Goal: Task Accomplishment & Management: Manage account settings

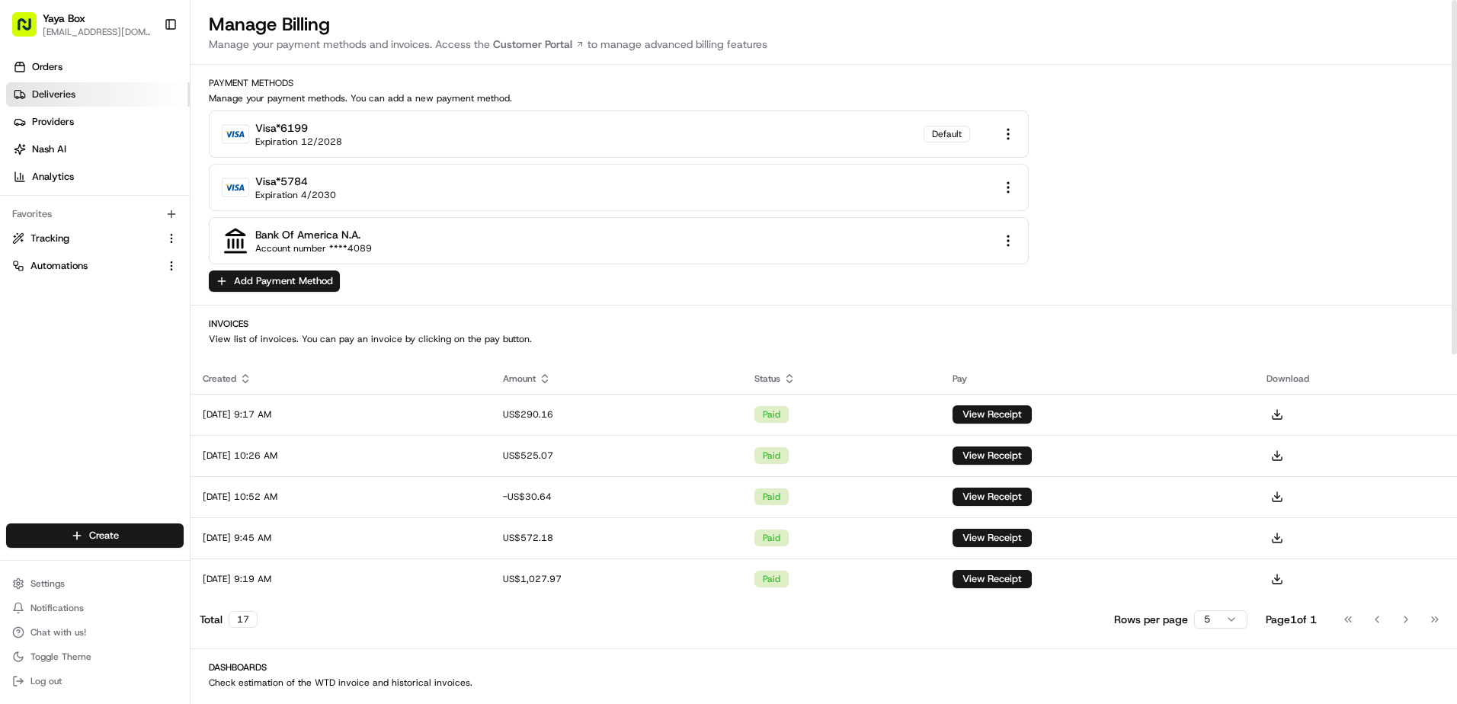
click at [103, 94] on link "Deliveries" at bounding box center [98, 94] width 184 height 24
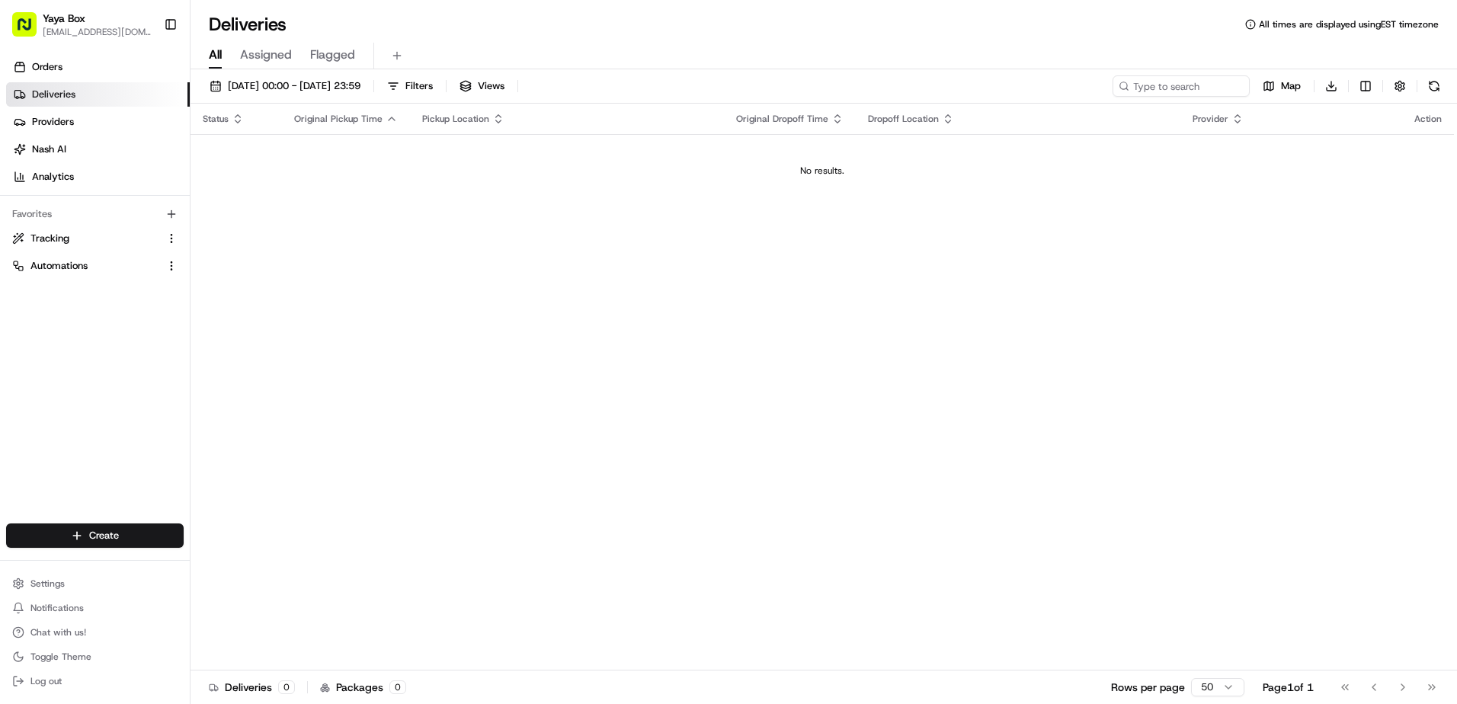
click at [69, 597] on ul "Settings Notifications Chat with us! Toggle Theme Log out" at bounding box center [95, 632] width 178 height 119
click at [75, 594] on ul "Settings Notifications Chat with us! Toggle Theme Log out" at bounding box center [95, 632] width 178 height 119
click at [77, 592] on button "Settings" at bounding box center [95, 583] width 178 height 21
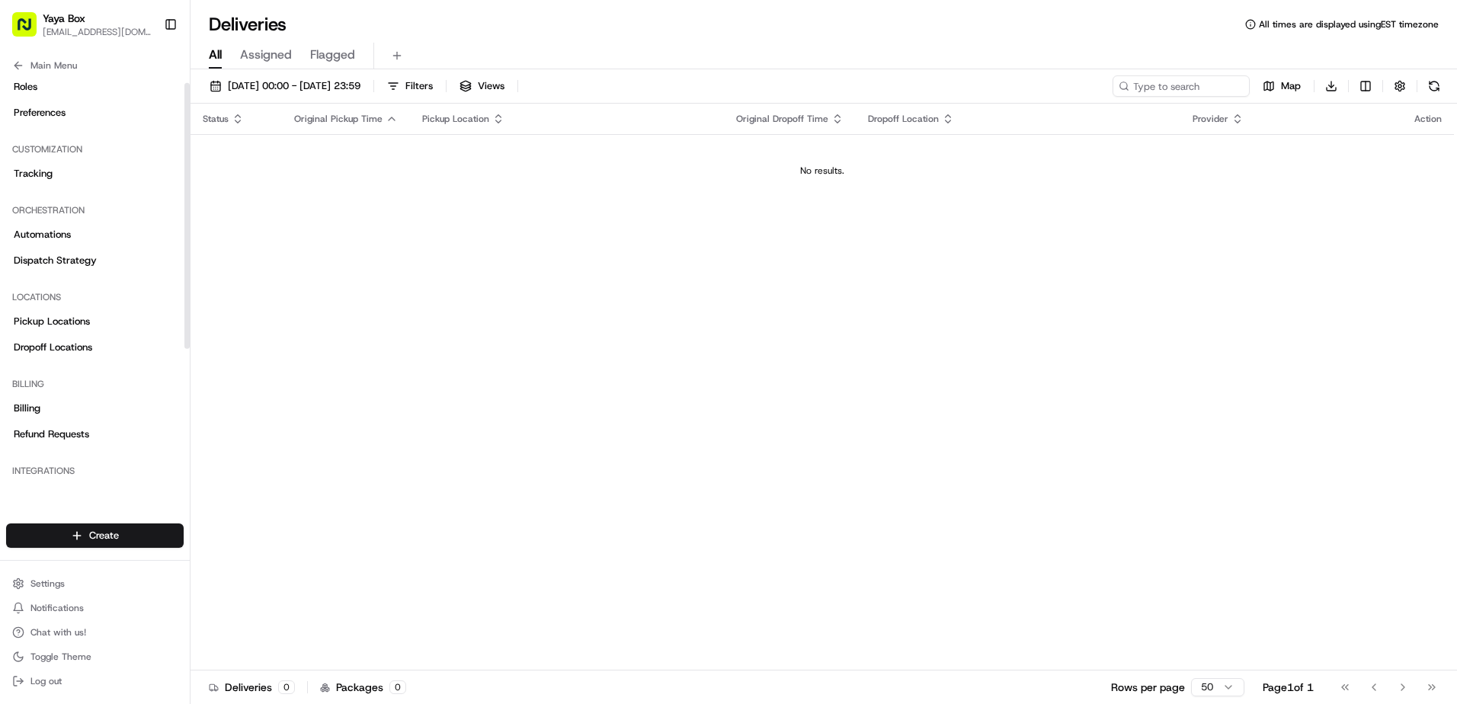
scroll to position [152, 0]
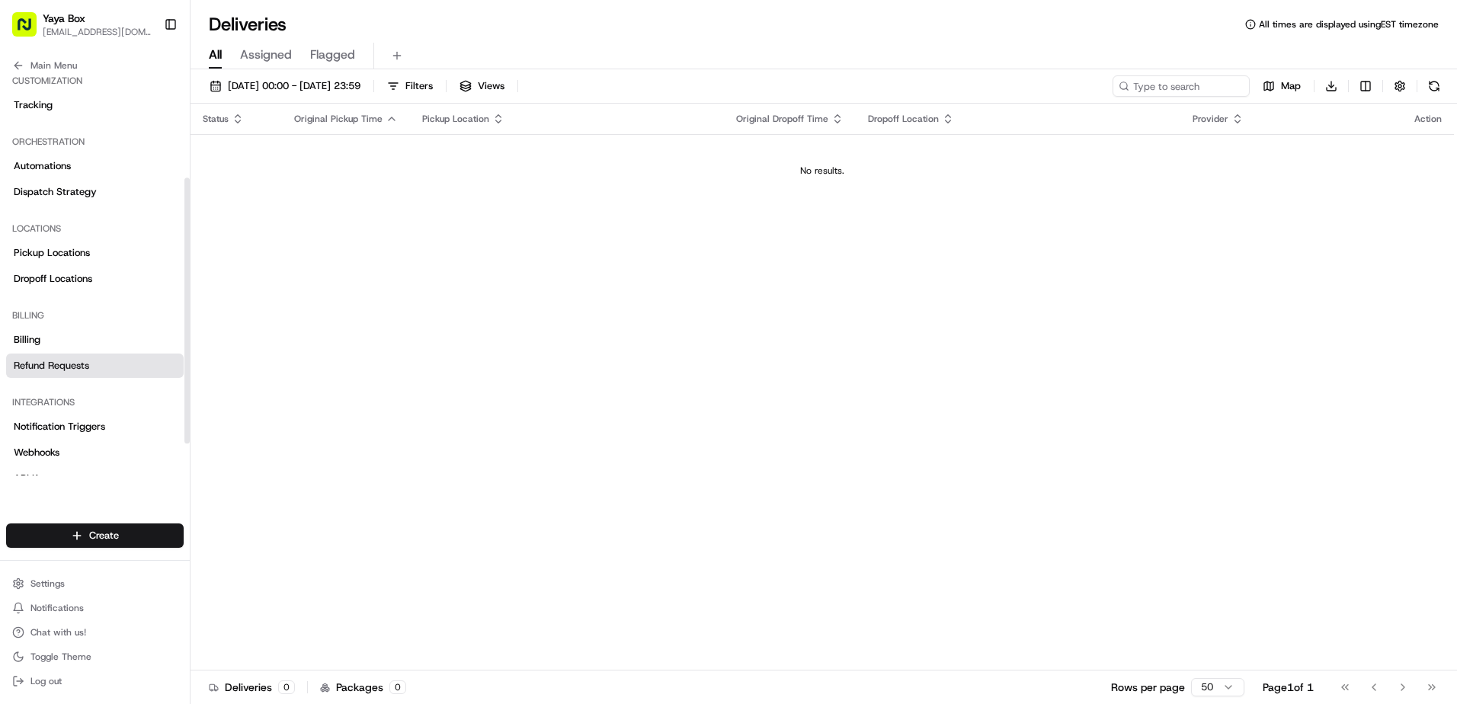
click at [84, 354] on link "Refund Requests" at bounding box center [95, 366] width 178 height 24
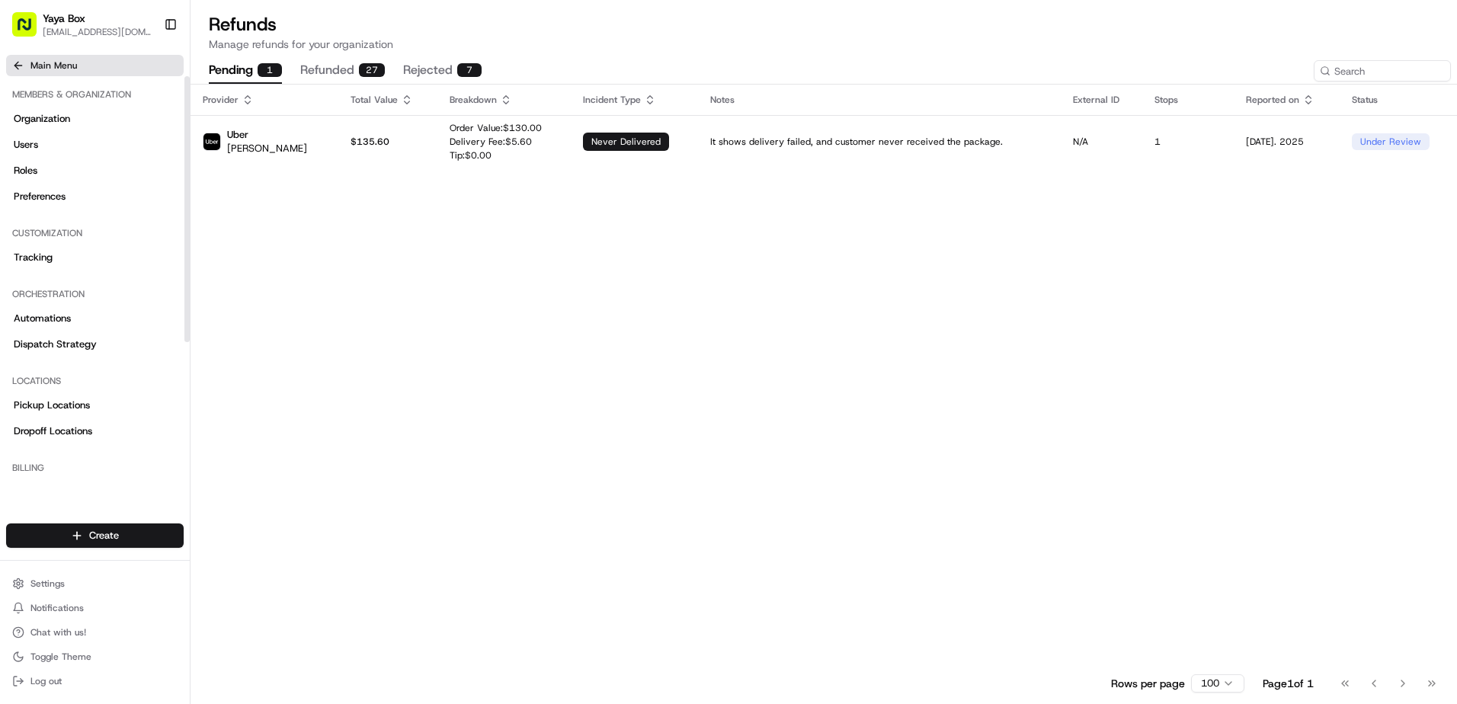
click at [43, 64] on span "Main Menu" at bounding box center [53, 65] width 46 height 12
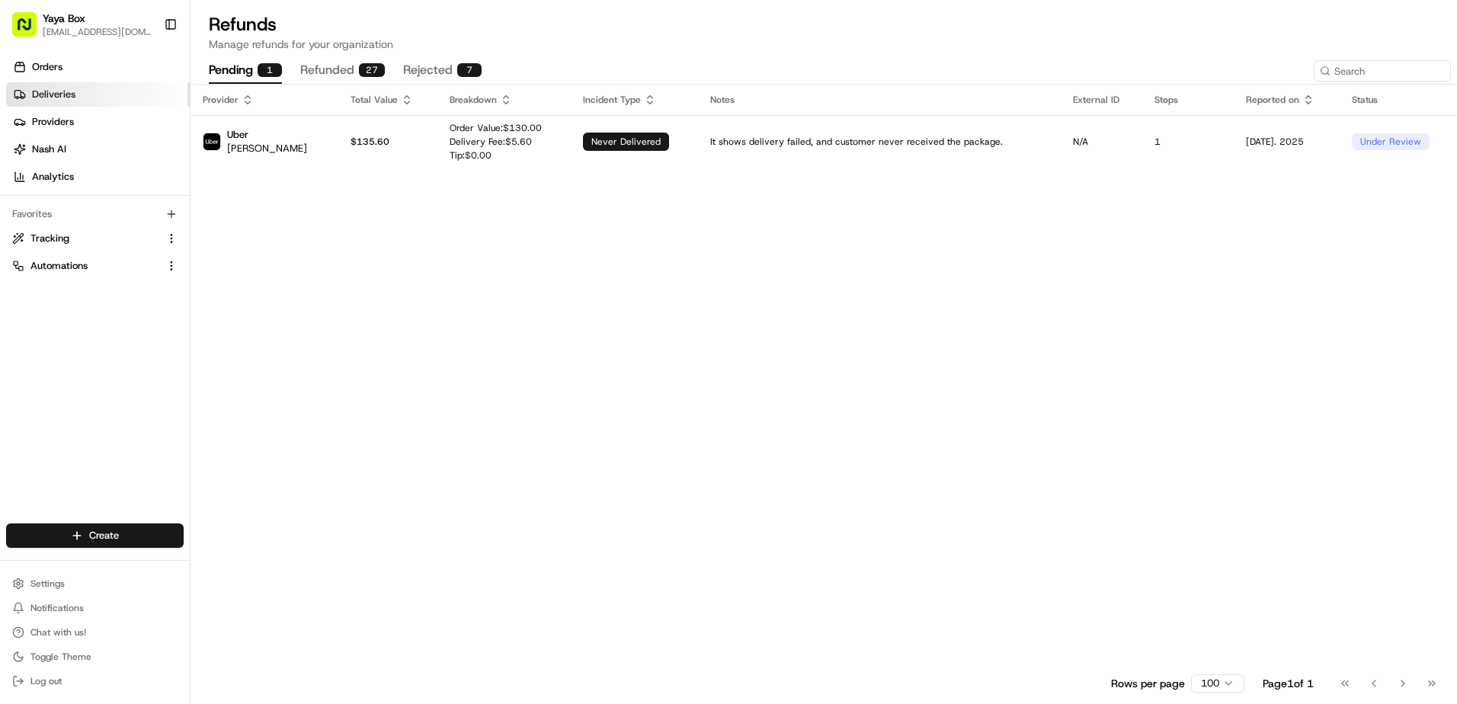
click at [84, 103] on link "Deliveries" at bounding box center [98, 94] width 184 height 24
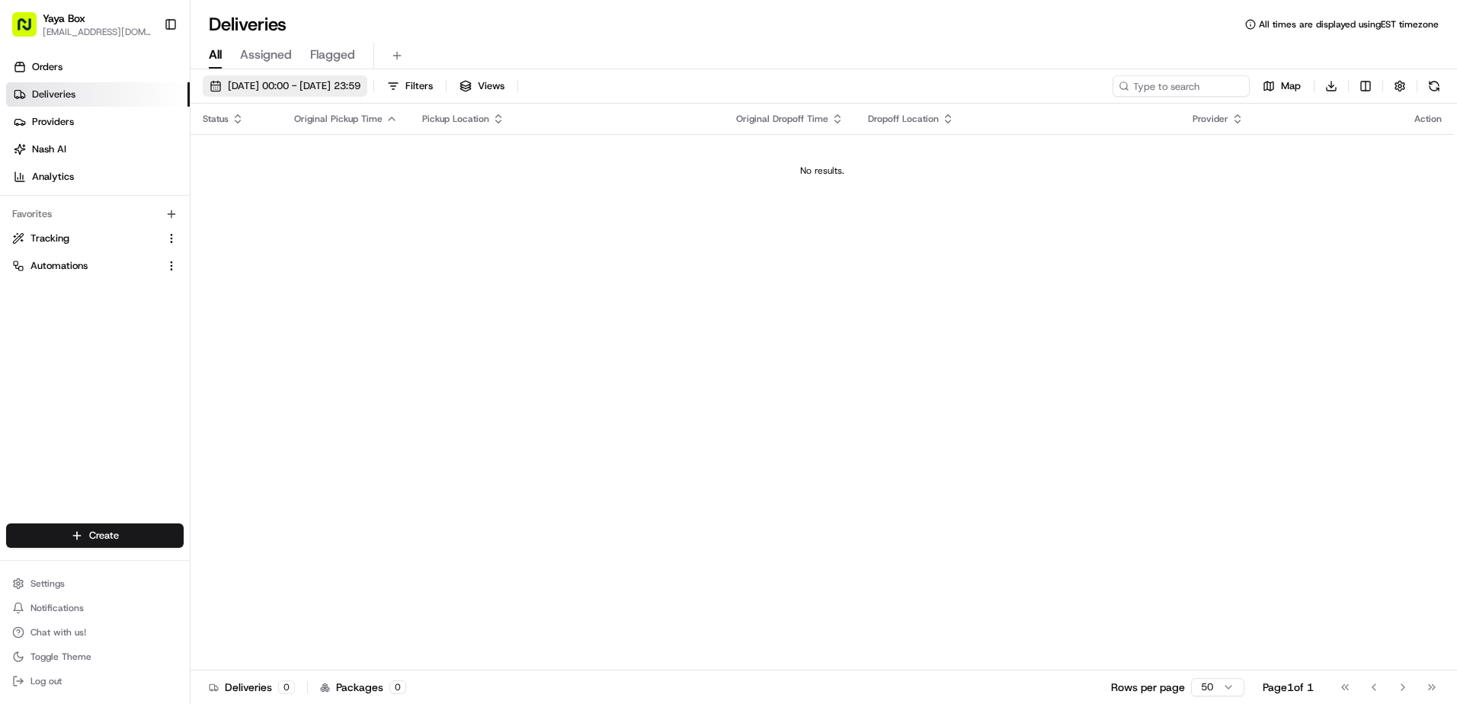
click at [316, 82] on span "20/08/2025 00:00 - 20/08/2025 23:59" at bounding box center [294, 86] width 133 height 14
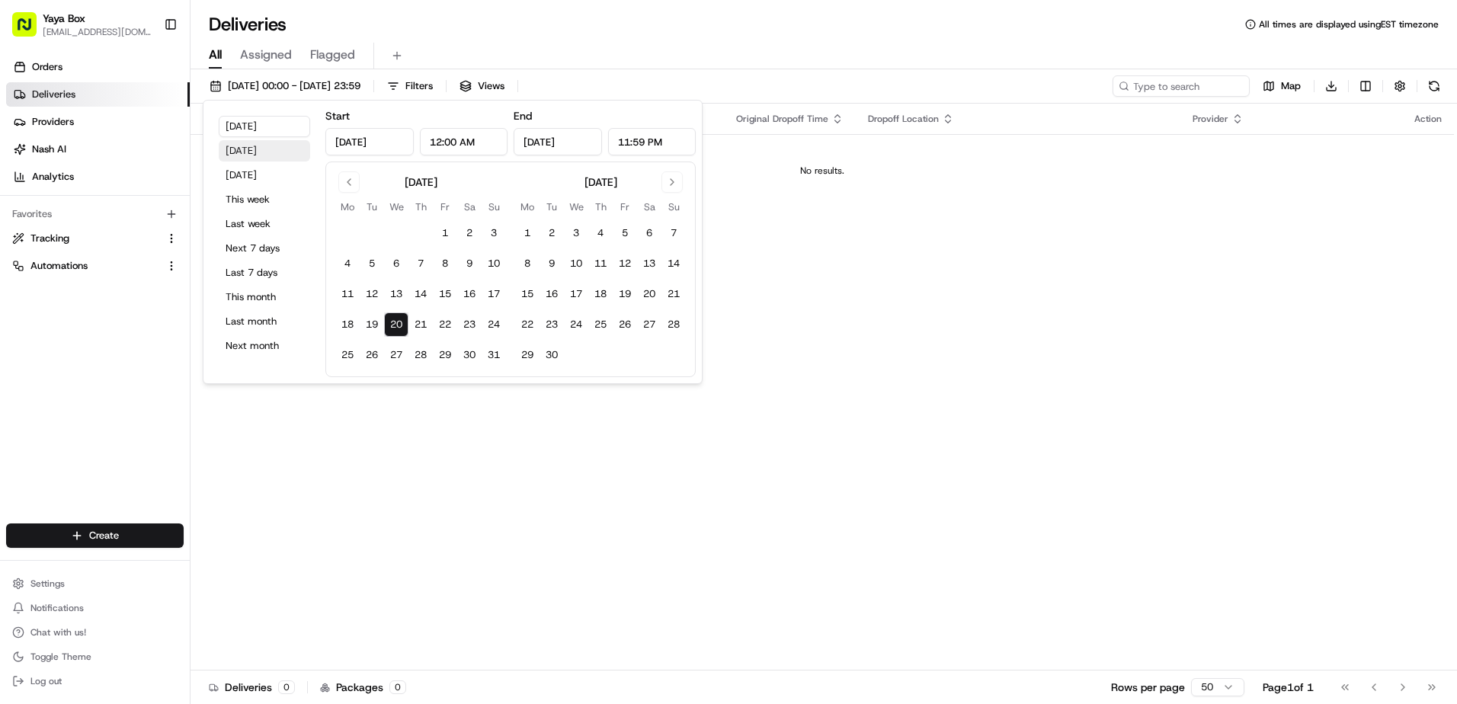
click at [281, 158] on button "Yesterday" at bounding box center [264, 150] width 91 height 21
type input "Aug 19, 2025"
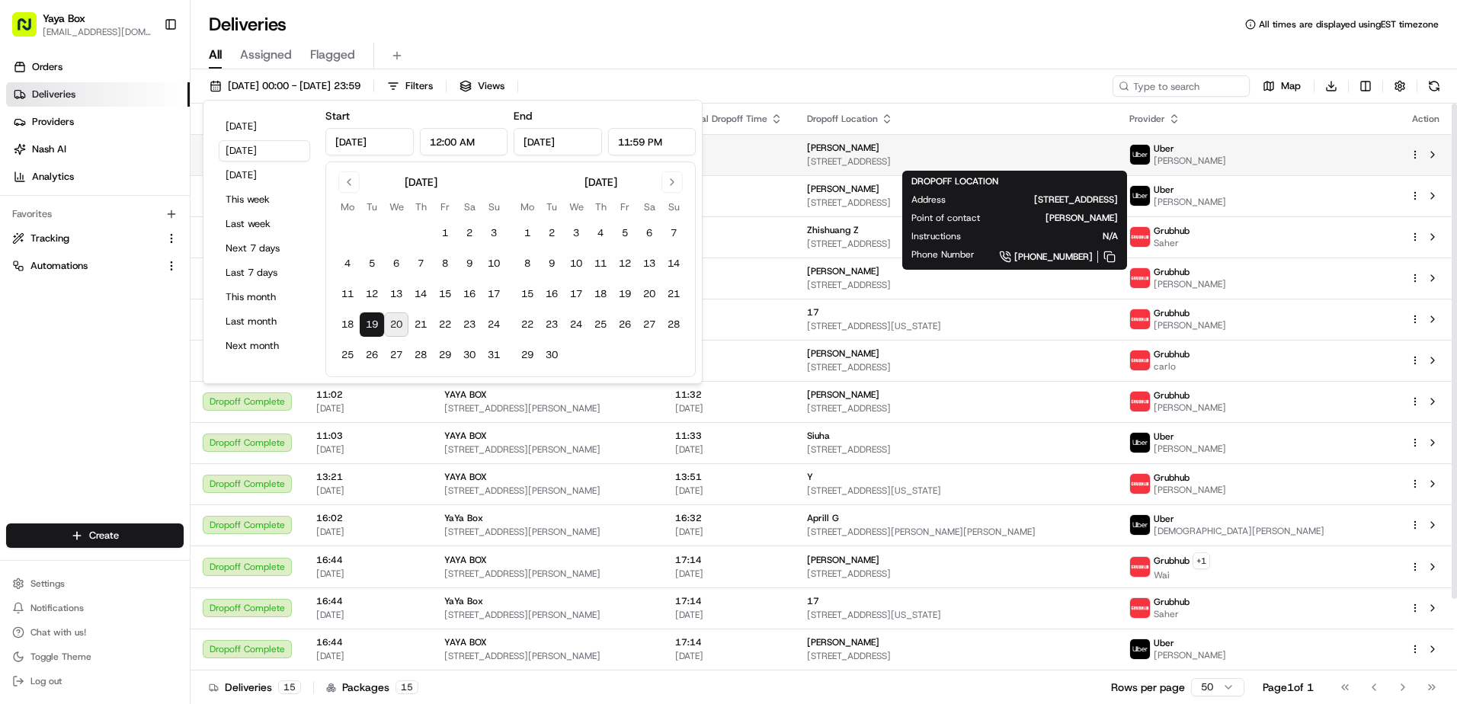
click at [1105, 158] on span "3 Somerset Ln # 404, Edgewater, NJ 07020, USA" at bounding box center [956, 161] width 299 height 12
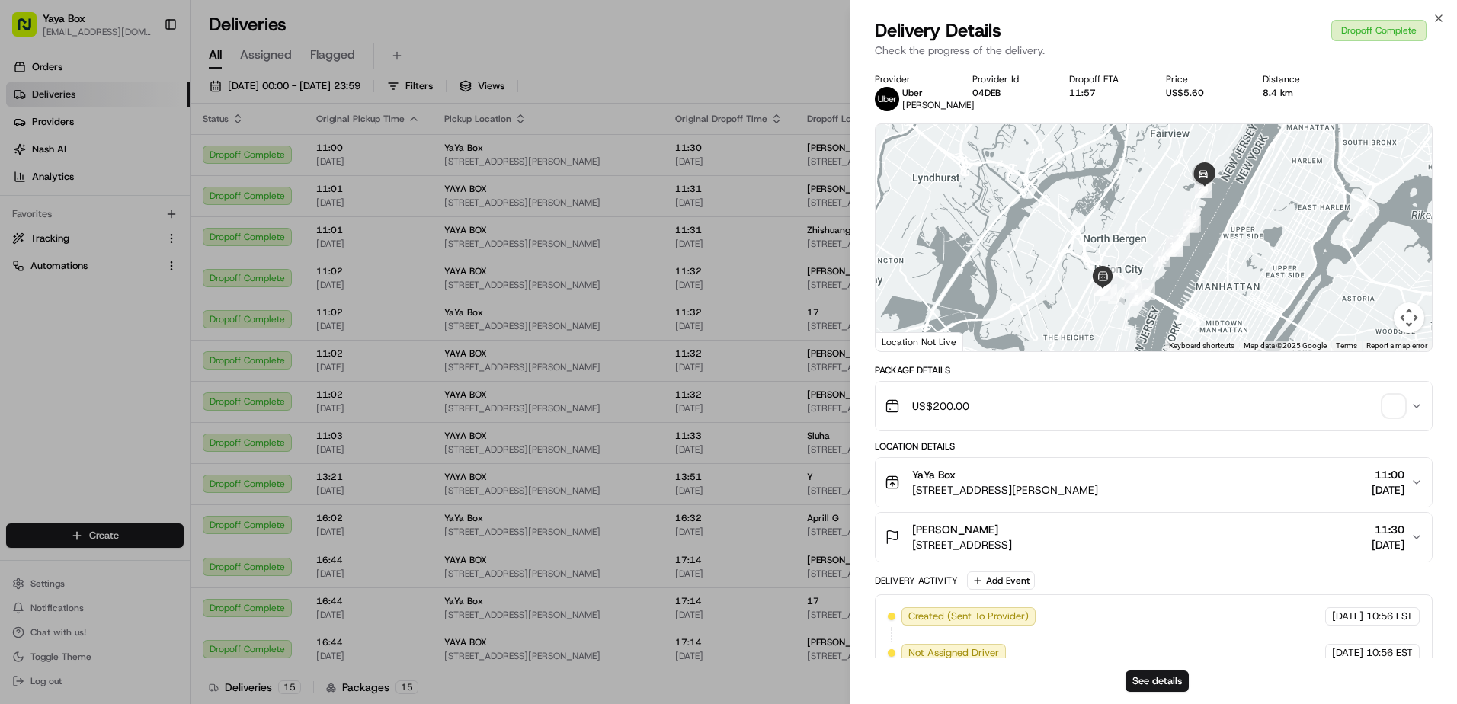
click at [1144, 665] on div "See details" at bounding box center [1153, 681] width 606 height 46
click at [1144, 673] on button "See details" at bounding box center [1156, 680] width 63 height 21
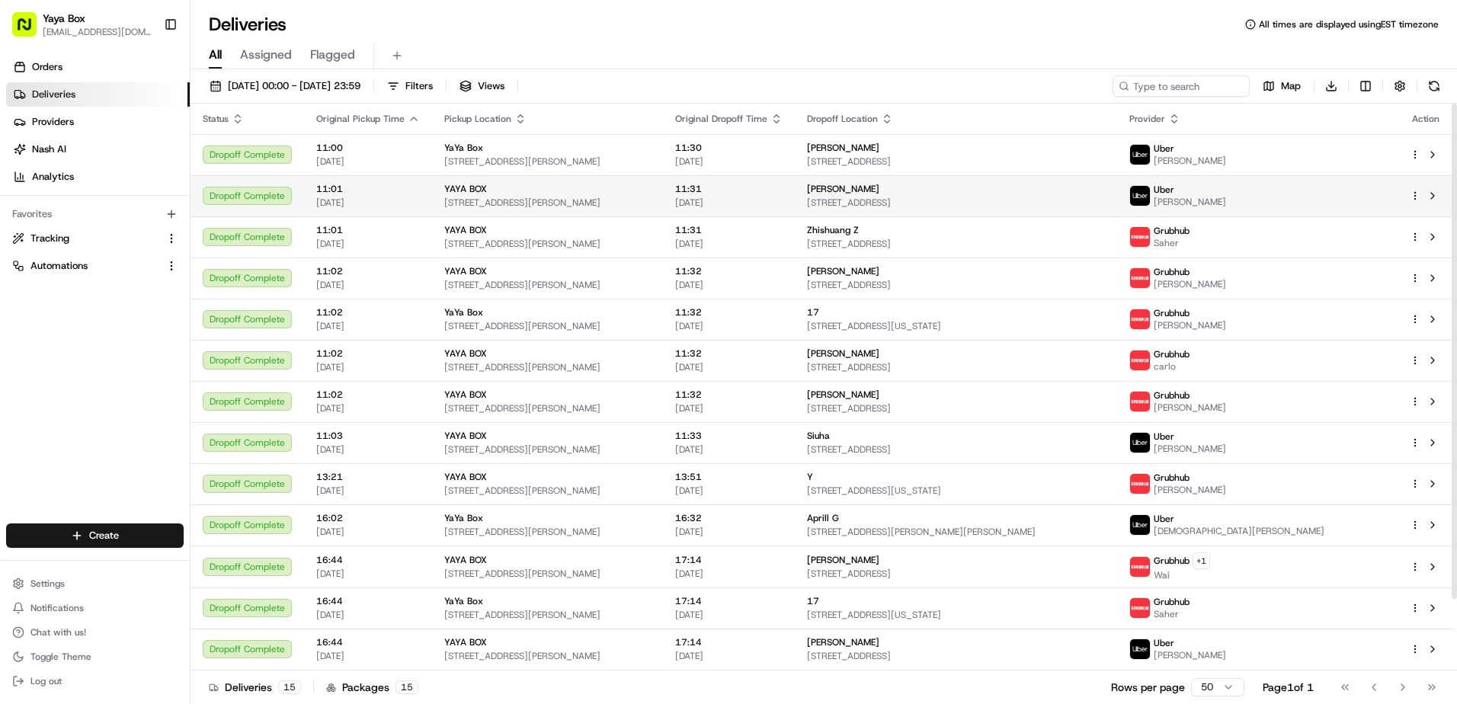
click at [969, 206] on span "624 Penn Ave, Teaneck, NJ 07666, USA" at bounding box center [956, 203] width 299 height 12
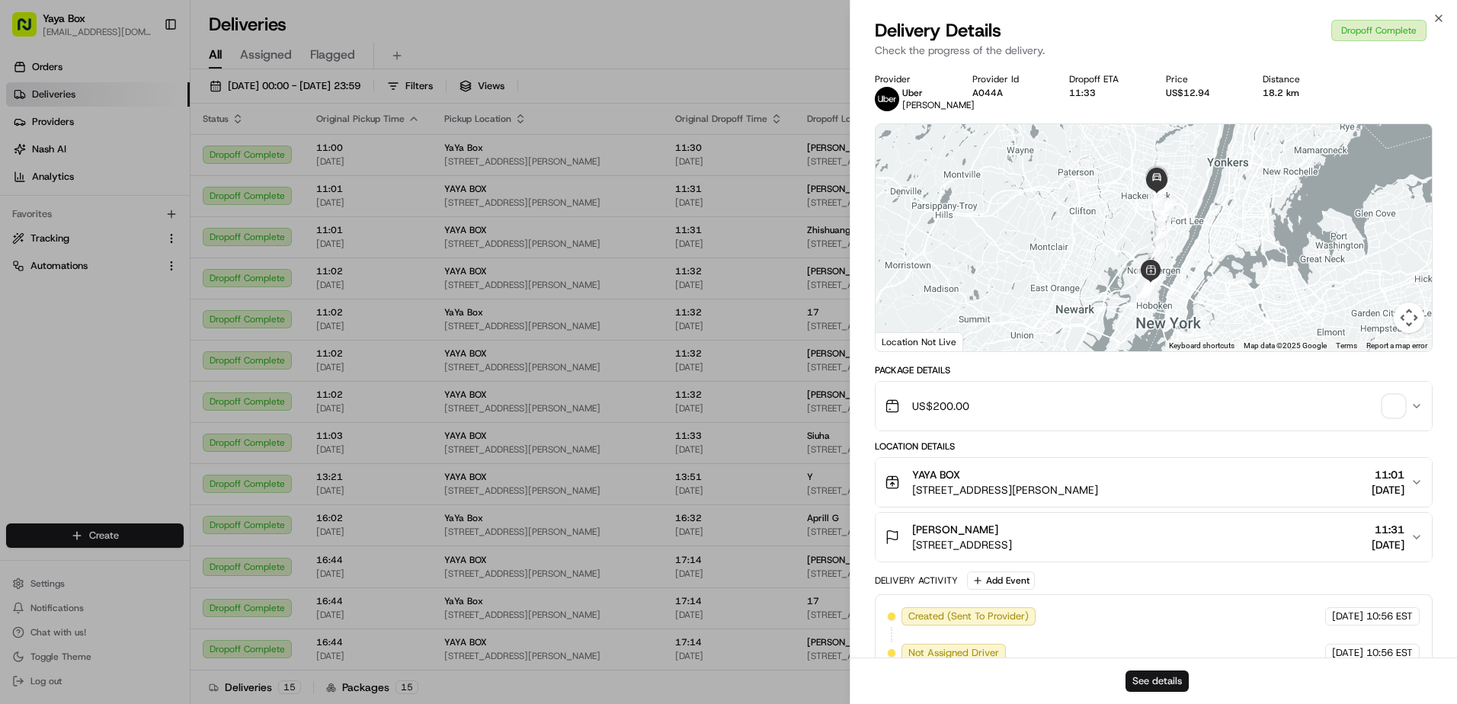
click at [1166, 673] on button "See details" at bounding box center [1156, 680] width 63 height 21
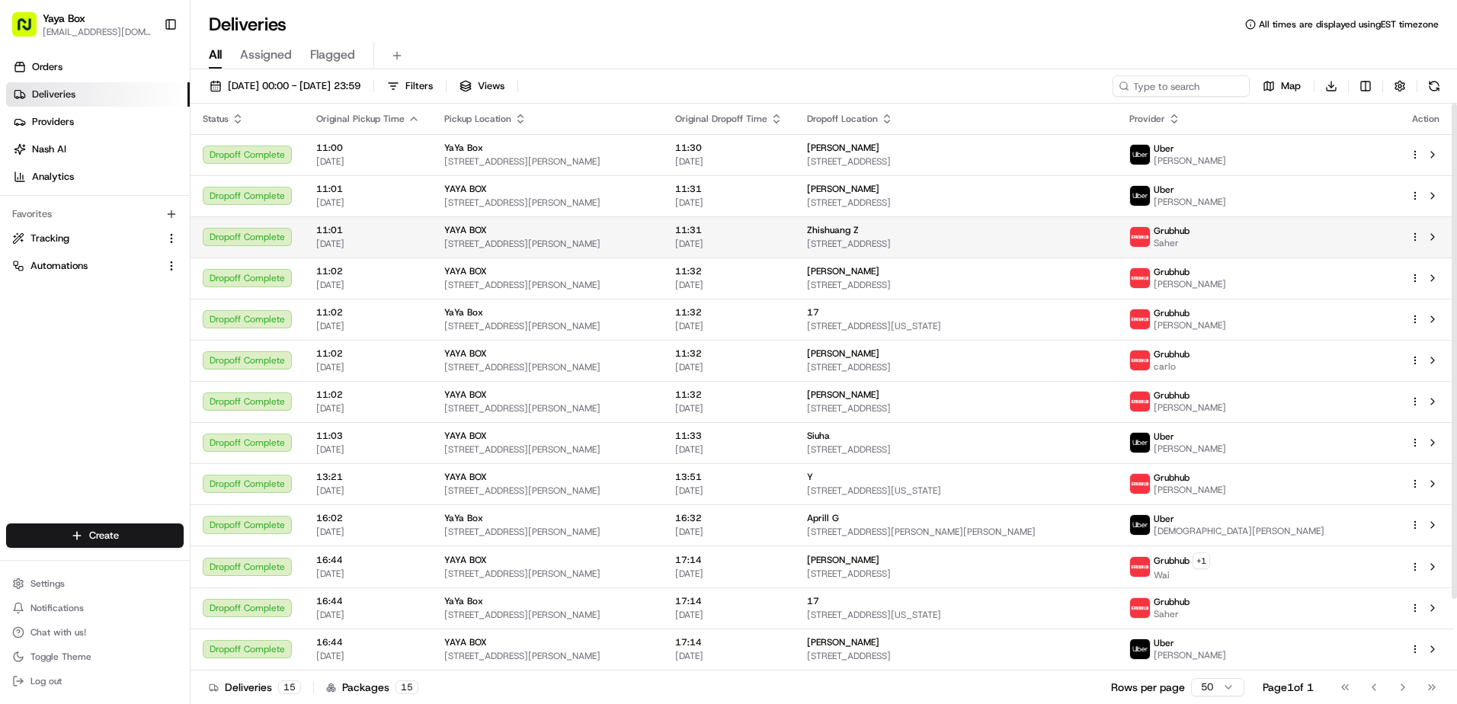
click at [795, 247] on td "11:31 19/08/2025" at bounding box center [729, 236] width 132 height 41
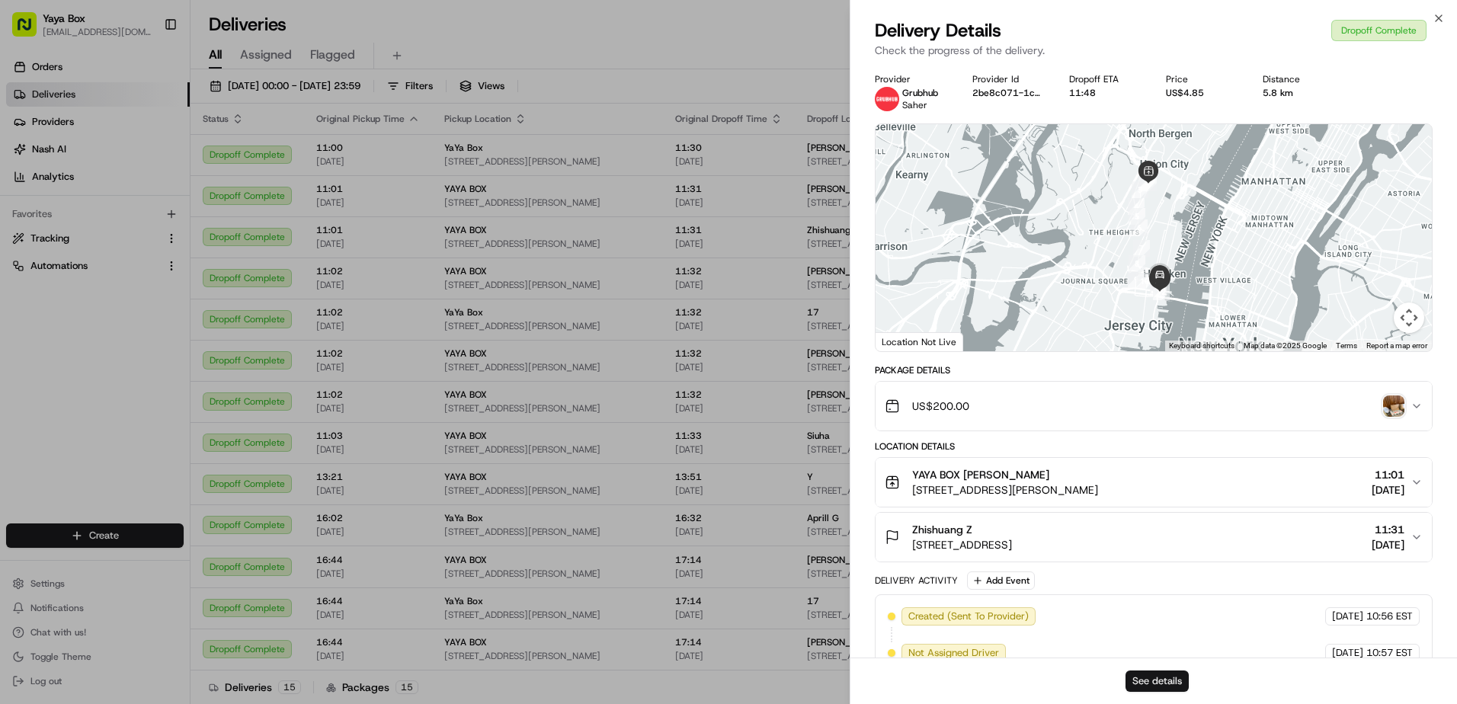
click at [1140, 678] on button "See details" at bounding box center [1156, 680] width 63 height 21
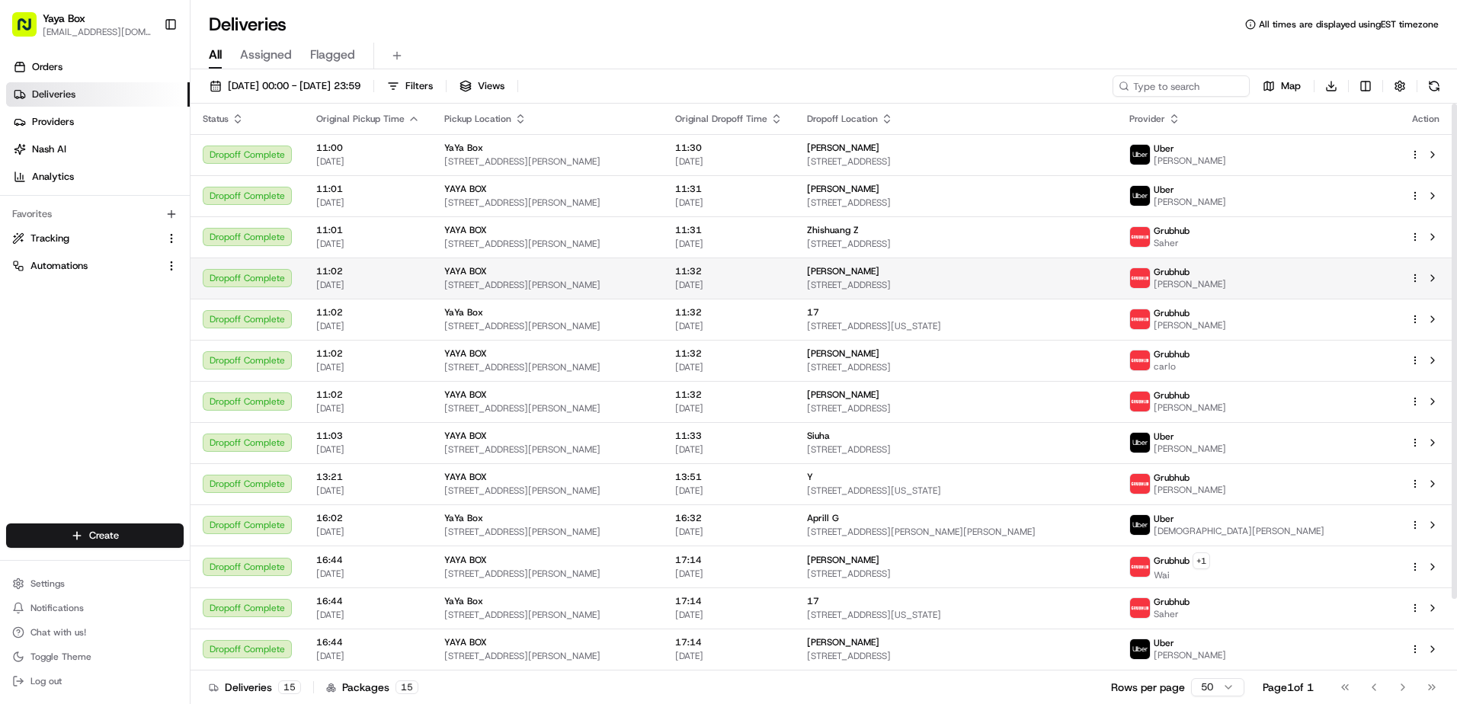
click at [782, 277] on span "11:32" at bounding box center [728, 271] width 107 height 12
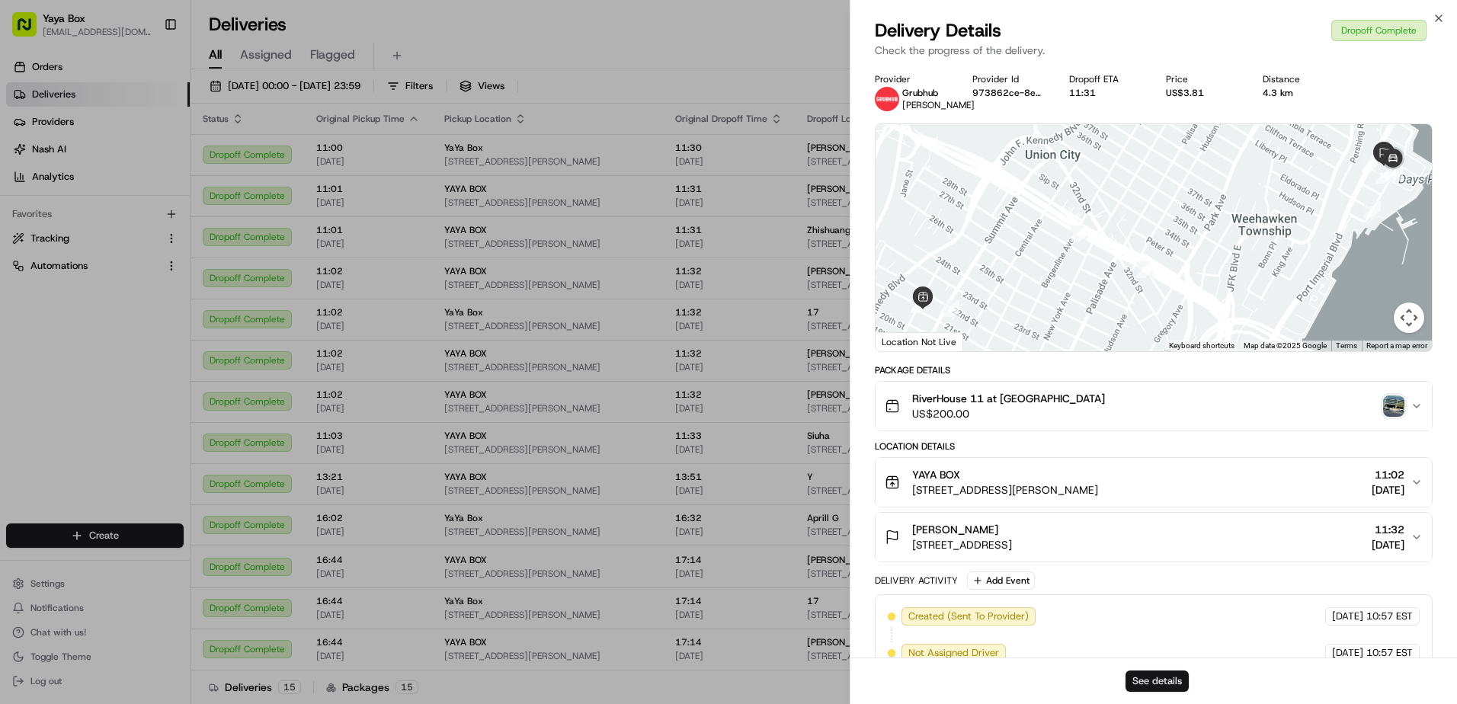
click at [1146, 681] on button "See details" at bounding box center [1156, 680] width 63 height 21
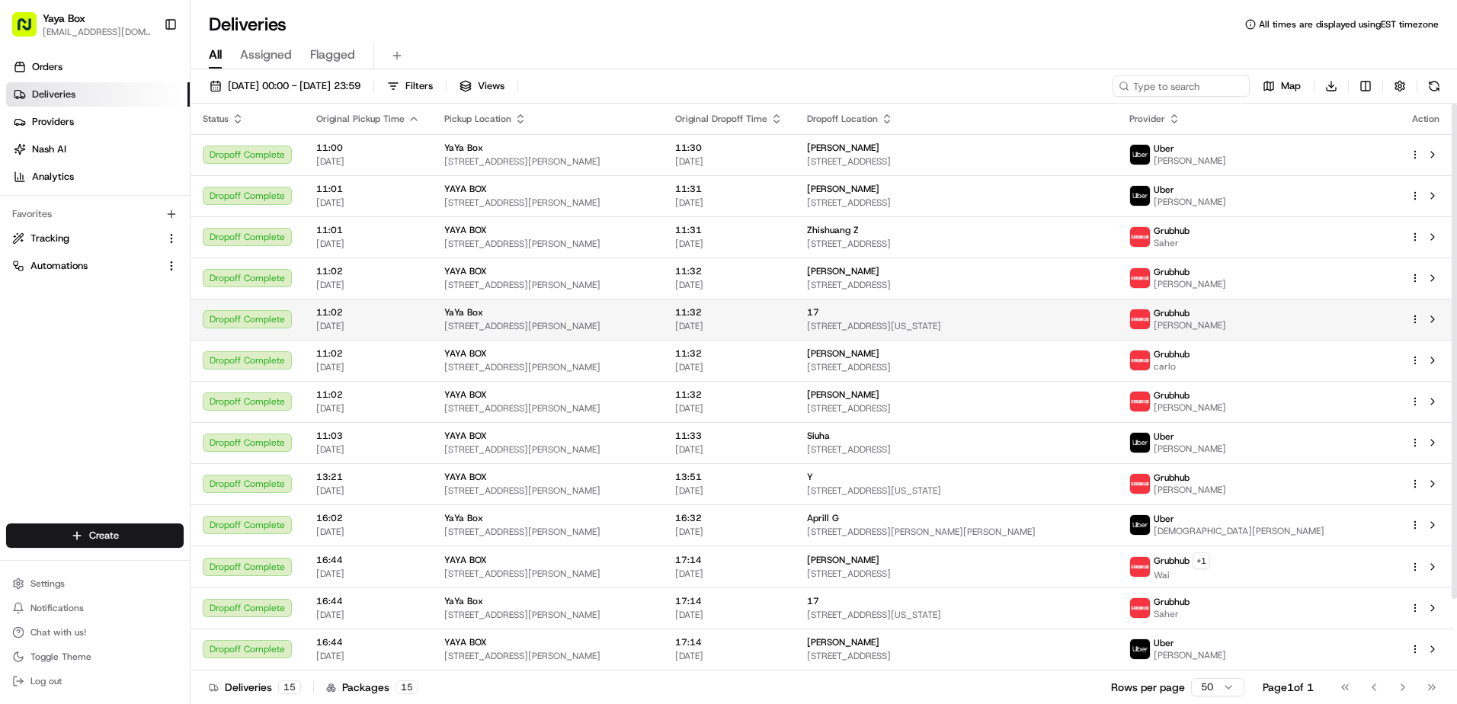
click at [819, 312] on span "17" at bounding box center [813, 312] width 12 height 12
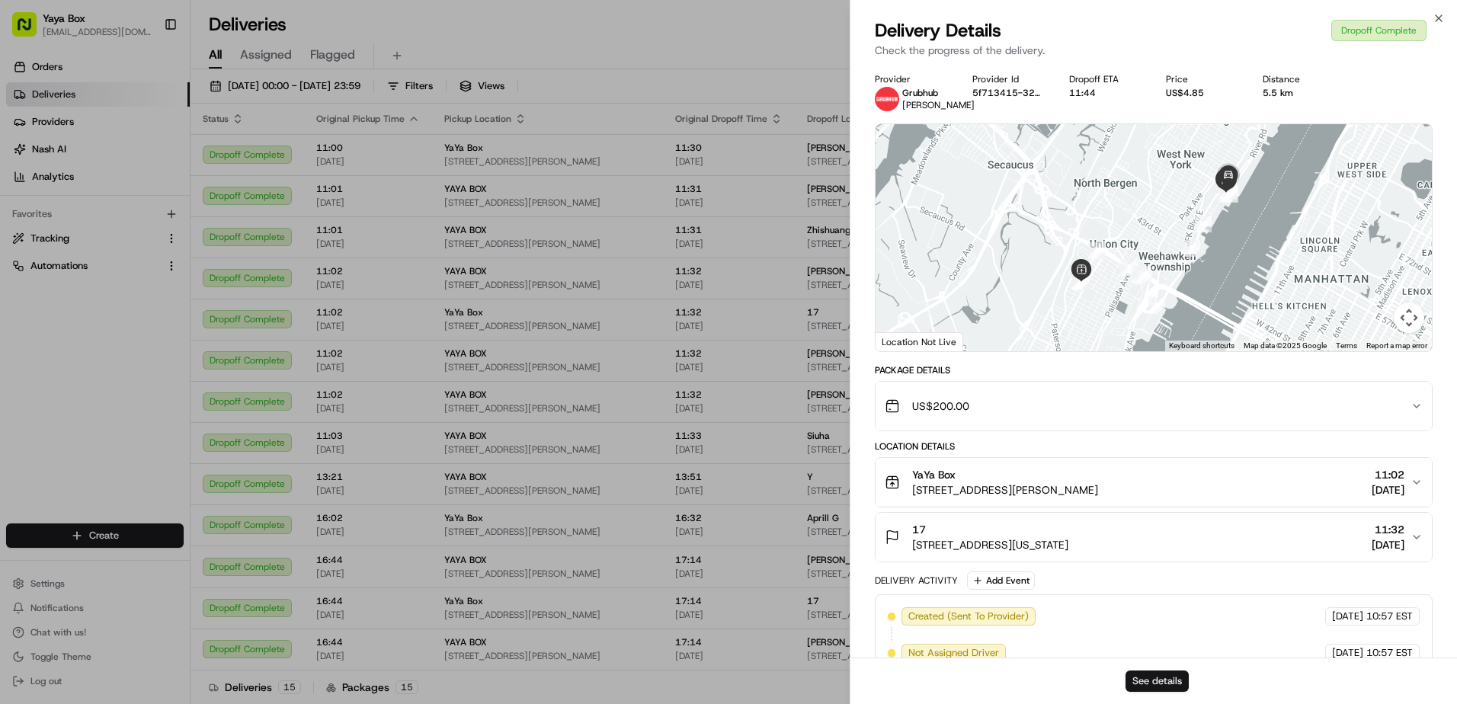
click at [1133, 683] on button "See details" at bounding box center [1156, 680] width 63 height 21
drag, startPoint x: 72, startPoint y: 126, endPoint x: 69, endPoint y: 115, distance: 12.0
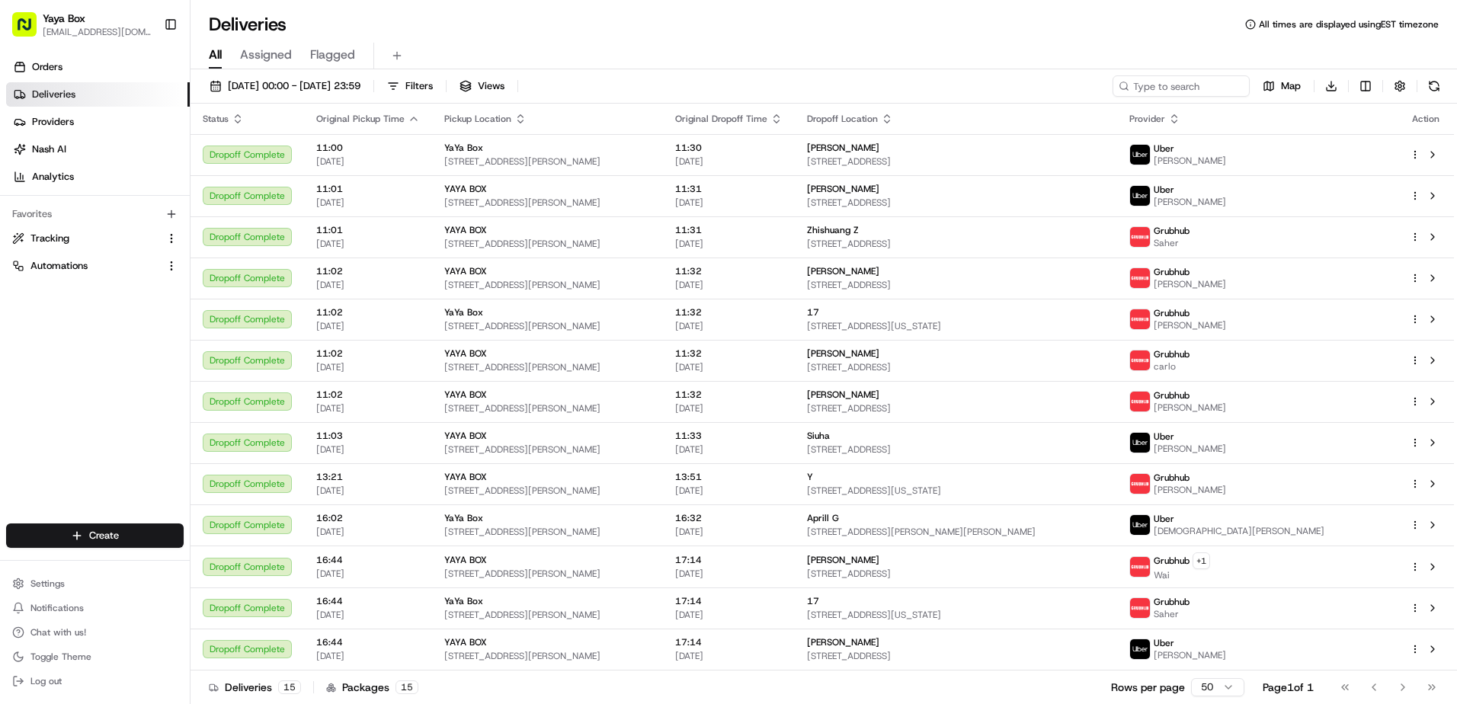
click at [77, 88] on link "Deliveries" at bounding box center [98, 94] width 184 height 24
click at [330, 84] on span "19/08/2025 00:00 - 19/08/2025 23:59" at bounding box center [294, 86] width 133 height 14
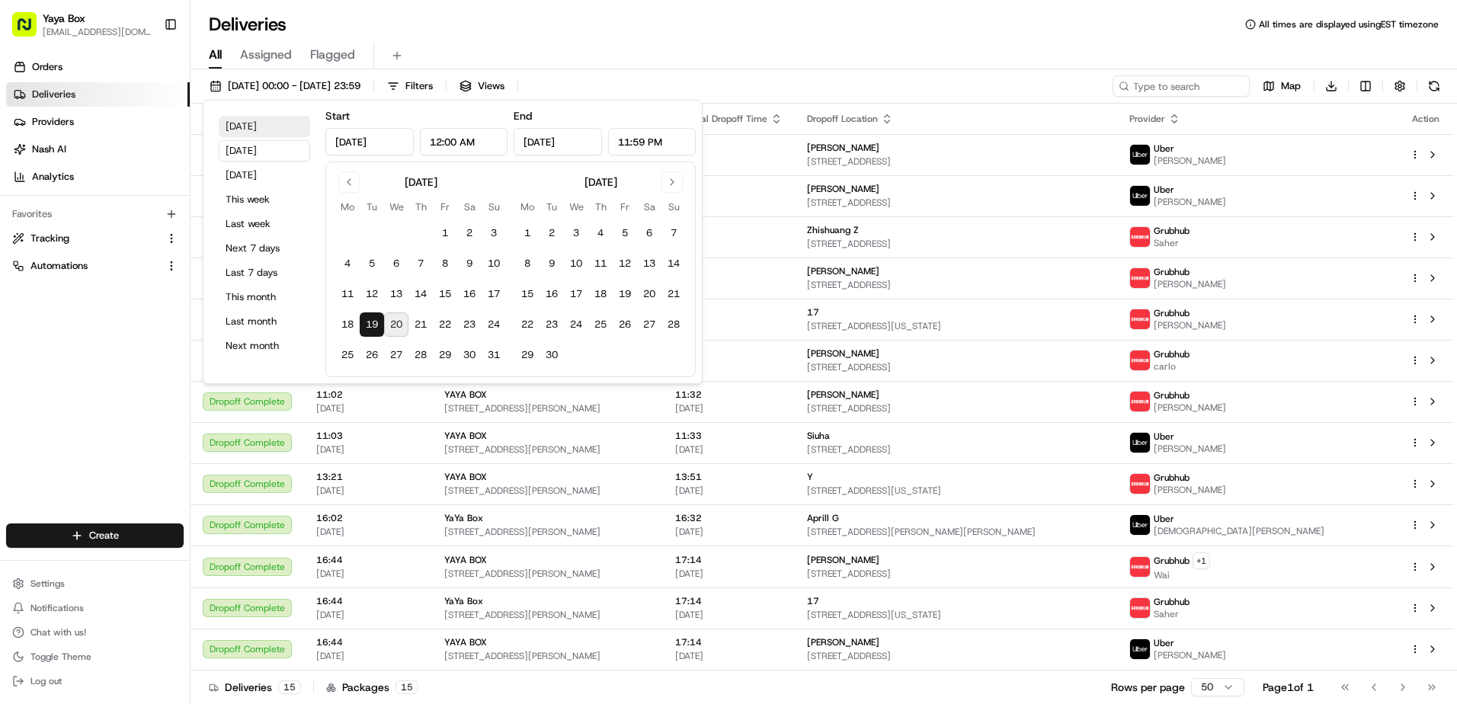
click at [267, 127] on button "Today" at bounding box center [264, 126] width 91 height 21
type input "Aug 20, 2025"
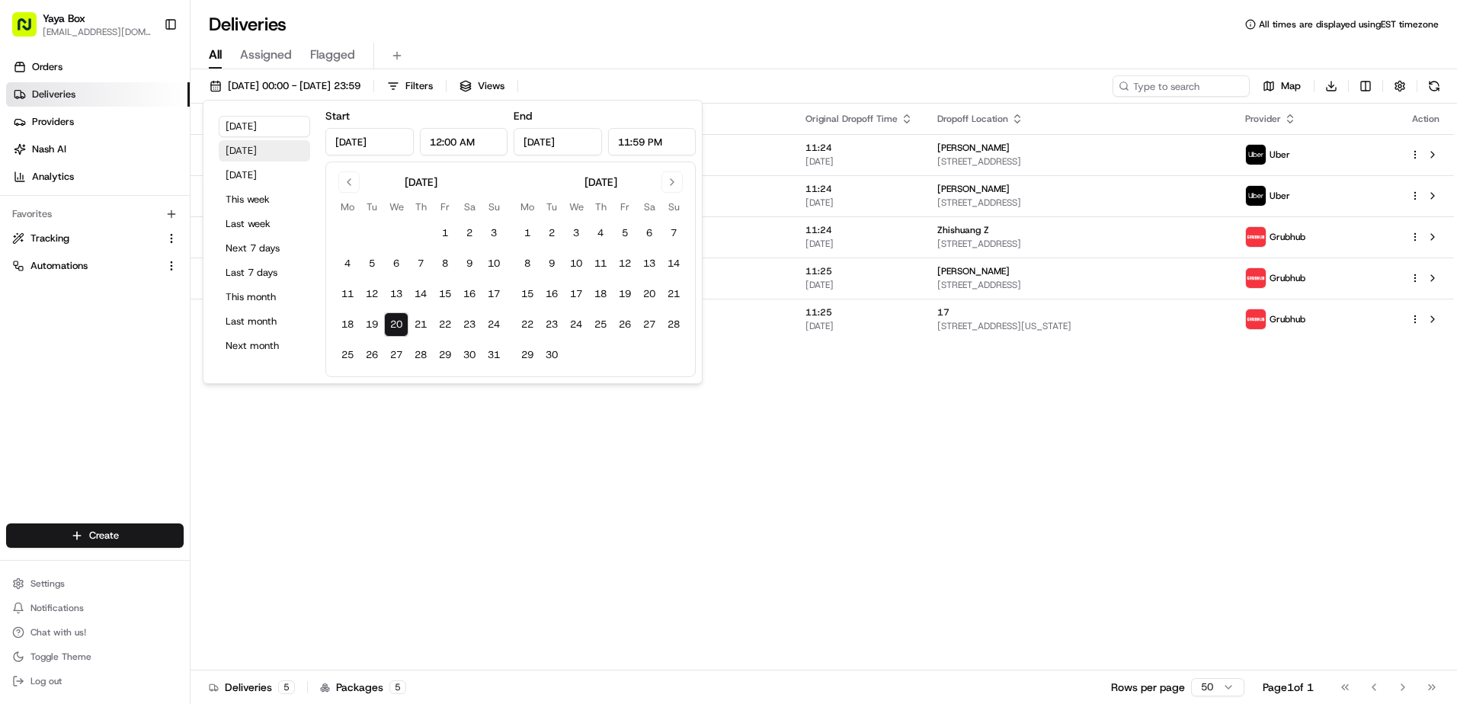
click at [229, 151] on button "Yesterday" at bounding box center [264, 150] width 91 height 21
type input "Aug 19, 2025"
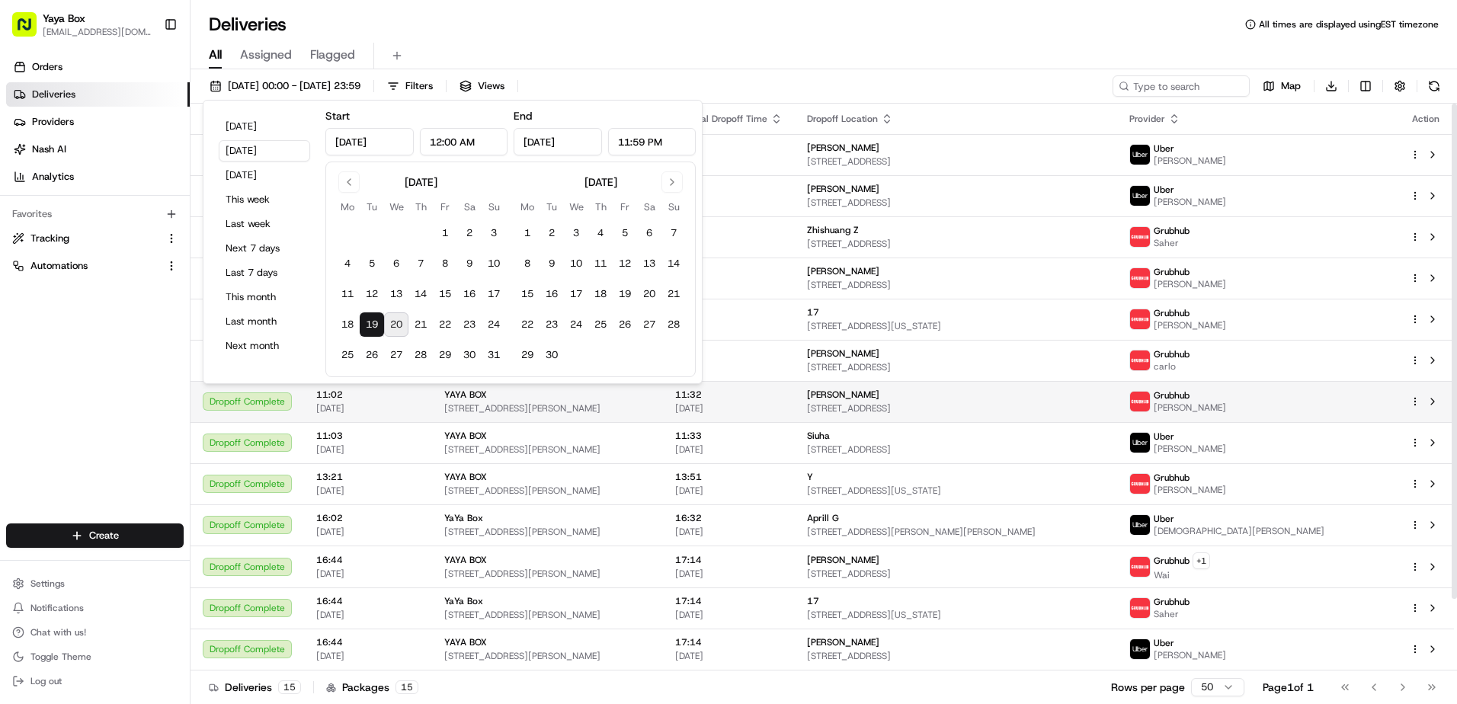
click at [857, 415] on td "Tesia Chai 628 36th St #2, Union City, NJ 07087, USA" at bounding box center [956, 401] width 323 height 41
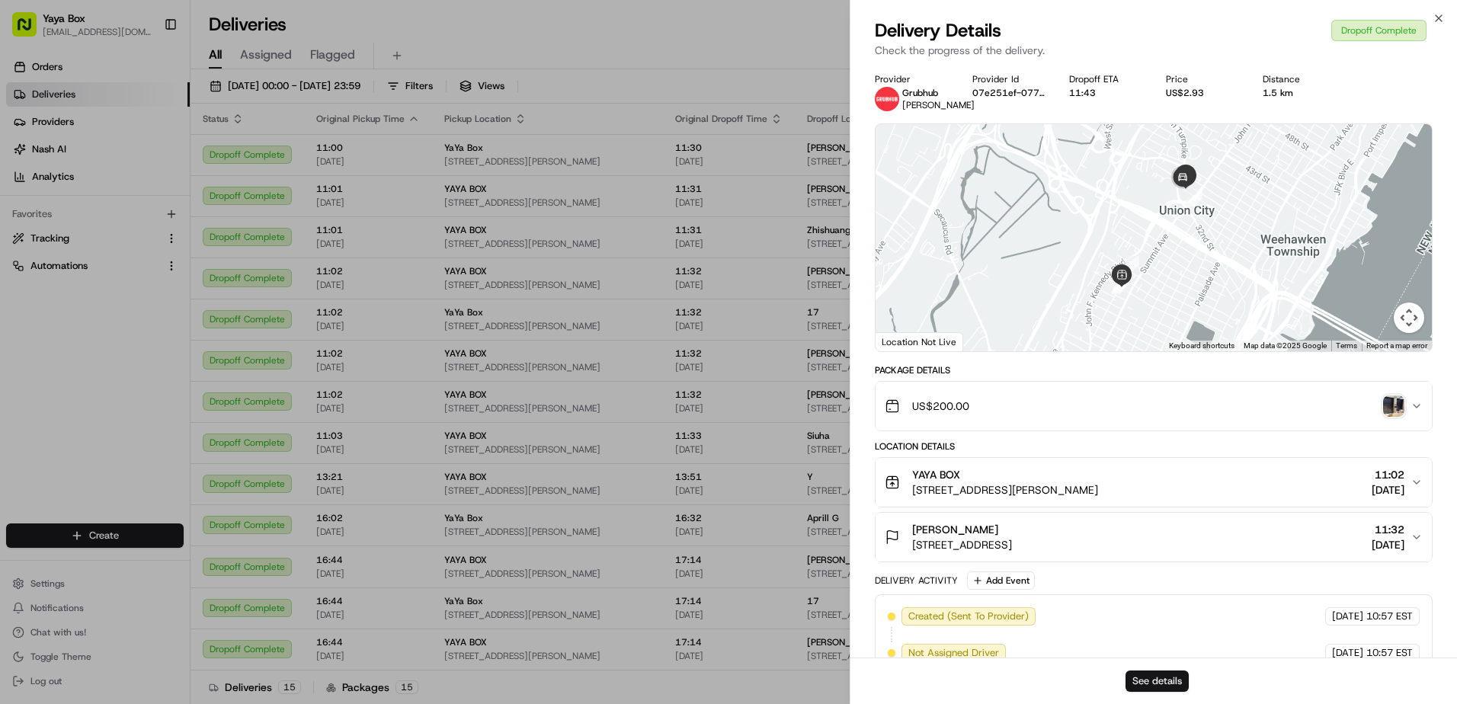
click at [1166, 686] on button "See details" at bounding box center [1156, 680] width 63 height 21
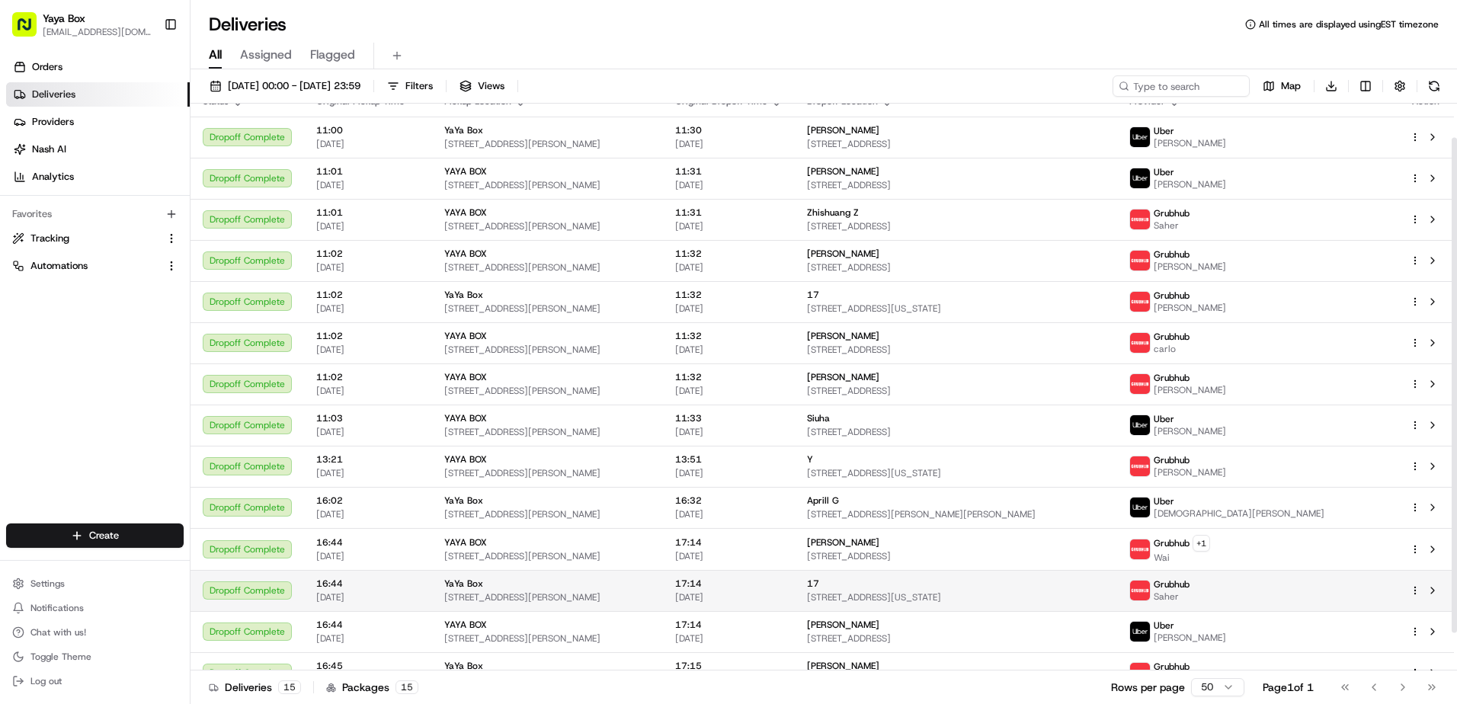
scroll to position [82, 0]
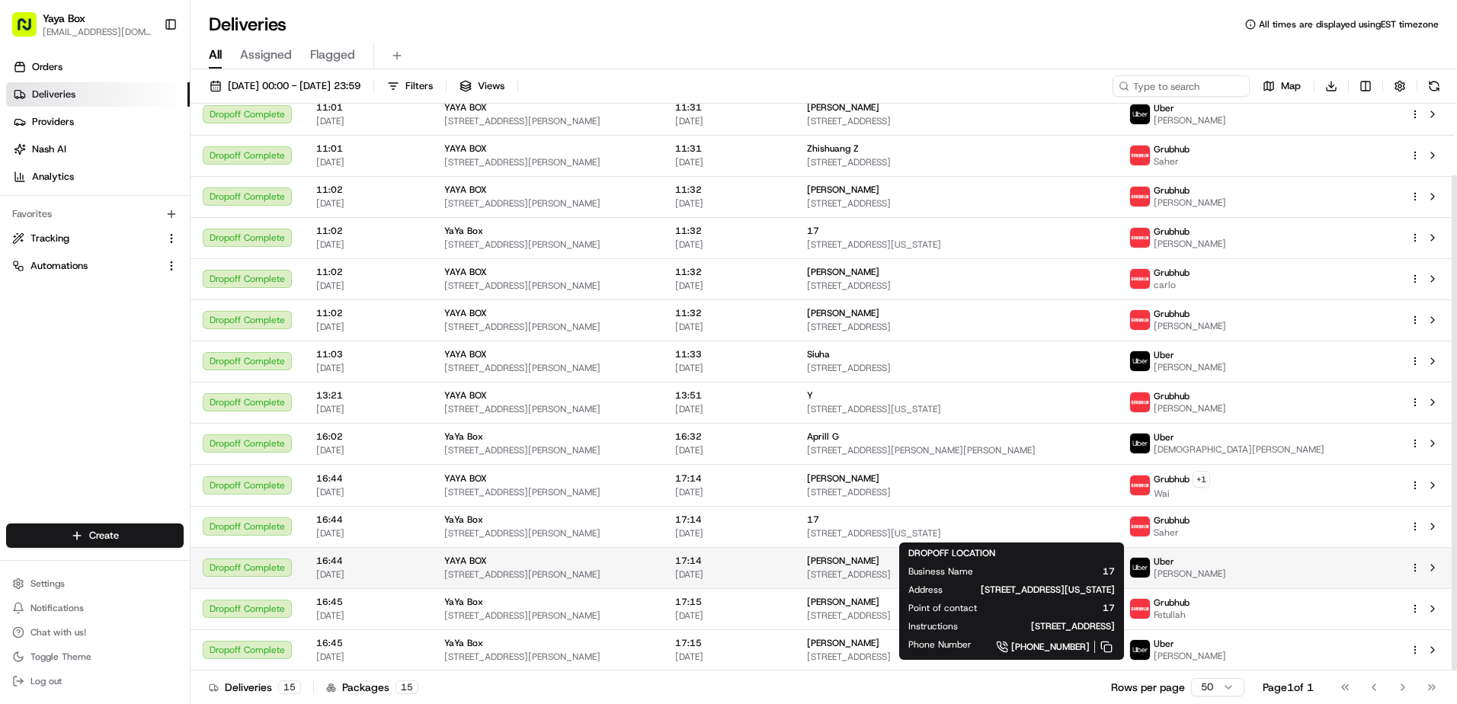
click at [862, 584] on td "Yijin Guo 491 Jersey Ave, Fairview, NJ 07022, USA" at bounding box center [956, 567] width 323 height 41
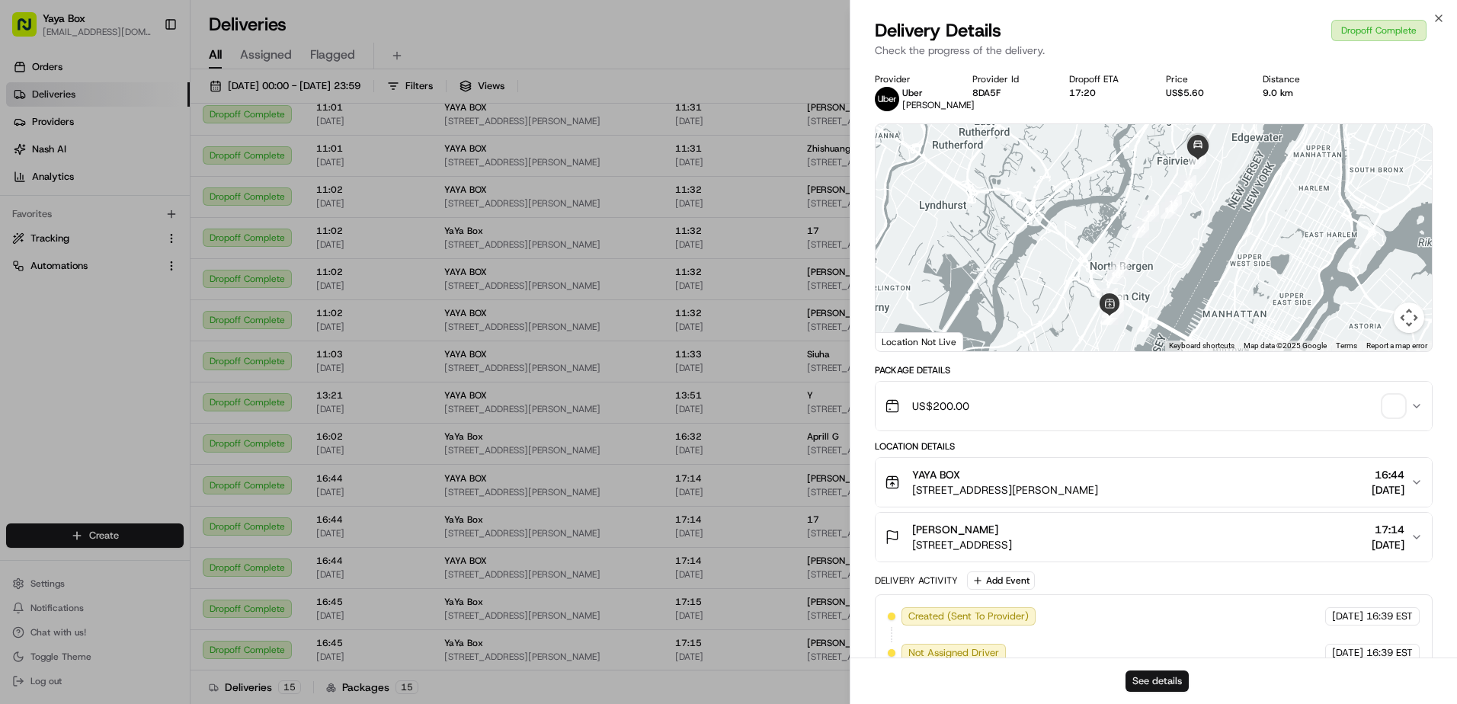
click at [1135, 673] on button "See details" at bounding box center [1156, 680] width 63 height 21
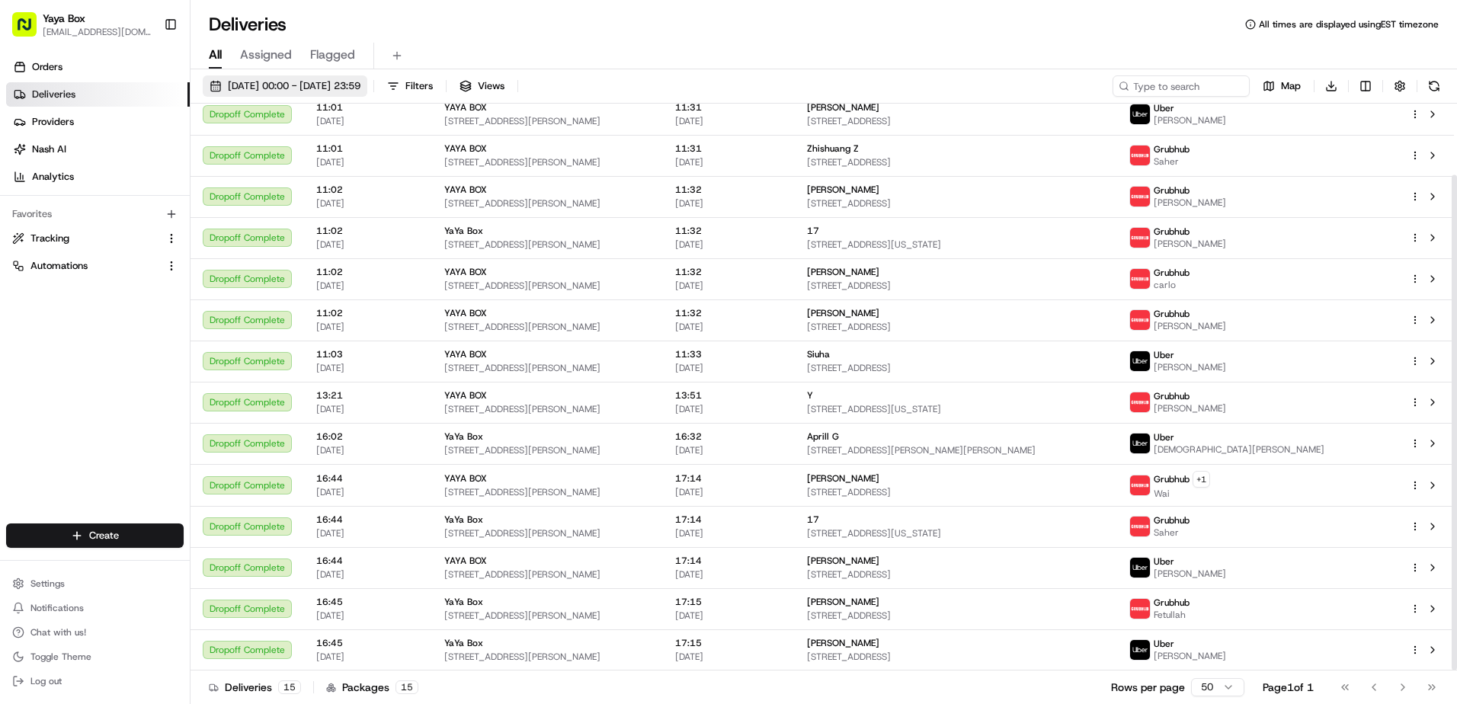
click at [290, 78] on button "19/08/2025 00:00 - 19/08/2025 23:59" at bounding box center [285, 85] width 165 height 21
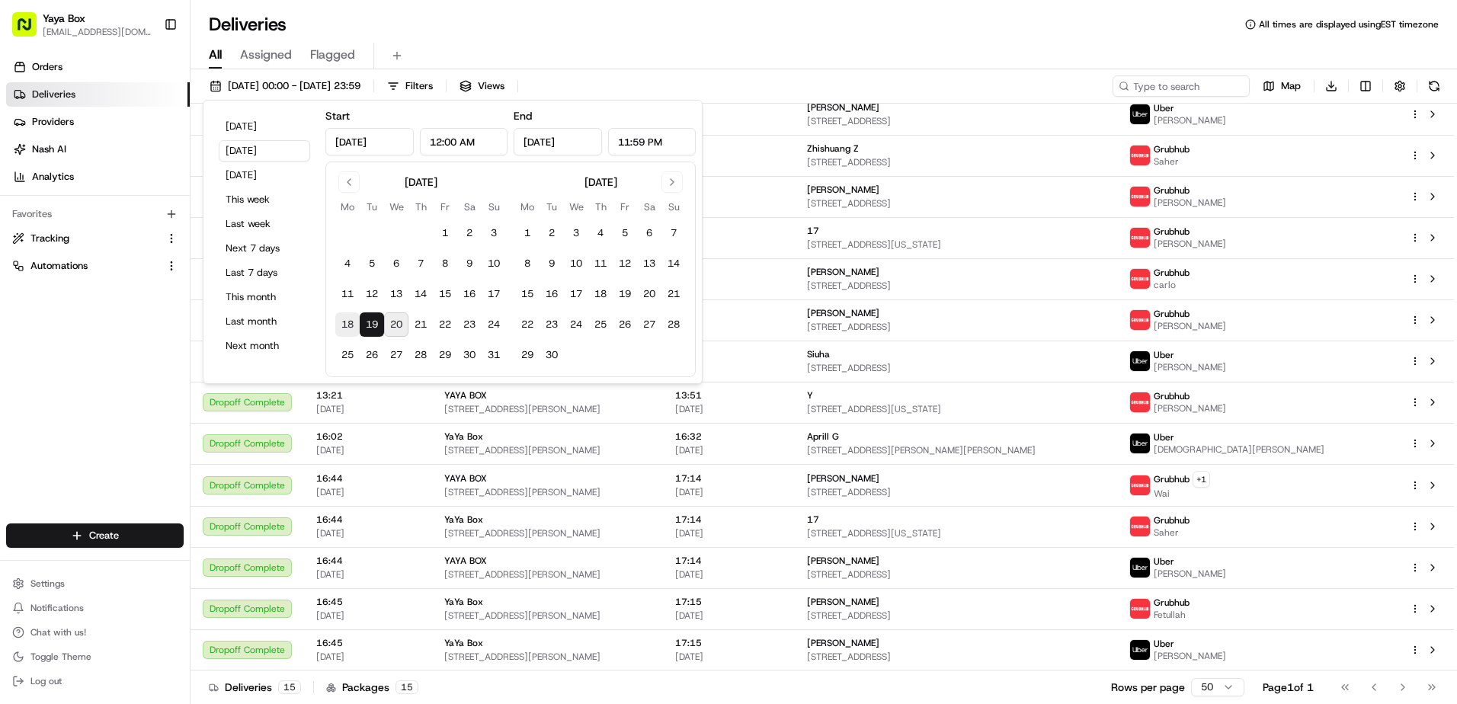
click at [346, 321] on button "18" at bounding box center [347, 324] width 24 height 24
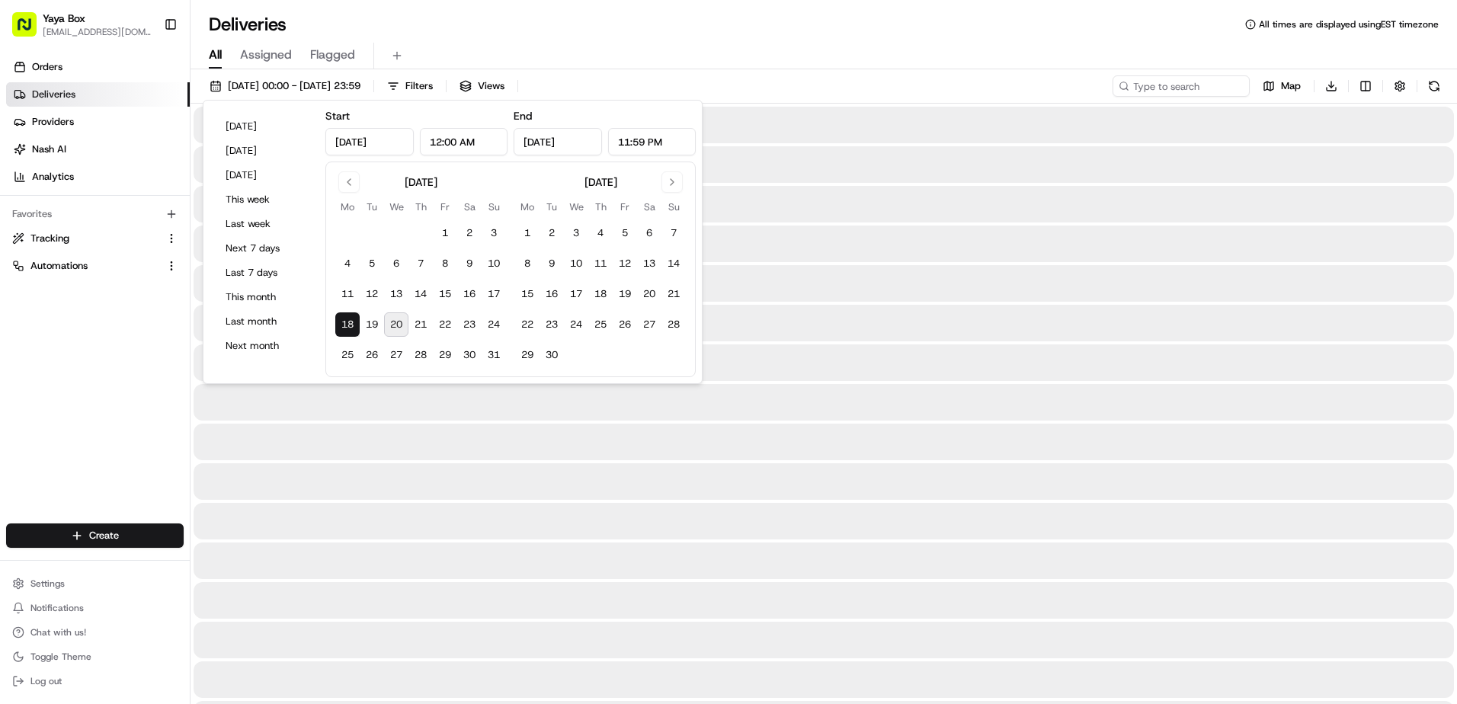
type input "Aug 18, 2025"
click at [354, 324] on button "18" at bounding box center [347, 324] width 24 height 24
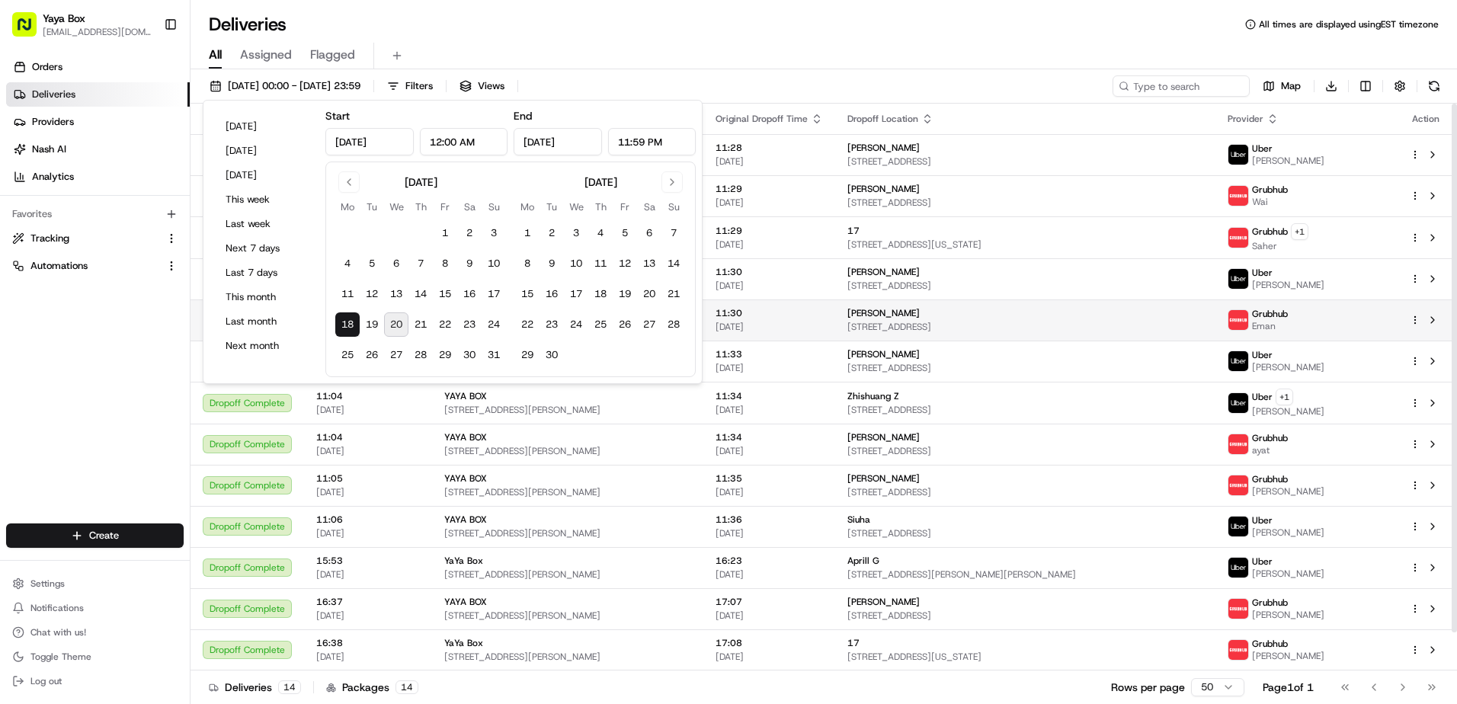
click at [896, 332] on span "[STREET_ADDRESS]" at bounding box center [1025, 327] width 356 height 12
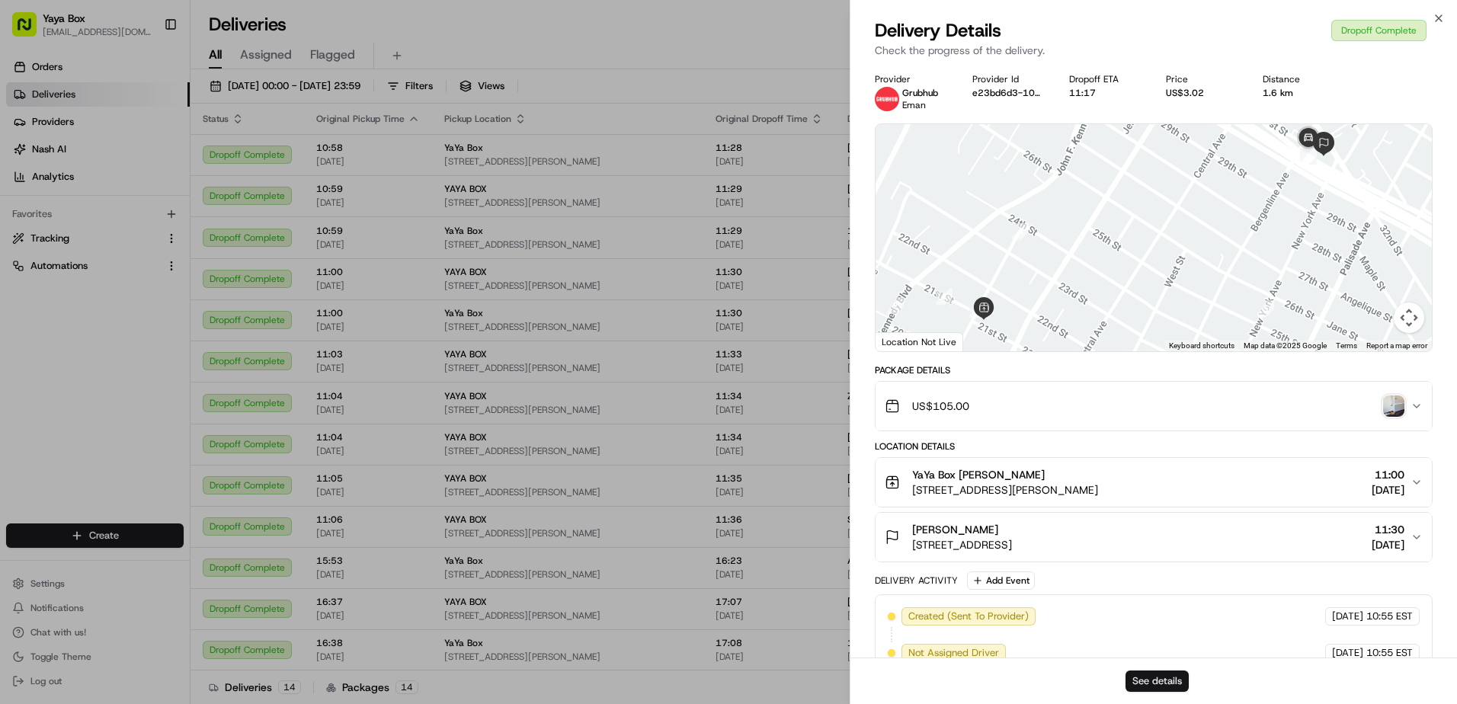
click at [1148, 679] on button "See details" at bounding box center [1156, 680] width 63 height 21
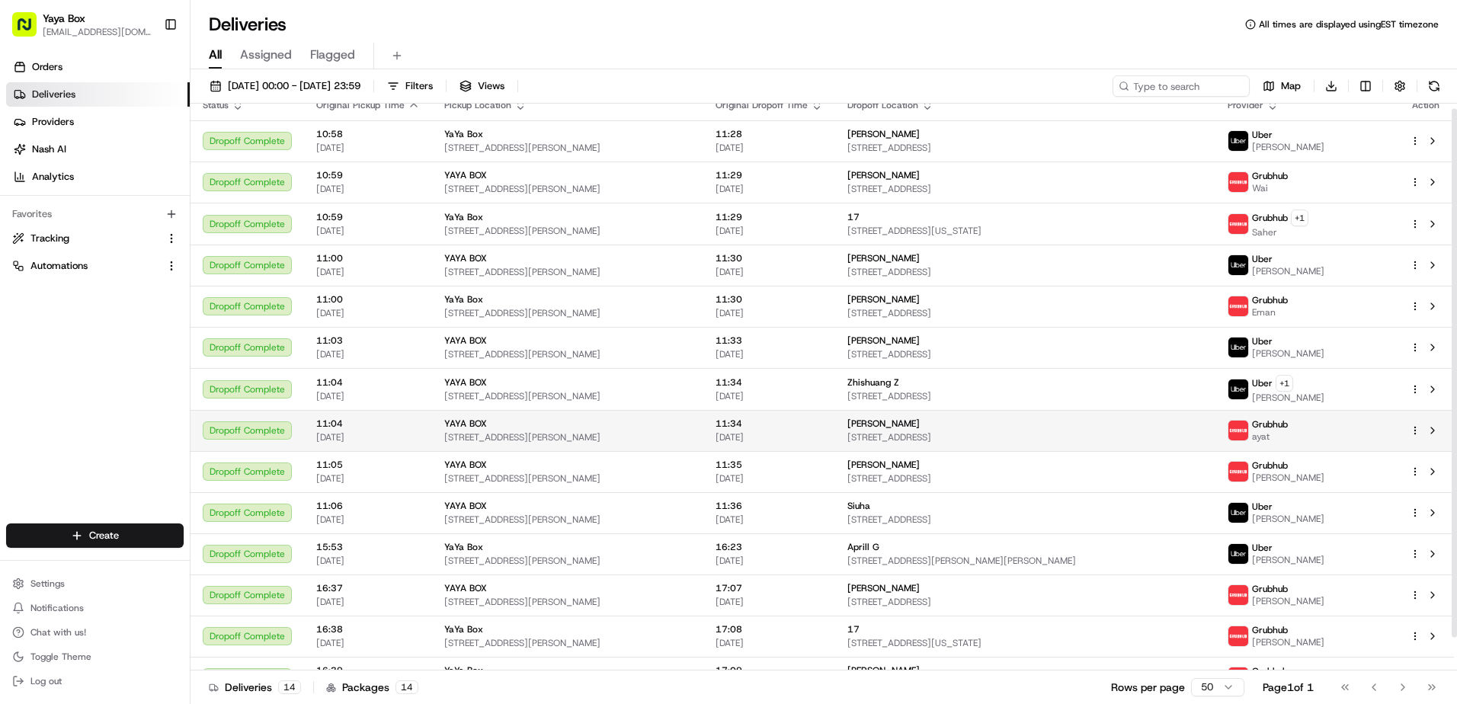
scroll to position [41, 0]
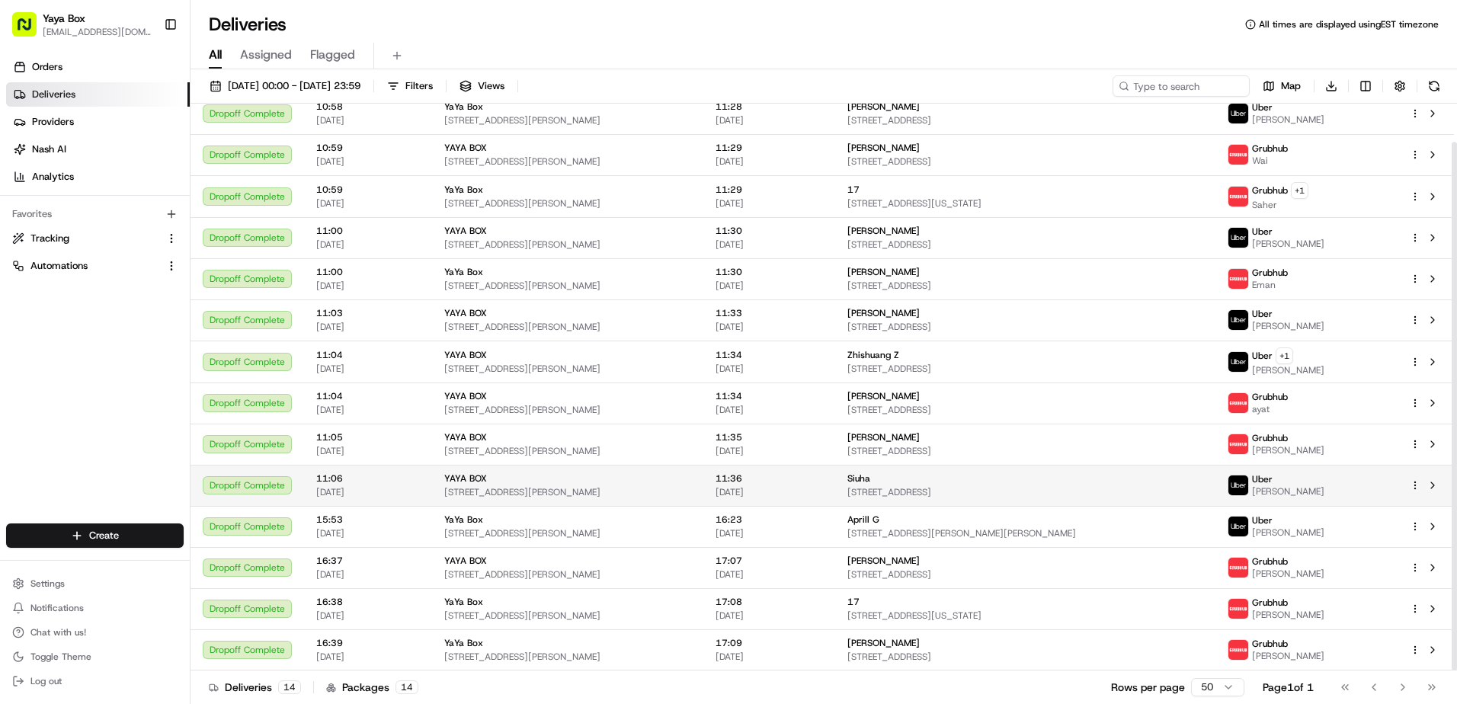
click at [835, 479] on td "11:36 18/08/2025" at bounding box center [769, 485] width 132 height 41
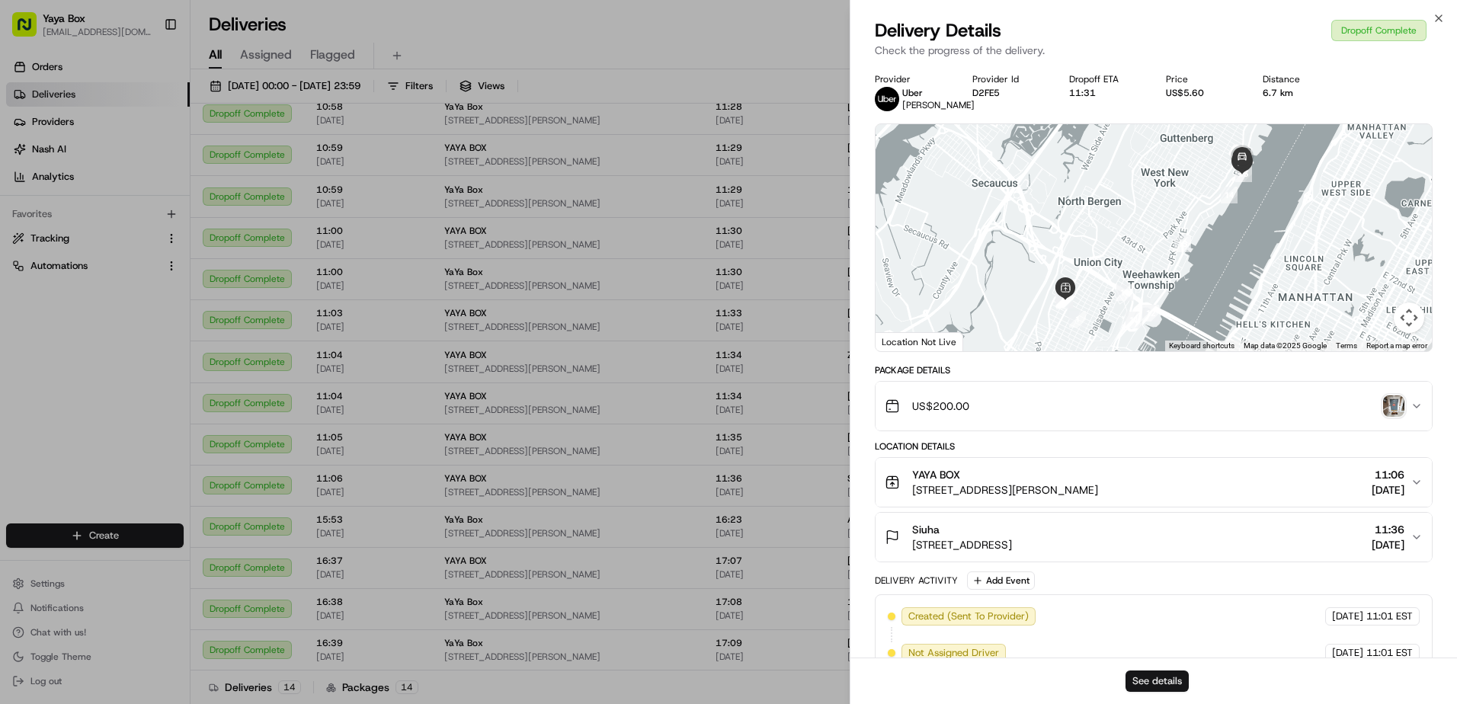
click at [1147, 673] on button "See details" at bounding box center [1156, 680] width 63 height 21
drag, startPoint x: 345, startPoint y: 88, endPoint x: 361, endPoint y: 95, distance: 17.7
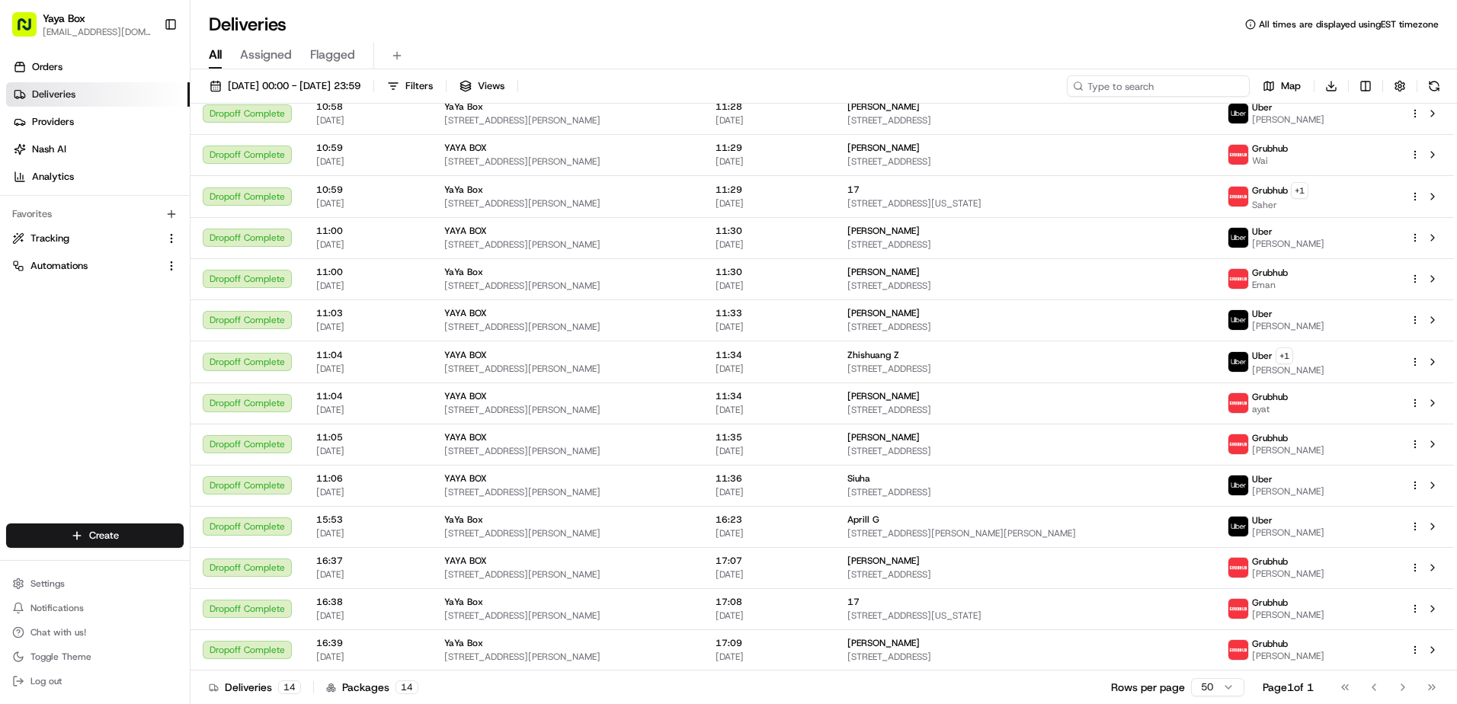
click at [1192, 88] on input at bounding box center [1158, 85] width 183 height 21
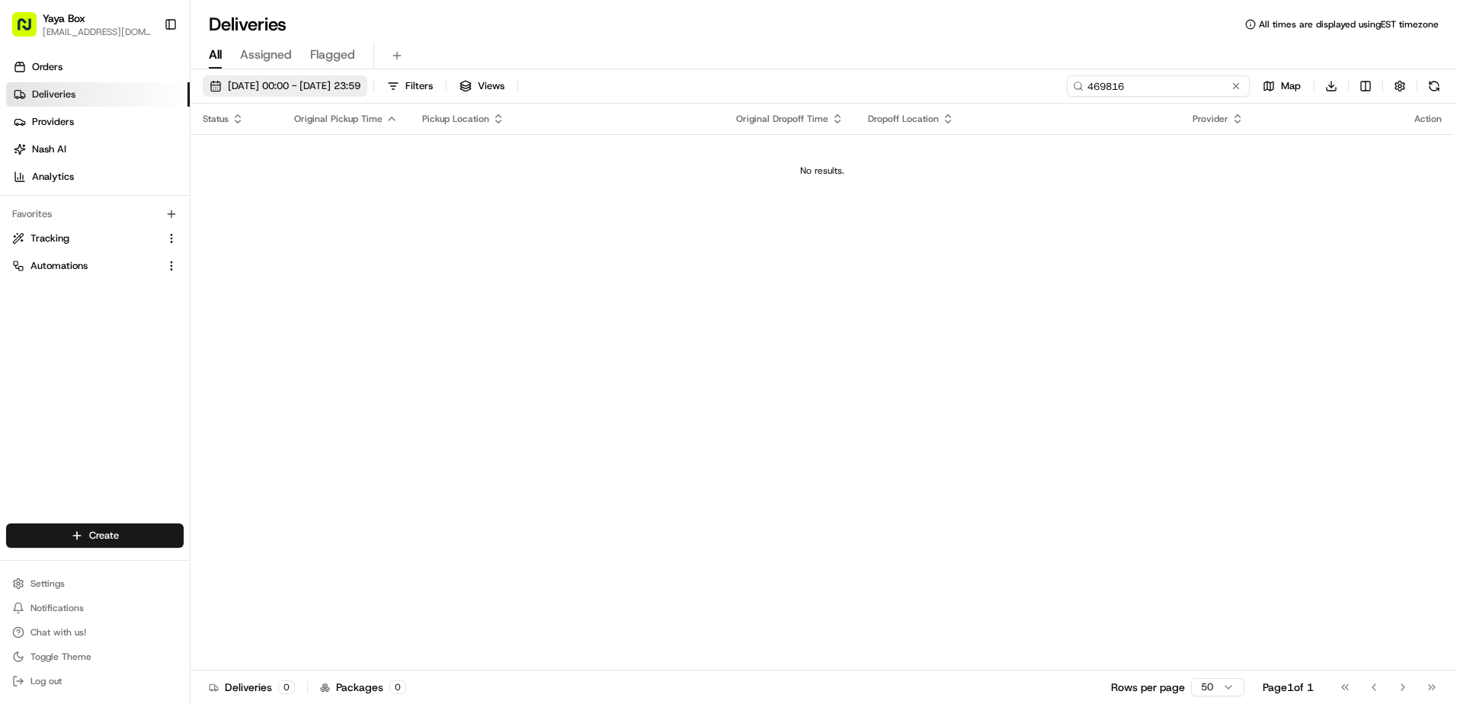
type input "469816"
click at [360, 79] on span "18/08/2025 00:00 - 18/08/2025 23:59" at bounding box center [294, 86] width 133 height 14
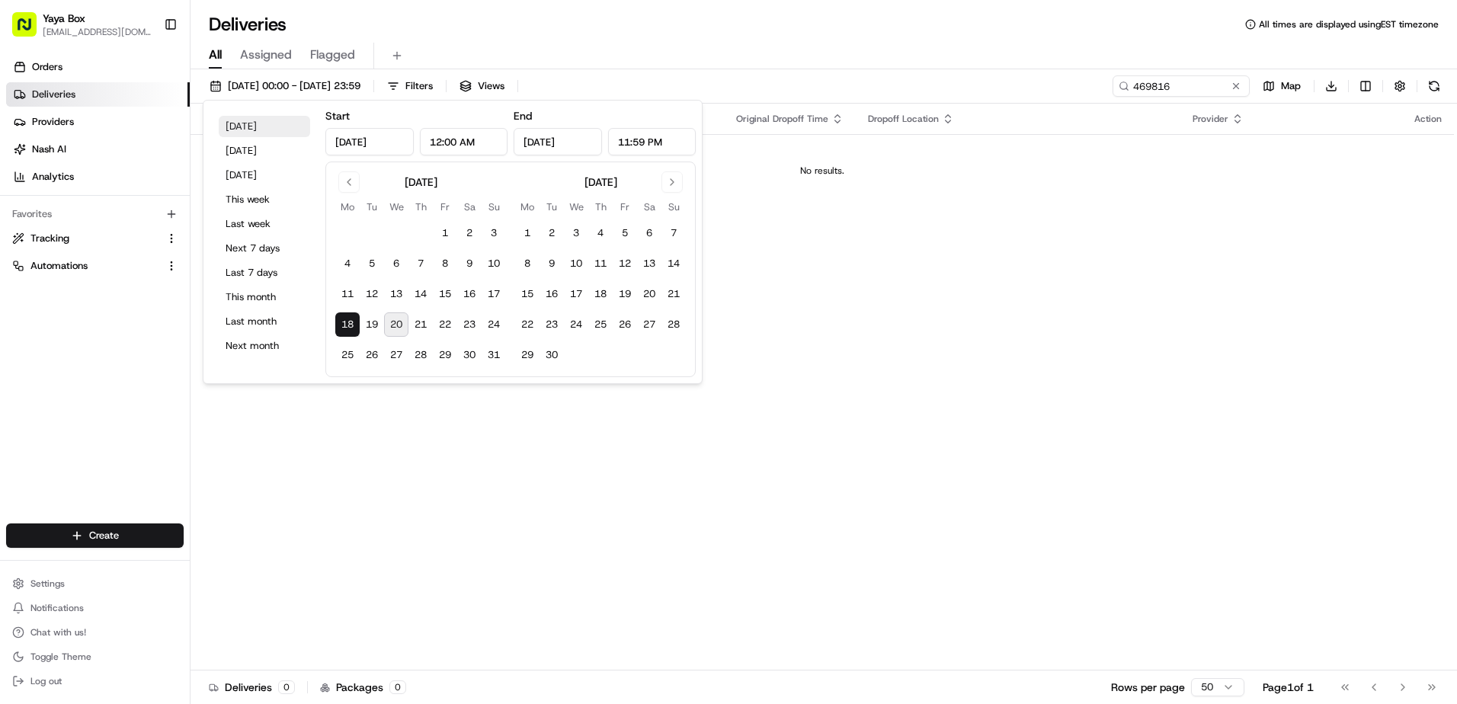
click at [277, 128] on button "Today" at bounding box center [264, 126] width 91 height 21
type input "Aug 20, 2025"
click at [226, 87] on button "[DATE] 00:00 - [DATE] 23:59" at bounding box center [285, 85] width 165 height 21
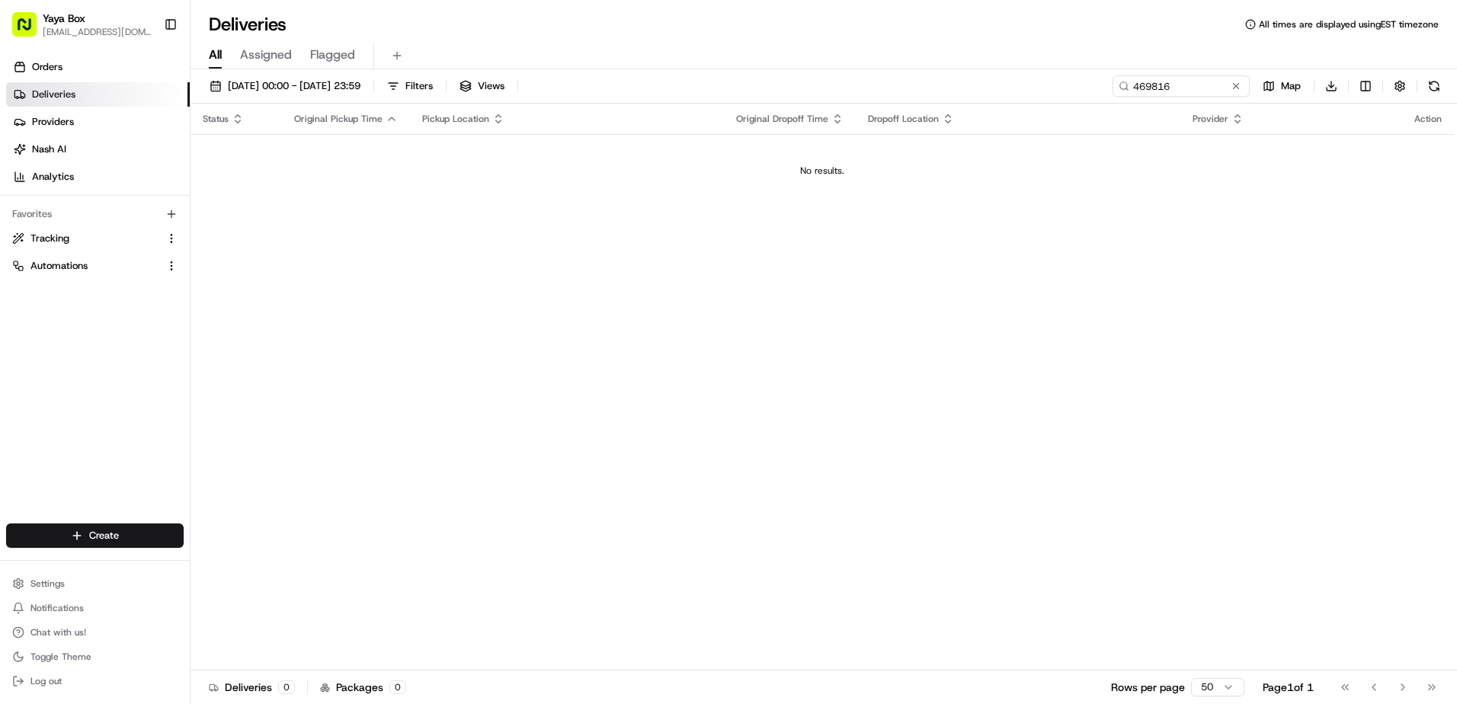
click at [94, 100] on link "Deliveries" at bounding box center [98, 94] width 184 height 24
click at [275, 72] on div "20/08/2025 00:00 - 20/08/2025 23:59 Filters Views 469816 Map Download Status Or…" at bounding box center [823, 388] width 1266 height 638
click at [270, 79] on span "[DATE] 00:00 - [DATE] 23:59" at bounding box center [294, 86] width 133 height 14
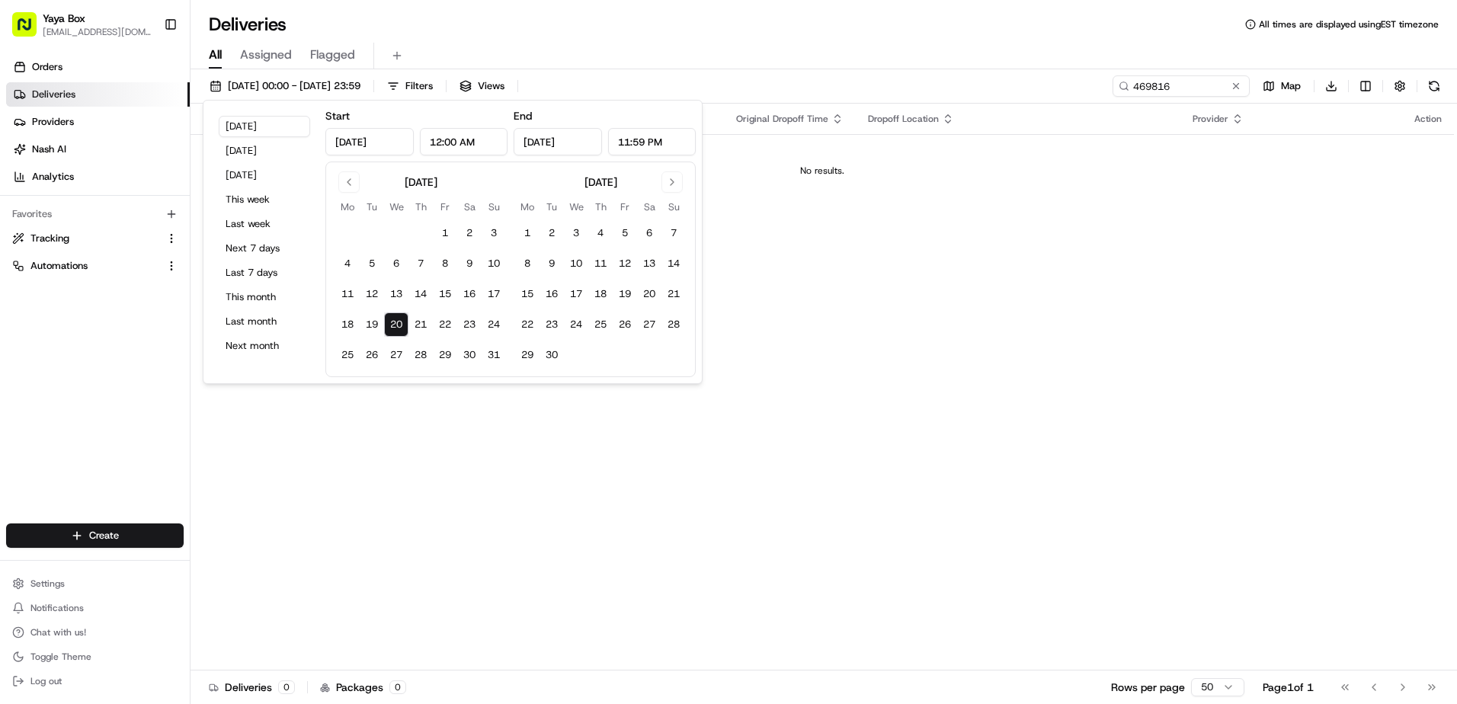
click at [396, 325] on button "20" at bounding box center [396, 324] width 24 height 24
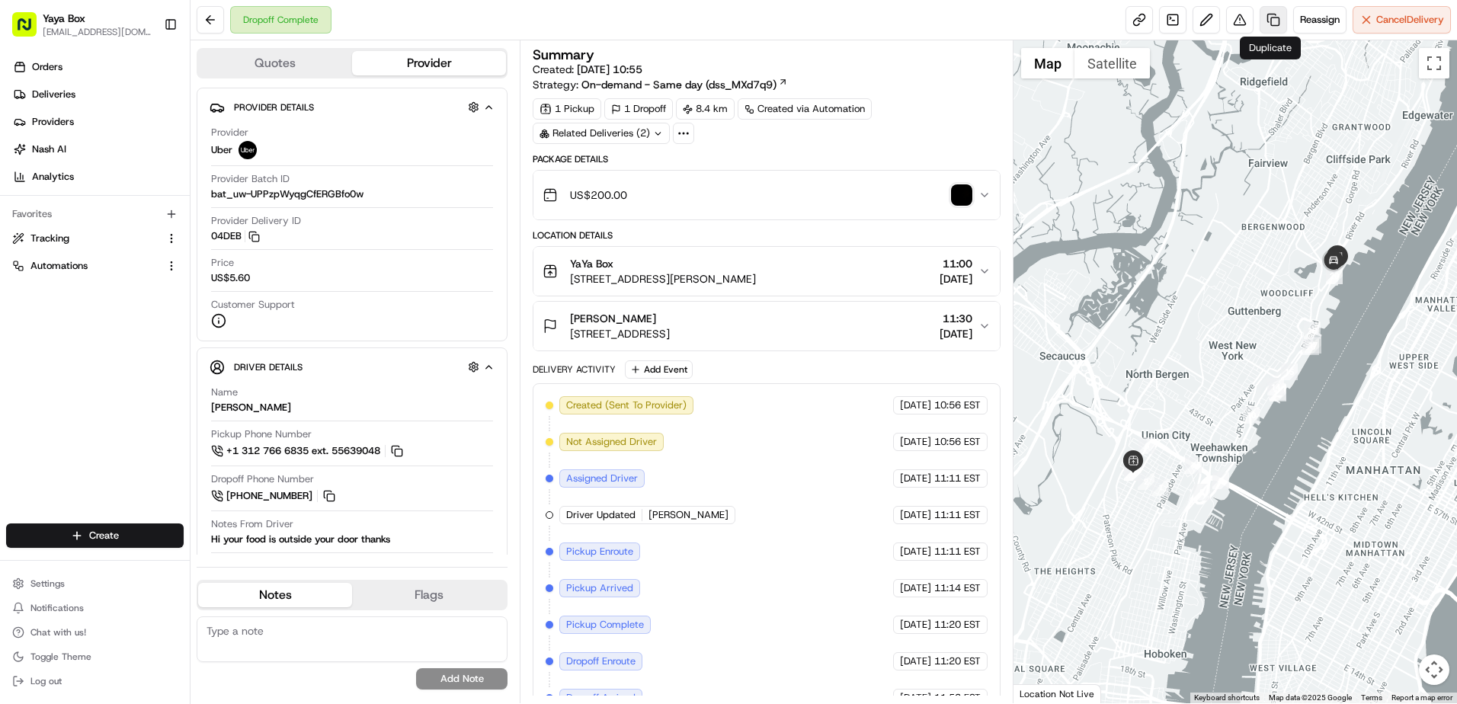
click at [1268, 23] on link at bounding box center [1272, 19] width 27 height 27
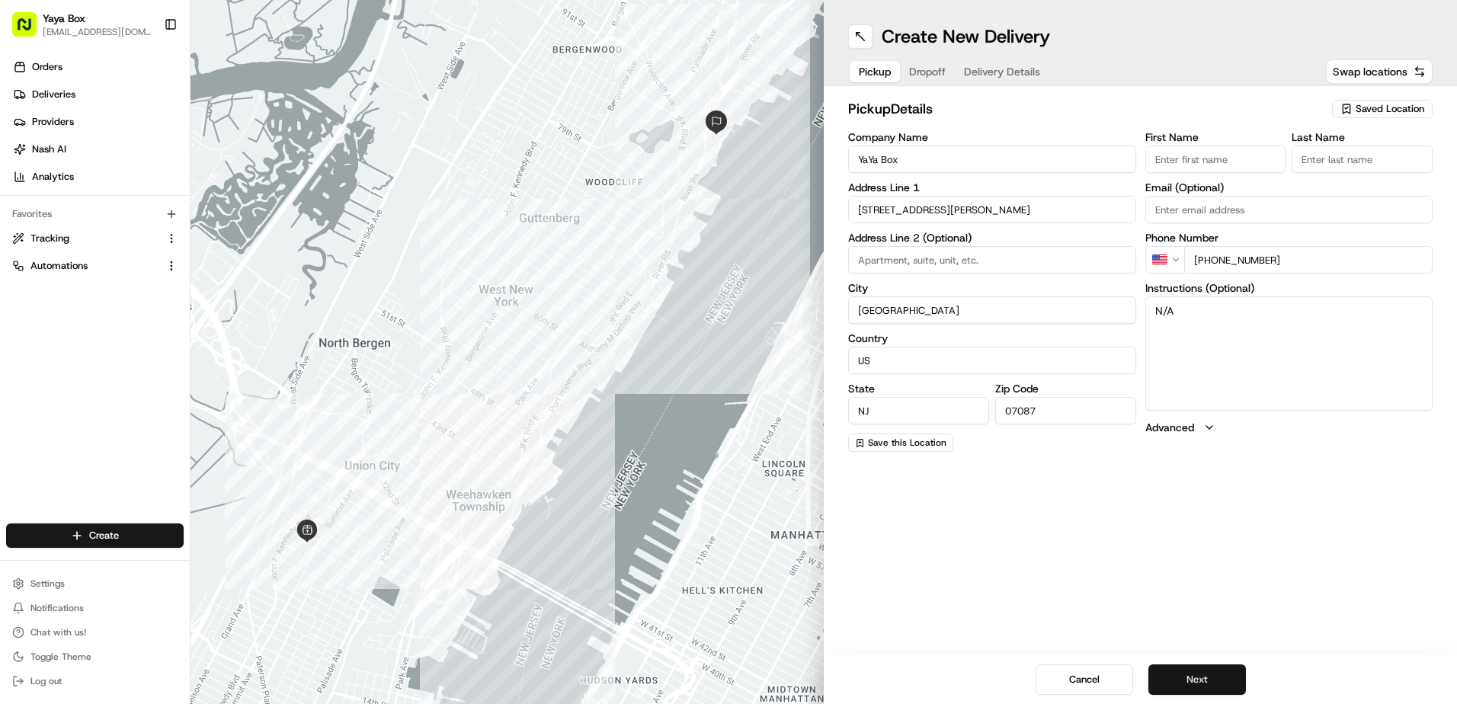
click at [1191, 667] on button "Next" at bounding box center [1197, 679] width 98 height 30
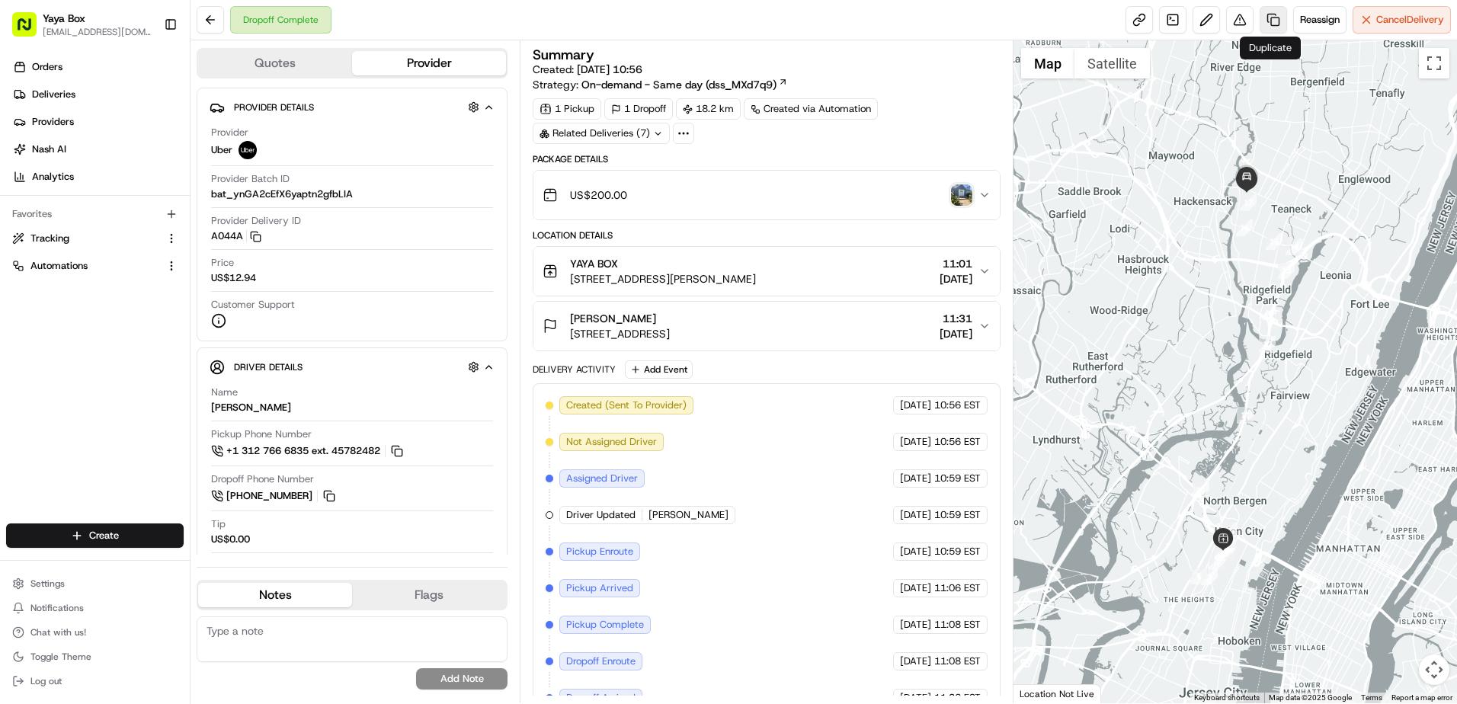
click at [1276, 21] on link at bounding box center [1272, 19] width 27 height 27
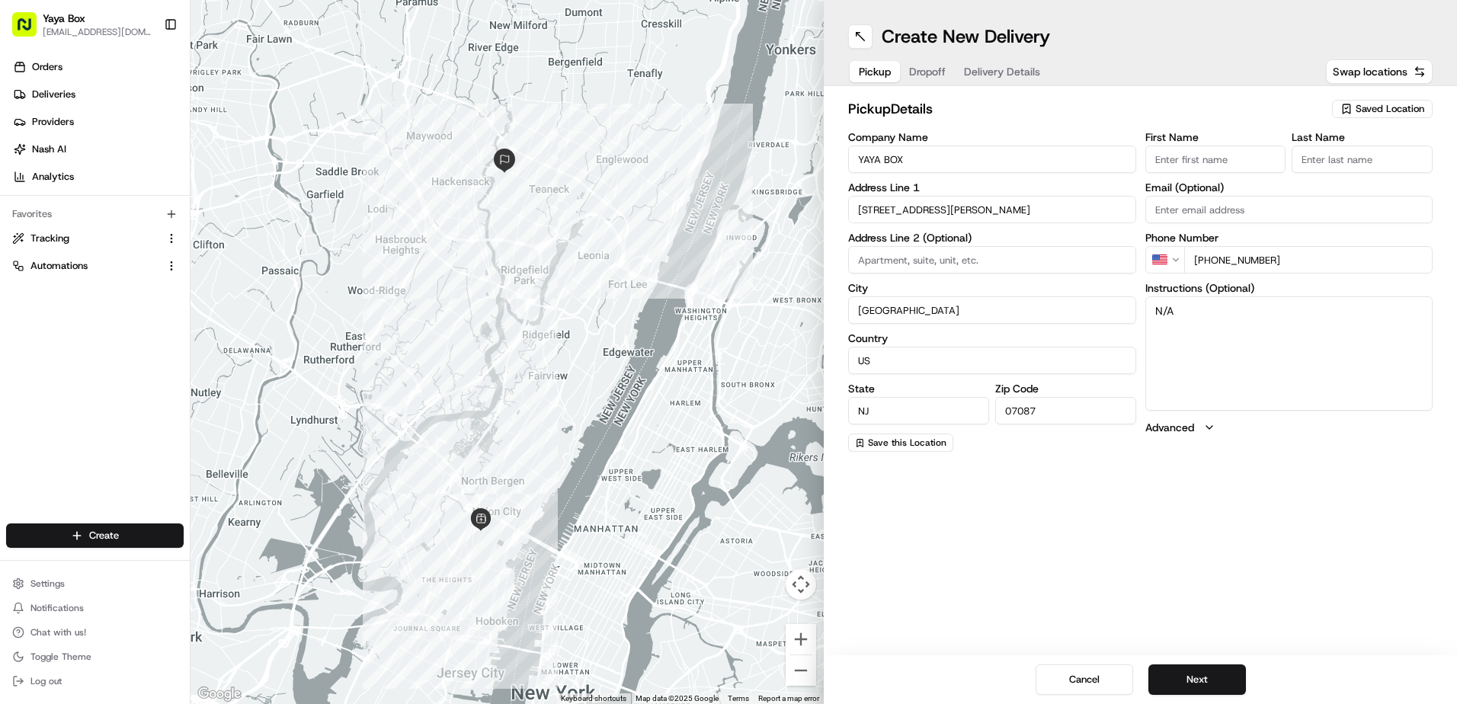
click at [1186, 662] on div "Cancel Next" at bounding box center [1140, 679] width 633 height 49
click at [1189, 683] on button "Next" at bounding box center [1197, 679] width 98 height 30
click at [1199, 689] on button "Next" at bounding box center [1197, 679] width 98 height 30
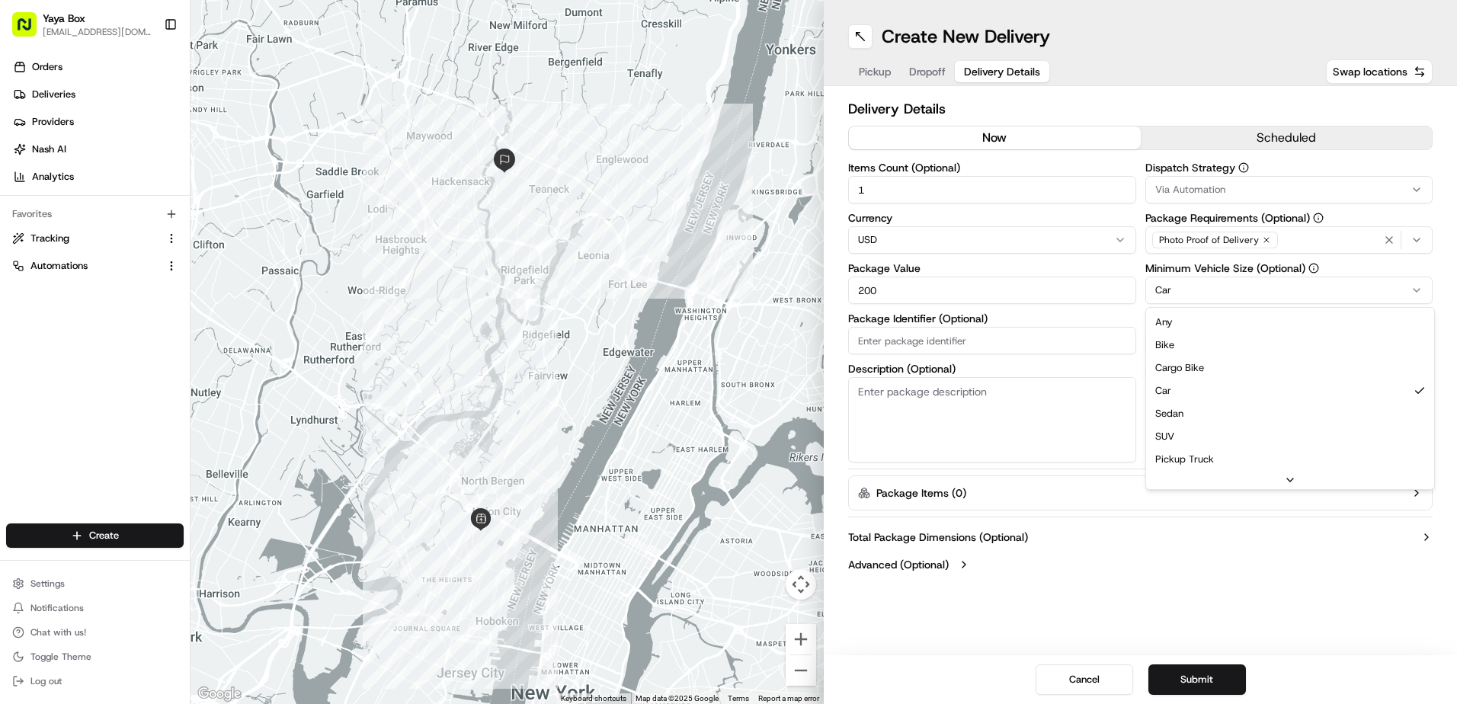
click at [1207, 291] on html "Yaya Box yayaliciousjc@gmail.com Toggle Sidebar Orders Deliveries Providers Nas…" at bounding box center [728, 352] width 1457 height 704
click at [1190, 683] on button "Submit" at bounding box center [1197, 679] width 98 height 30
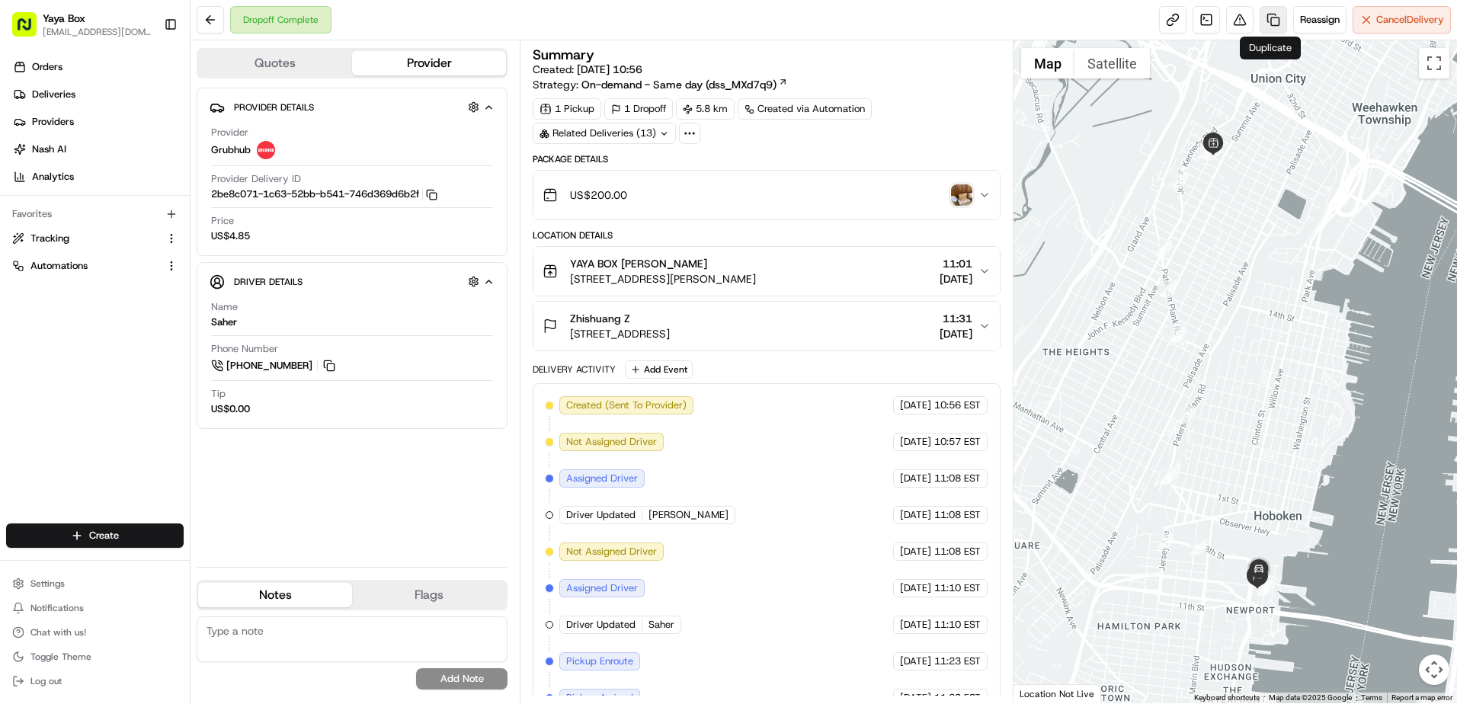
click at [1259, 23] on link at bounding box center [1272, 19] width 27 height 27
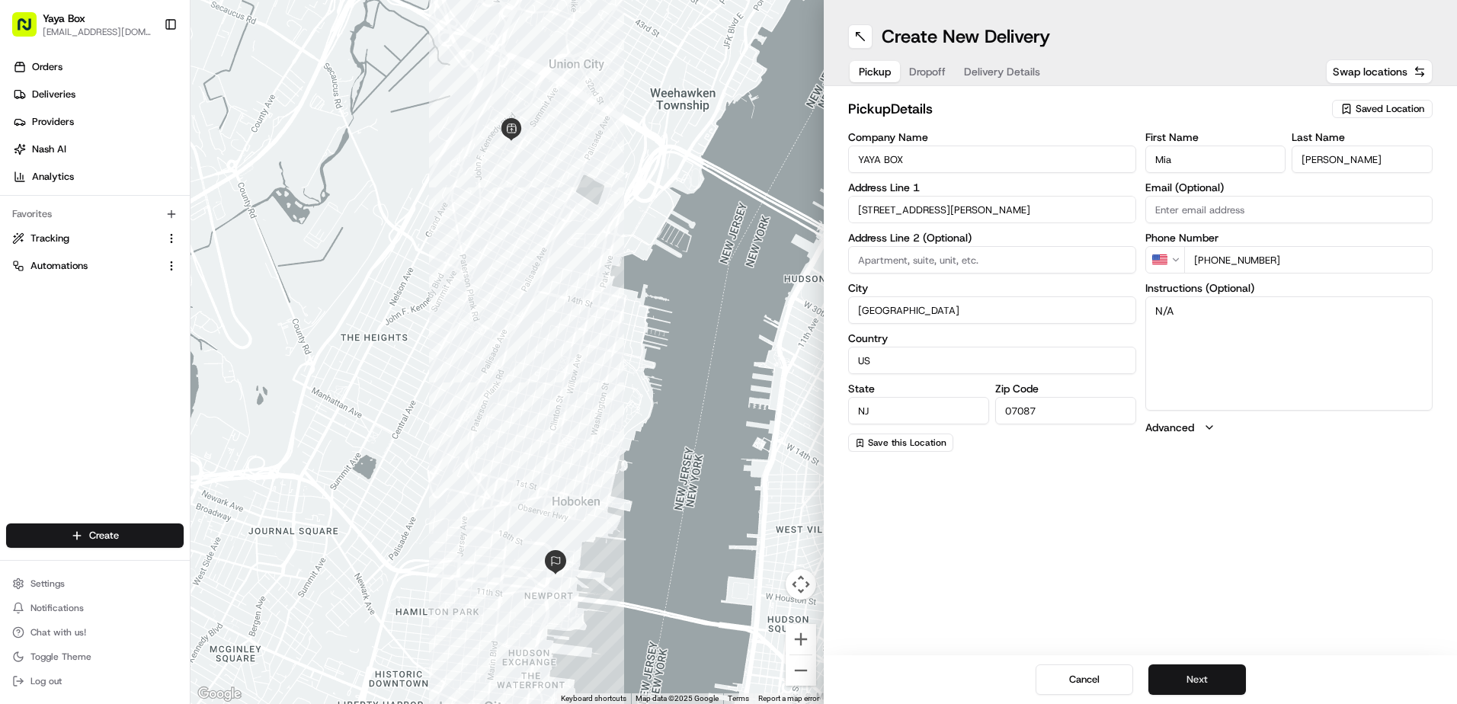
click at [1195, 677] on button "Next" at bounding box center [1197, 679] width 98 height 30
click at [1198, 674] on button "Next" at bounding box center [1197, 679] width 98 height 30
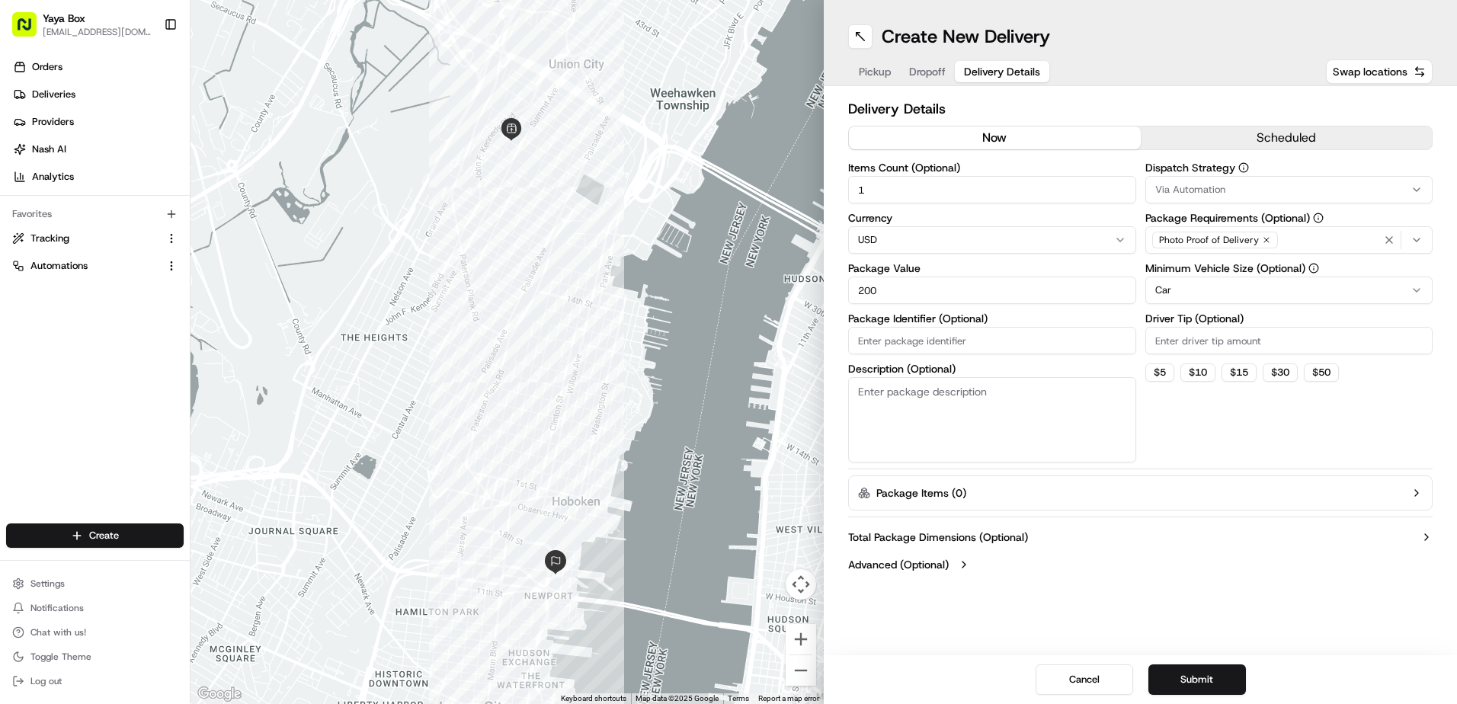
click at [1194, 283] on html "Yaya Box yayaliciousjc@gmail.com Toggle Sidebar Orders Deliveries Providers Nas…" at bounding box center [728, 352] width 1457 height 704
click at [1181, 692] on button "Submit" at bounding box center [1197, 679] width 98 height 30
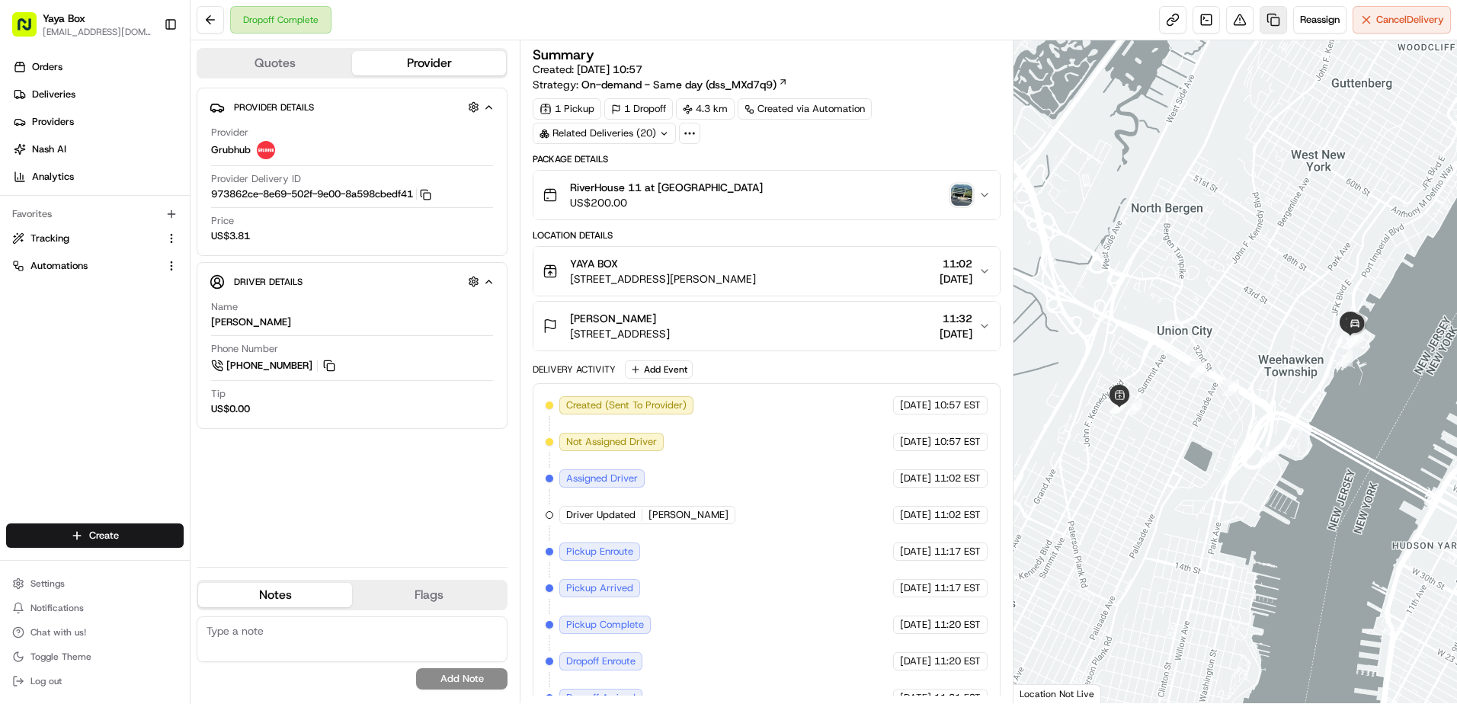
click at [1267, 18] on link at bounding box center [1272, 19] width 27 height 27
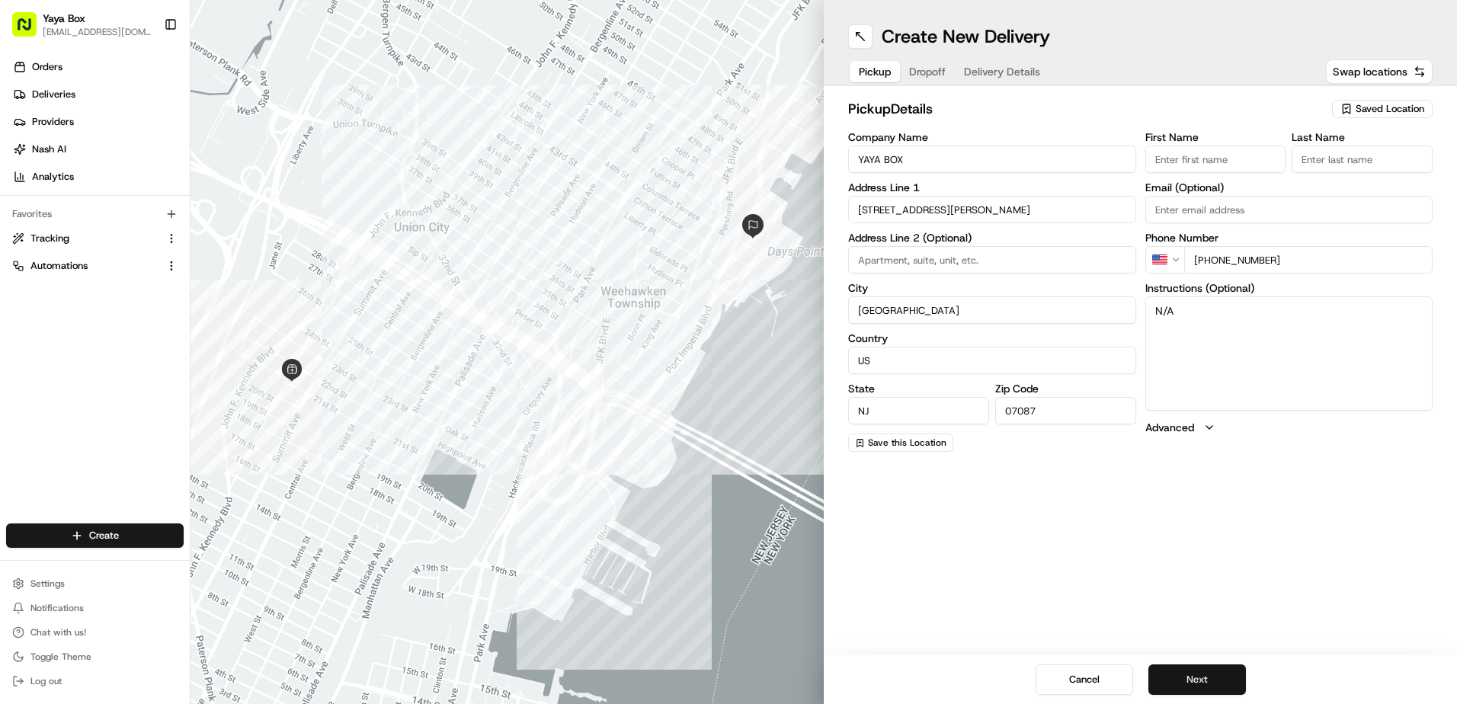
click at [1207, 683] on button "Next" at bounding box center [1197, 679] width 98 height 30
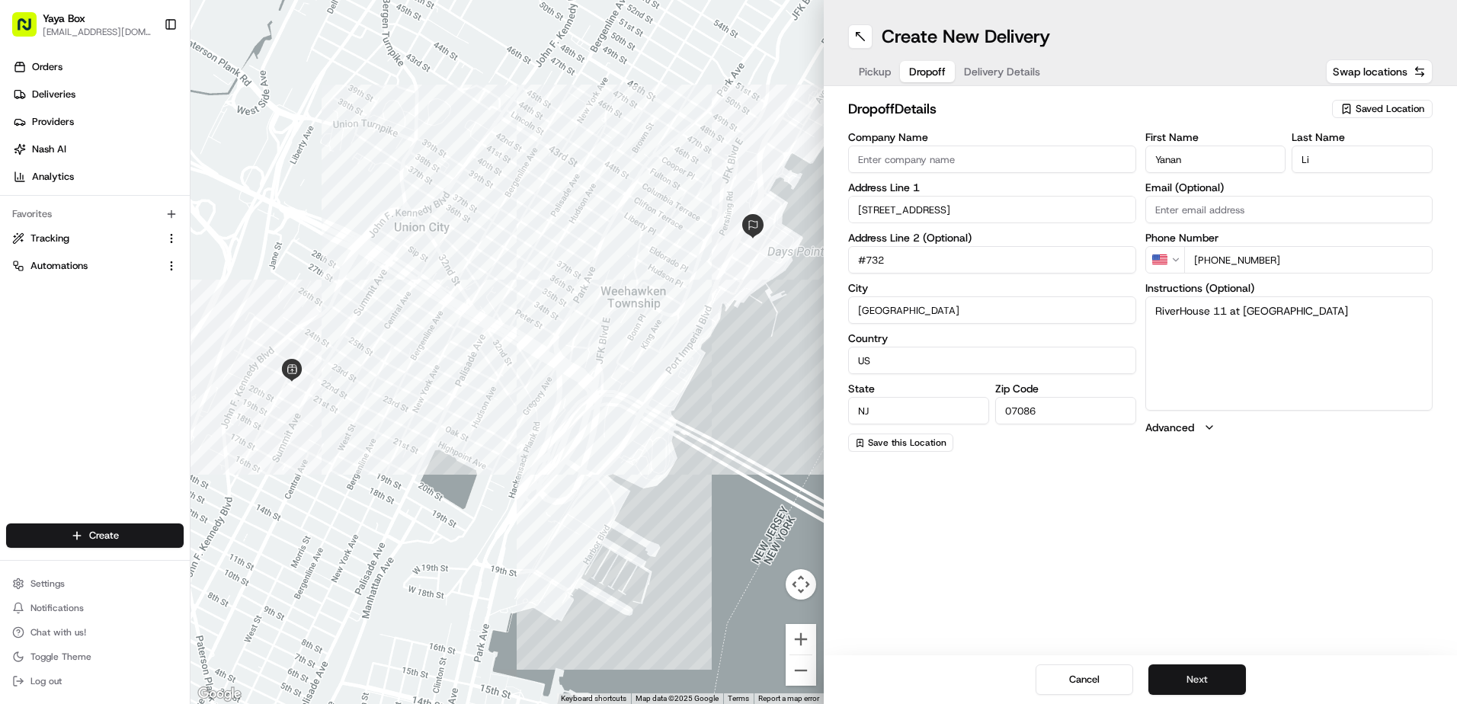
click at [1204, 683] on button "Next" at bounding box center [1197, 679] width 98 height 30
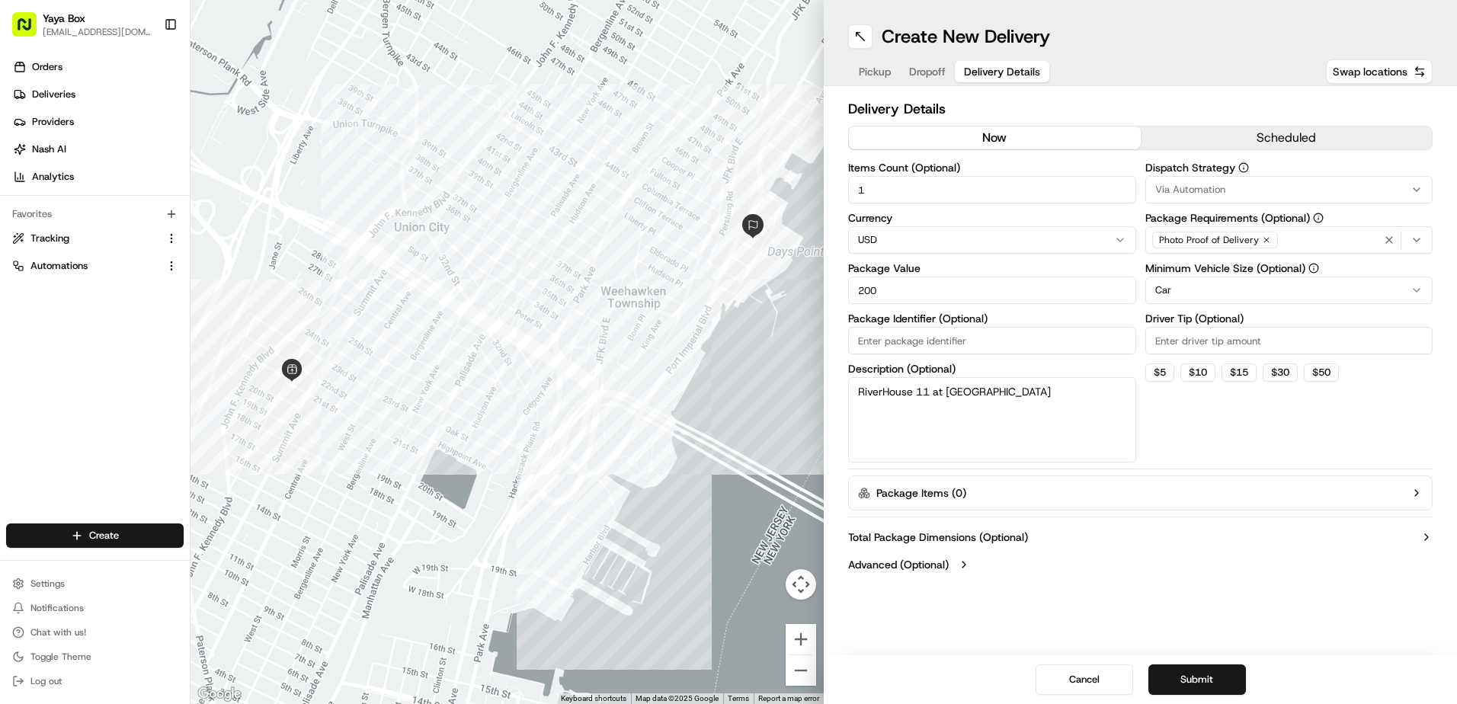
click at [1184, 305] on div "Dispatch Strategy Via Automation Package Requirements (Optional) Photo Proof of…" at bounding box center [1289, 312] width 288 height 300
click at [1176, 292] on html "Yaya Box yayaliciousjc@gmail.com Toggle Sidebar Orders Deliveries Providers Nas…" at bounding box center [728, 352] width 1457 height 704
click at [1185, 686] on button "Submit" at bounding box center [1197, 679] width 98 height 30
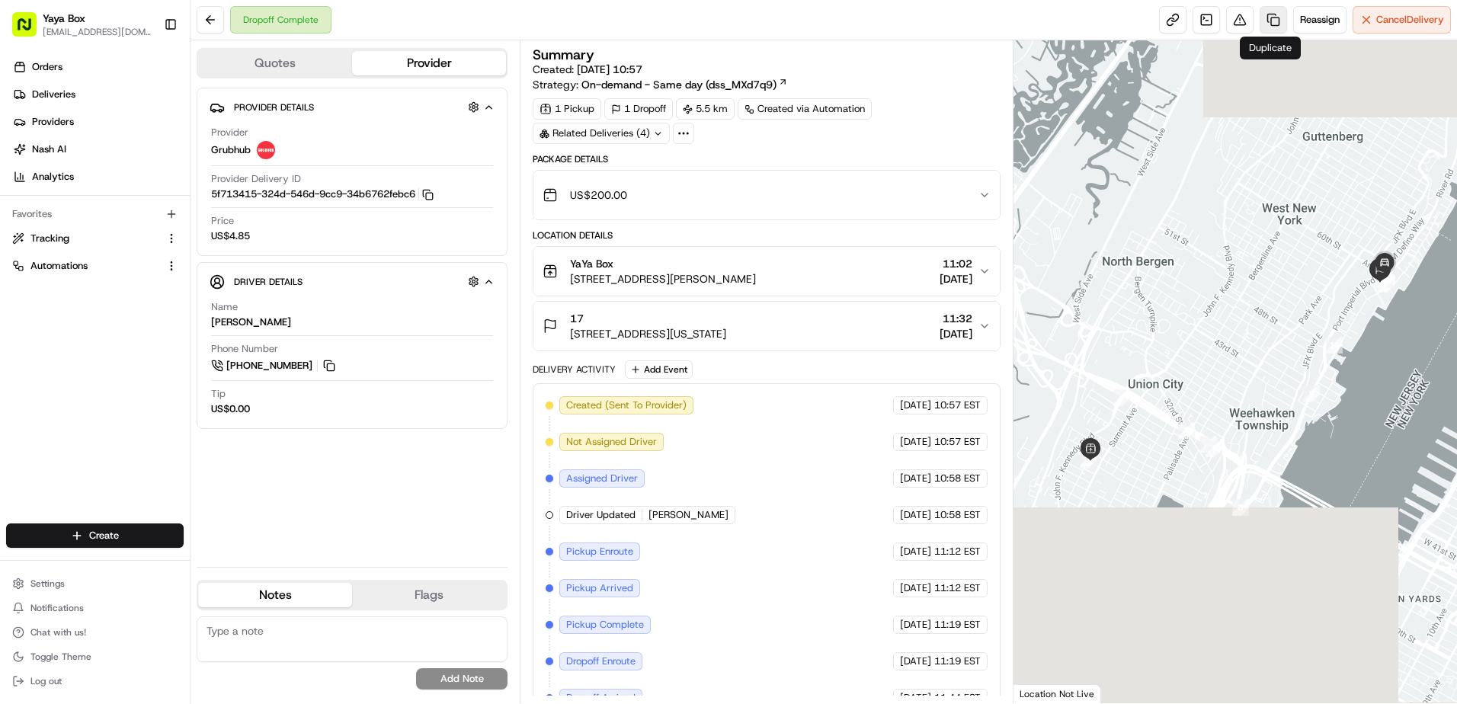
click at [1274, 27] on link at bounding box center [1272, 19] width 27 height 27
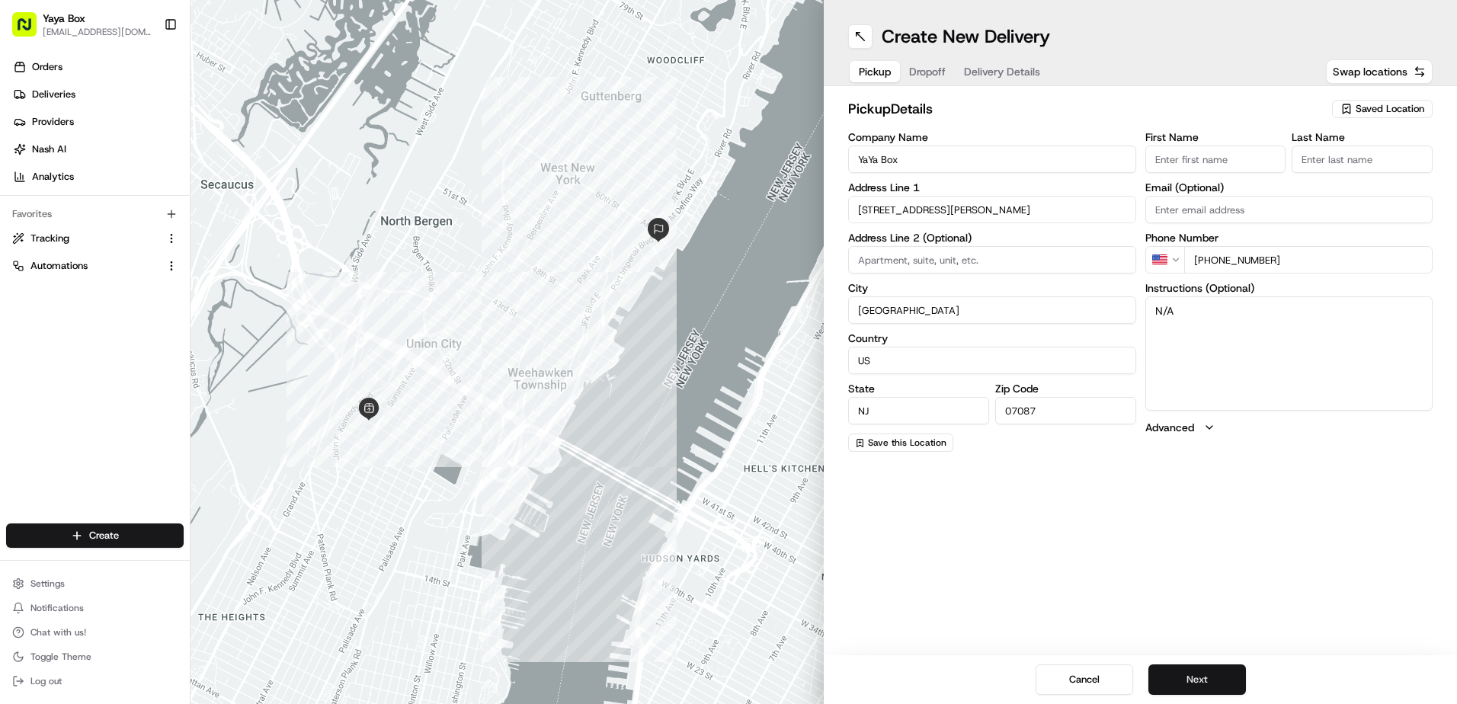
click at [1201, 683] on button "Next" at bounding box center [1197, 679] width 98 height 30
click at [1197, 686] on button "Next" at bounding box center [1197, 679] width 98 height 30
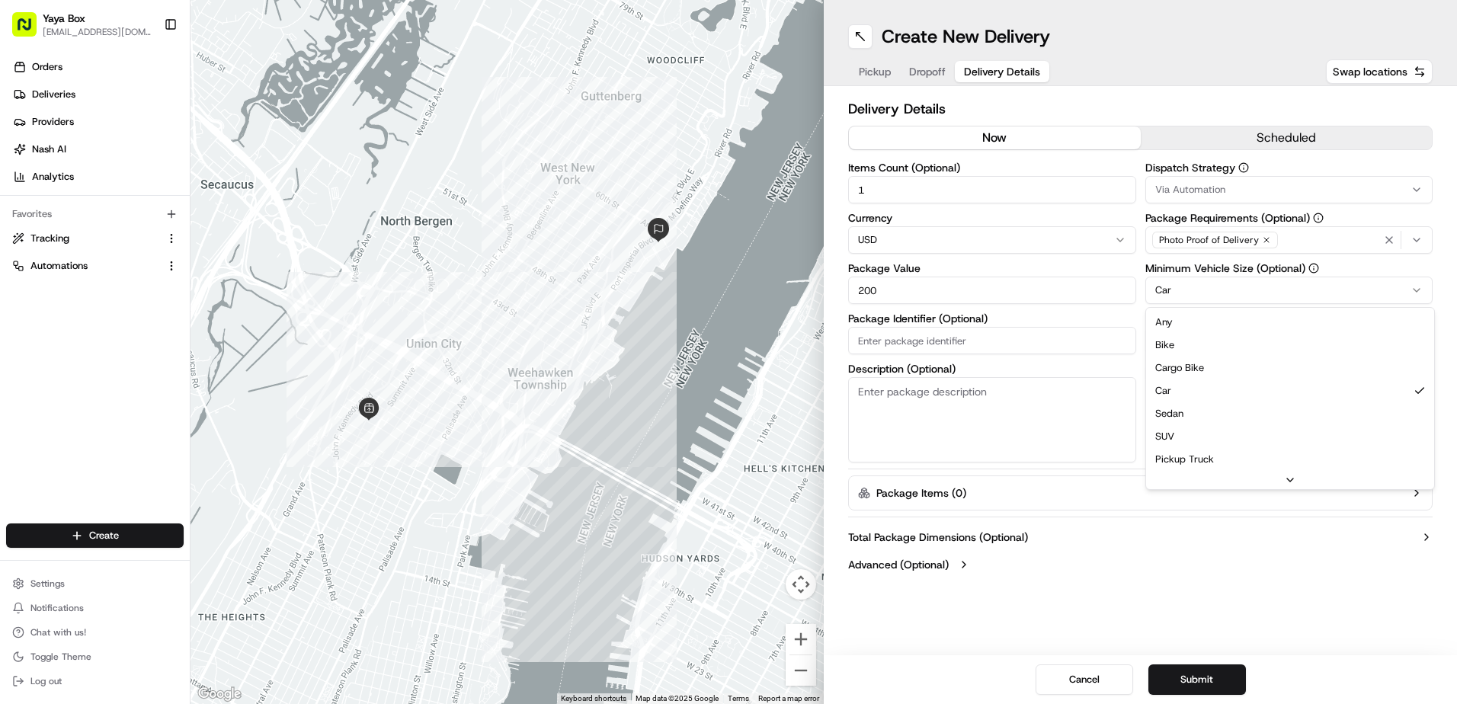
click at [1181, 293] on html "Yaya Box [EMAIL_ADDRESS][DOMAIN_NAME] Toggle Sidebar Orders Deliveries Provider…" at bounding box center [728, 352] width 1457 height 704
click at [1189, 674] on button "Submit" at bounding box center [1197, 679] width 98 height 30
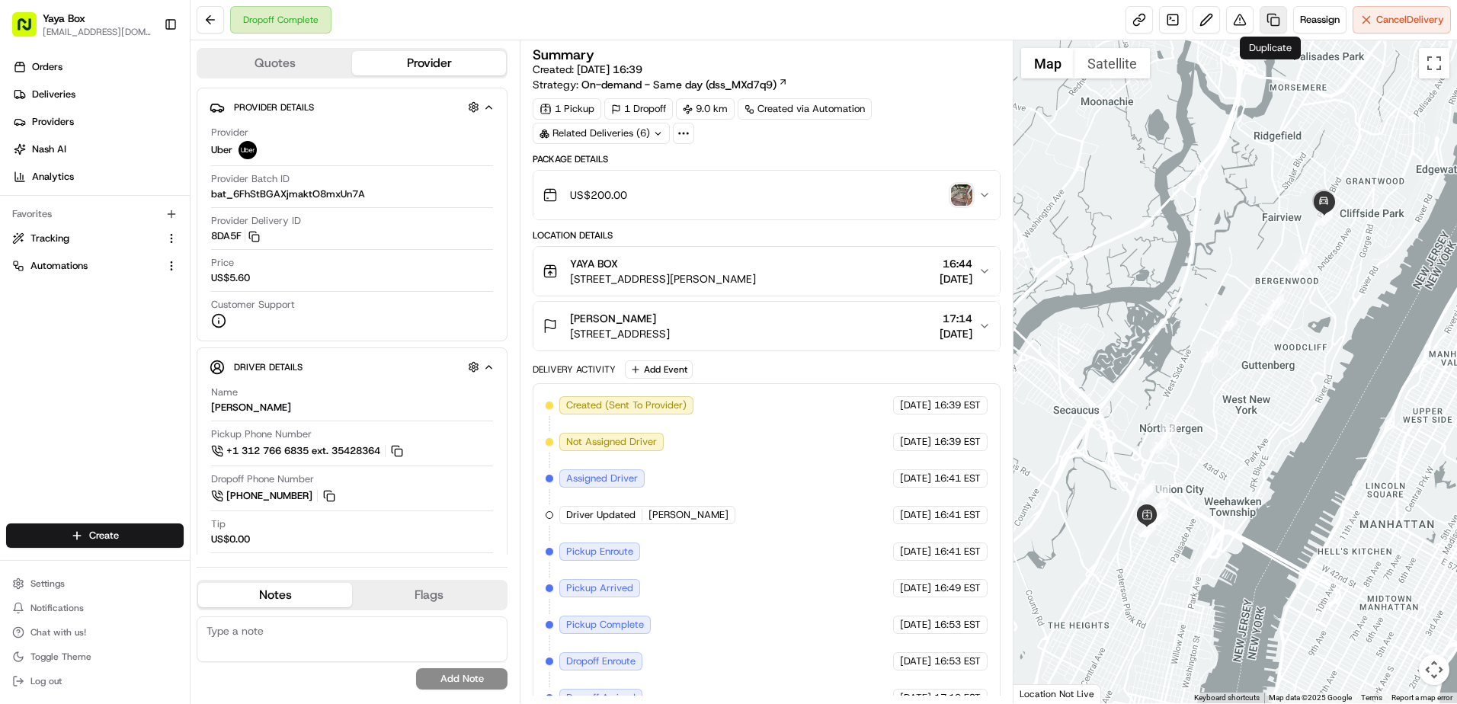
click at [1266, 32] on link at bounding box center [1272, 19] width 27 height 27
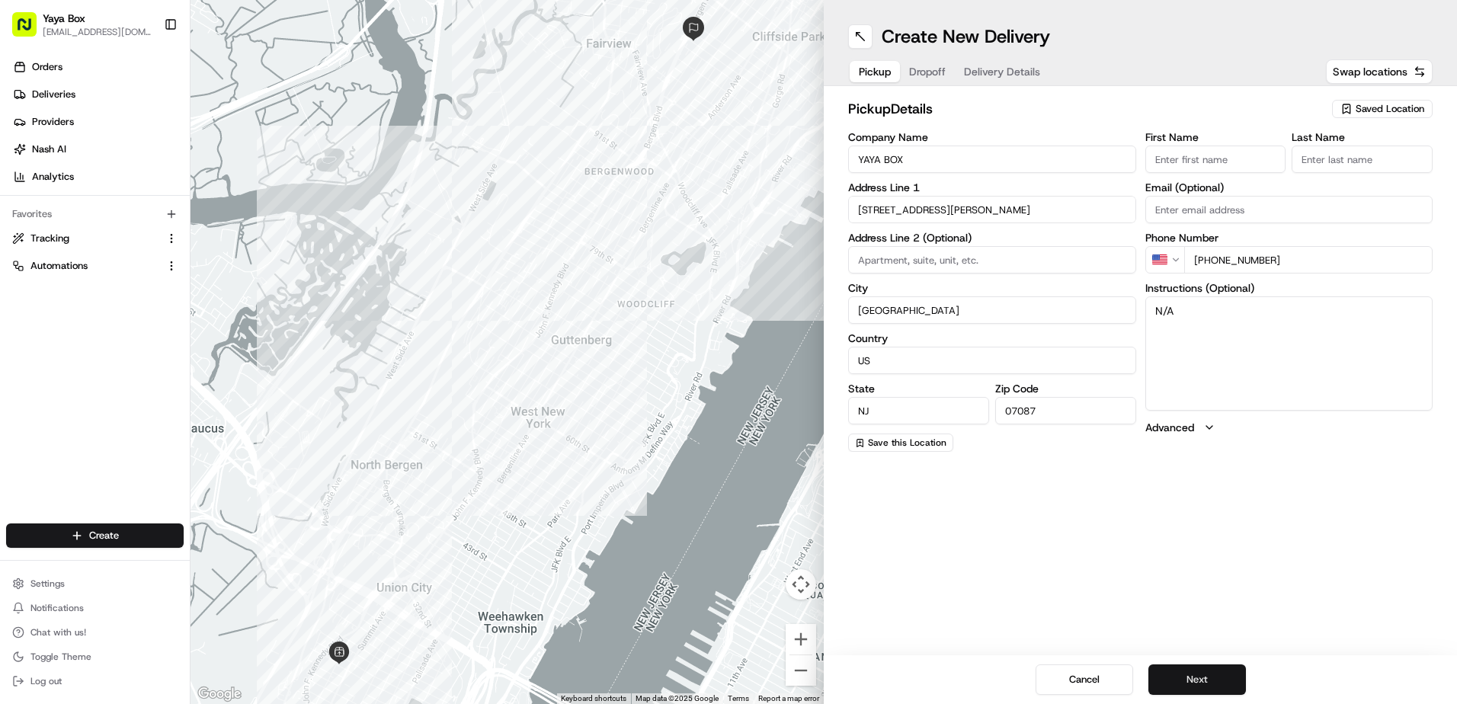
click at [1185, 674] on button "Next" at bounding box center [1197, 679] width 98 height 30
click at [1179, 682] on button "Next" at bounding box center [1197, 679] width 98 height 30
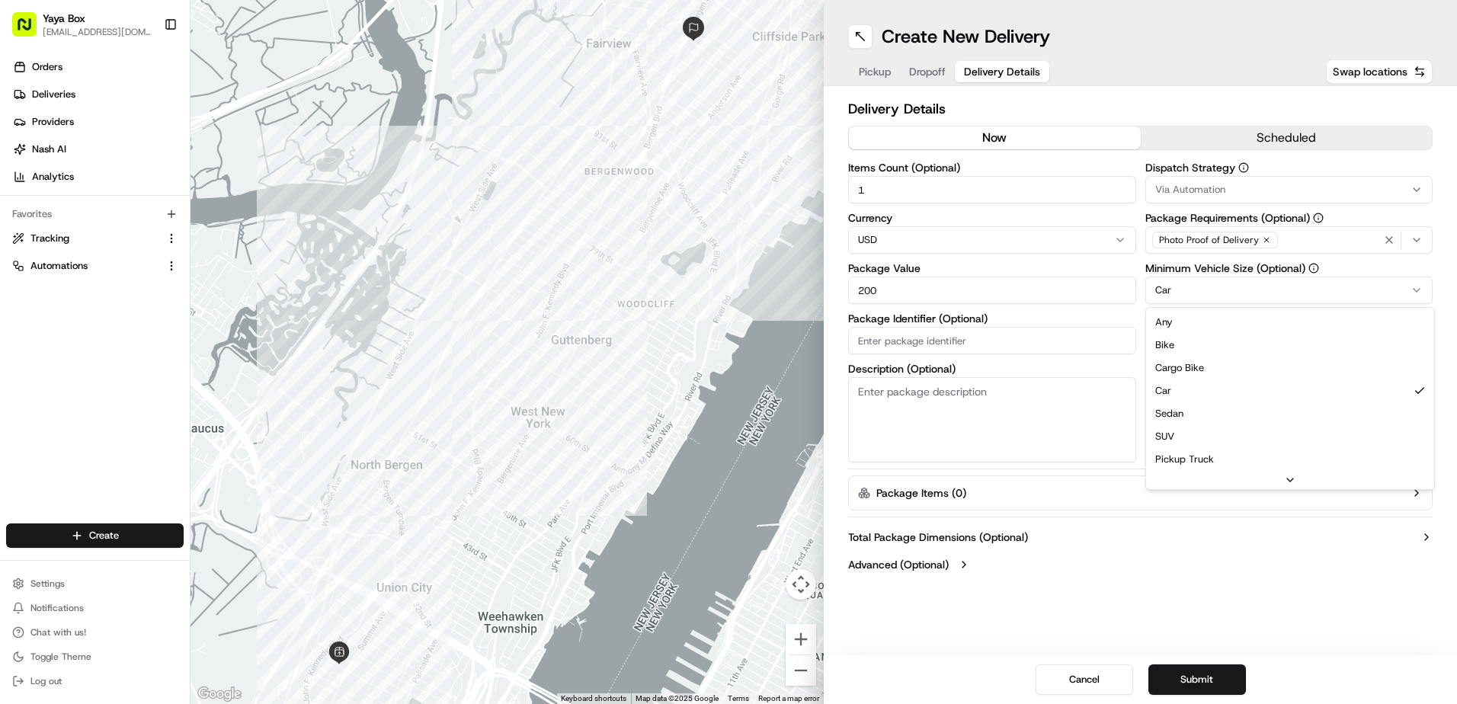
click at [1184, 284] on html "Yaya Box [EMAIL_ADDRESS][DOMAIN_NAME] Toggle Sidebar Orders Deliveries Provider…" at bounding box center [728, 352] width 1457 height 704
click at [1187, 696] on div "Cancel Submit" at bounding box center [1140, 679] width 633 height 49
click at [1189, 690] on button "Submit" at bounding box center [1197, 679] width 98 height 30
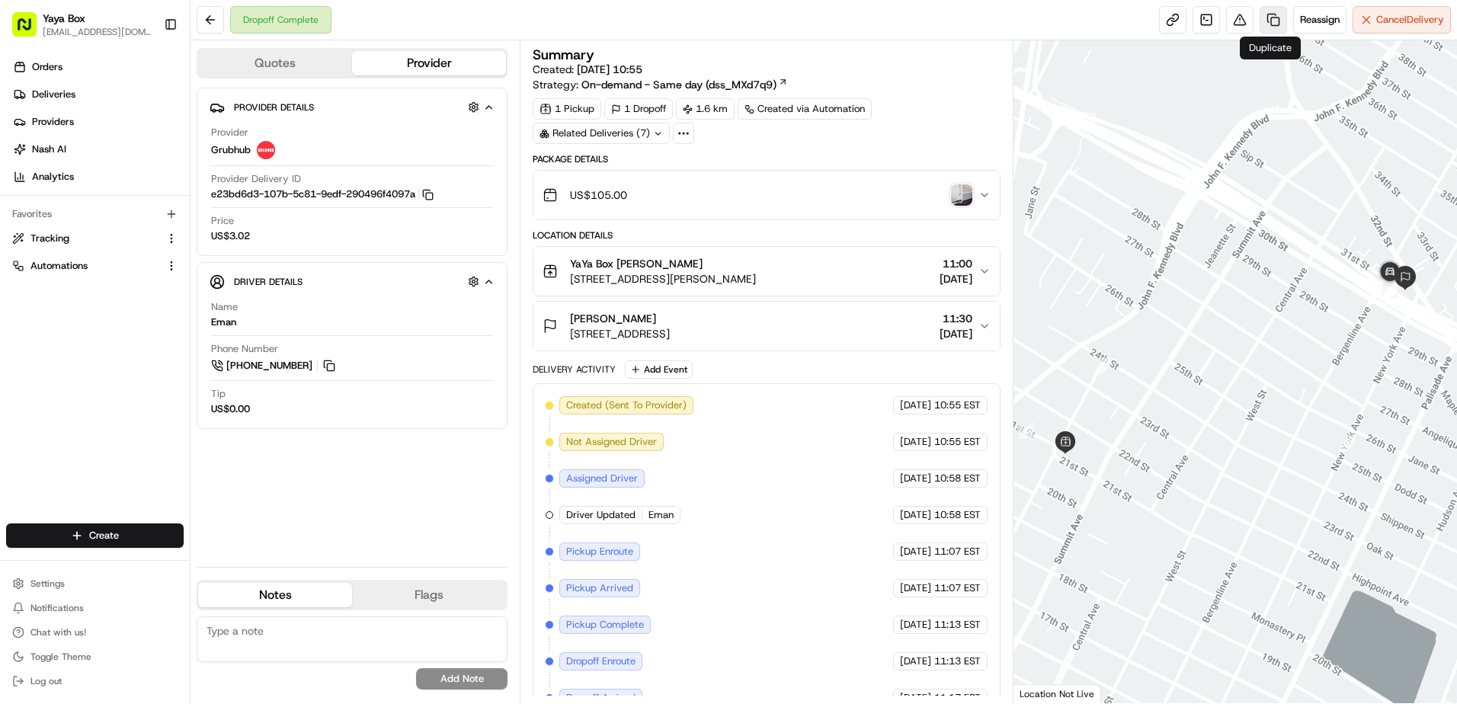
click at [1263, 28] on link at bounding box center [1272, 19] width 27 height 27
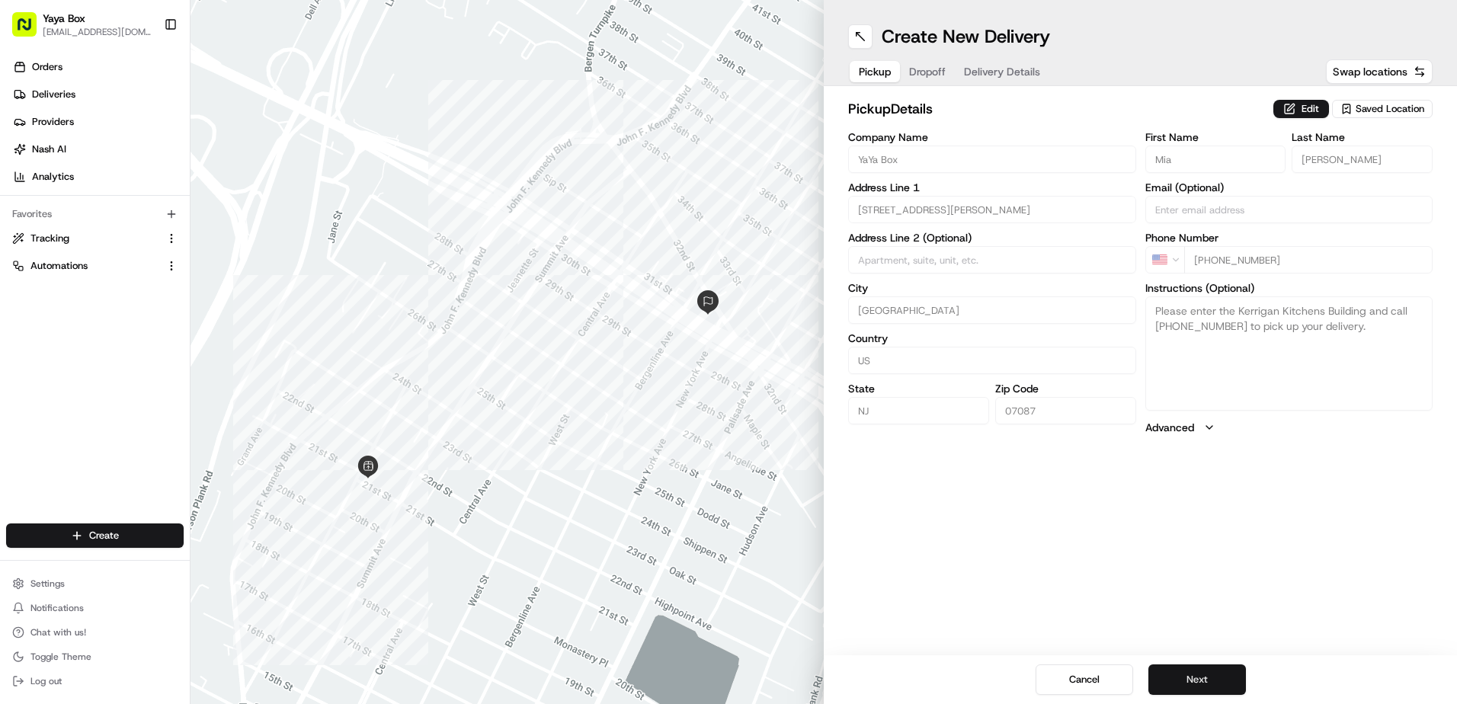
click at [1210, 684] on button "Next" at bounding box center [1197, 679] width 98 height 30
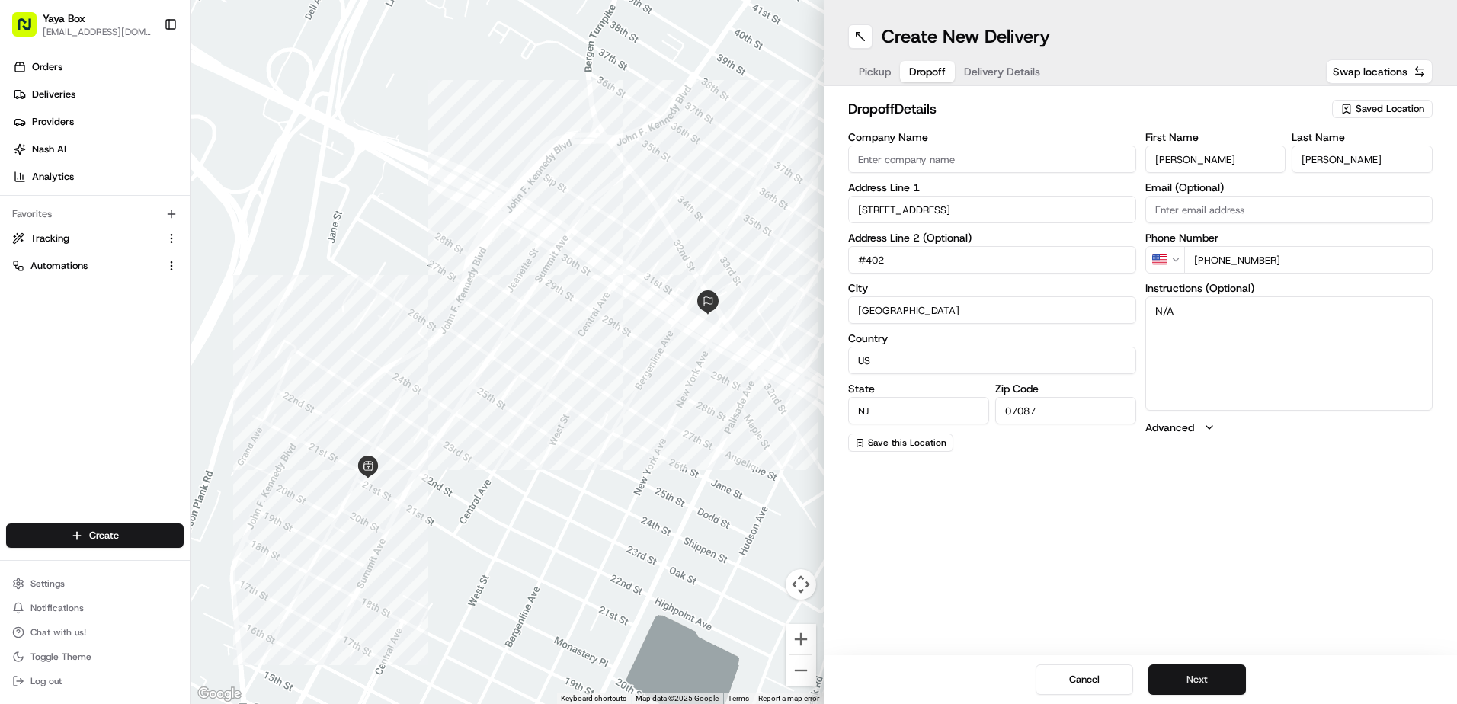
click at [1207, 684] on button "Next" at bounding box center [1197, 679] width 98 height 30
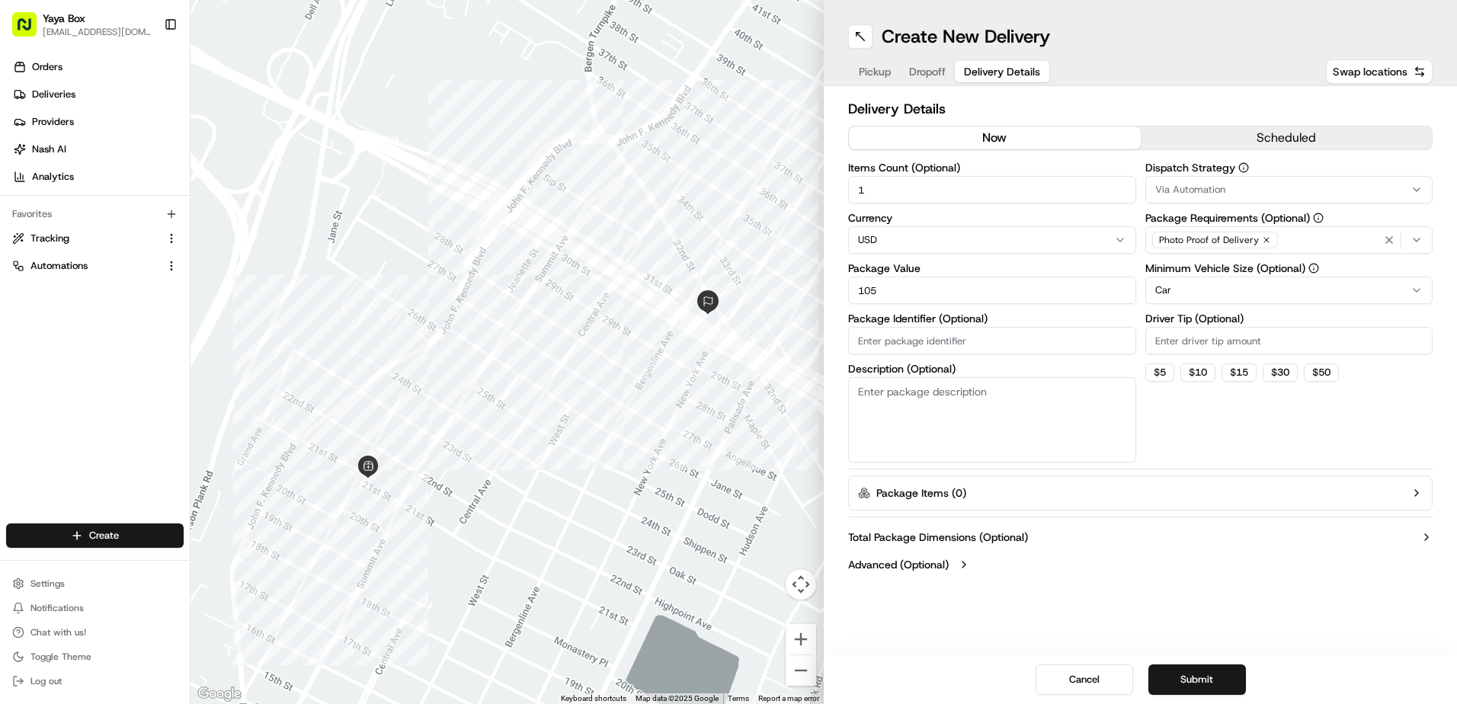
click at [1195, 286] on html "Yaya Box yayaliciousjc@gmail.com Toggle Sidebar Orders Deliveries Providers Nas…" at bounding box center [728, 352] width 1457 height 704
click at [1179, 681] on button "Submit" at bounding box center [1197, 679] width 98 height 30
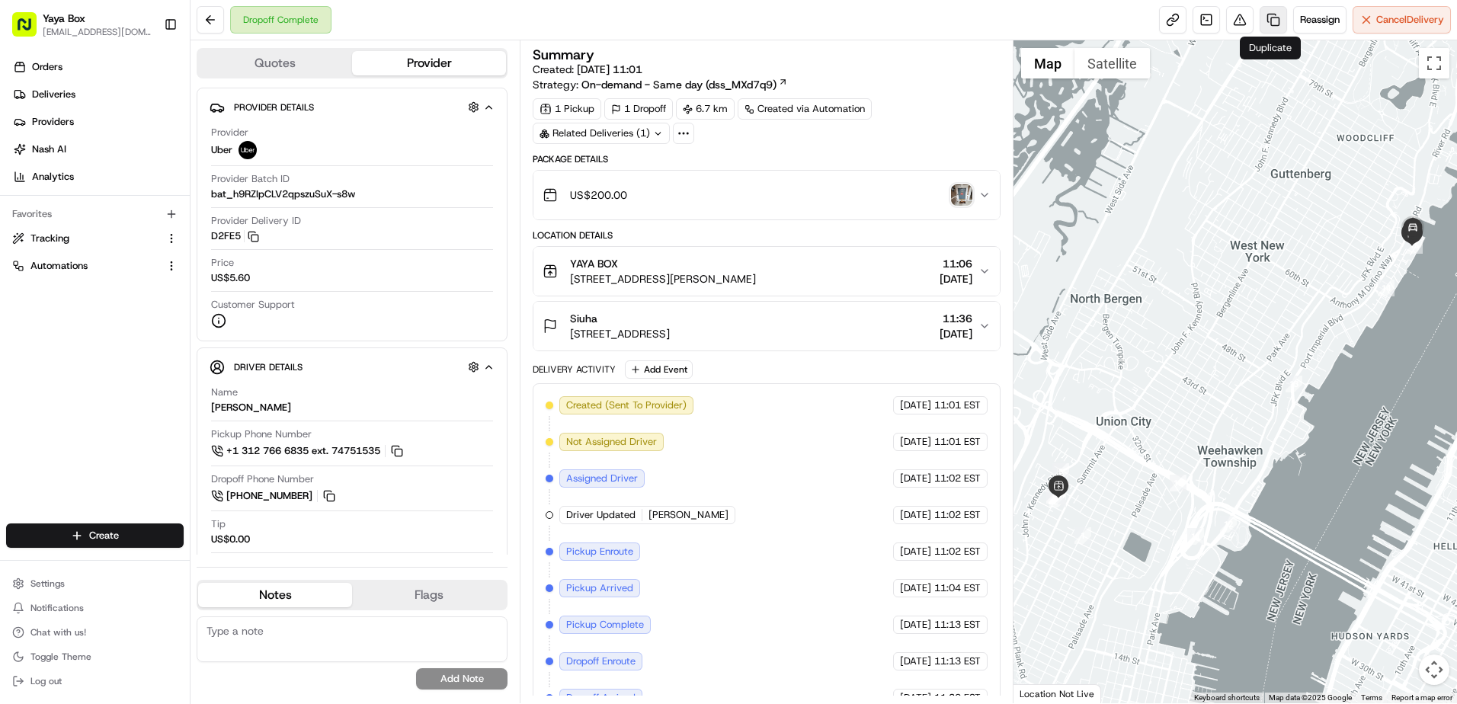
click at [1262, 21] on link at bounding box center [1272, 19] width 27 height 27
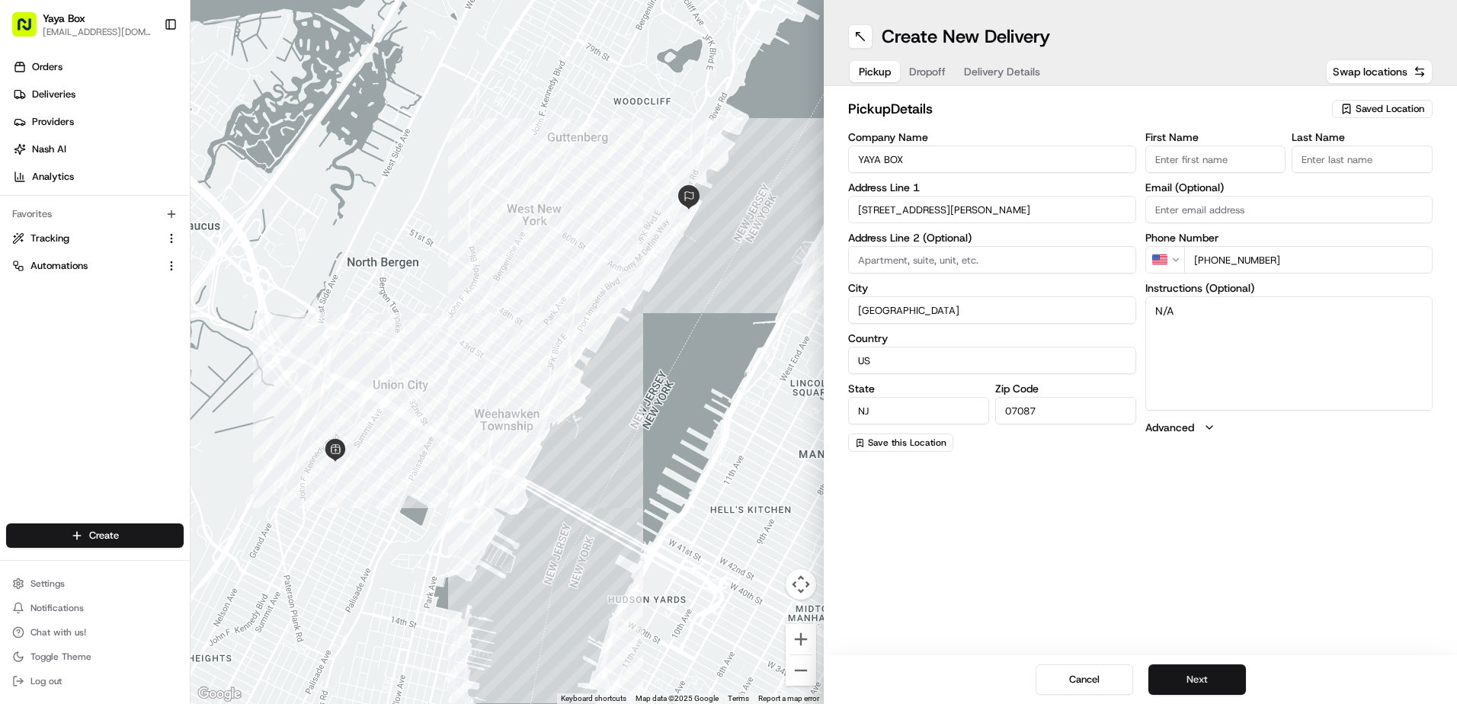
click at [1182, 667] on button "Next" at bounding box center [1197, 679] width 98 height 30
click at [1182, 668] on button "Next" at bounding box center [1197, 679] width 98 height 30
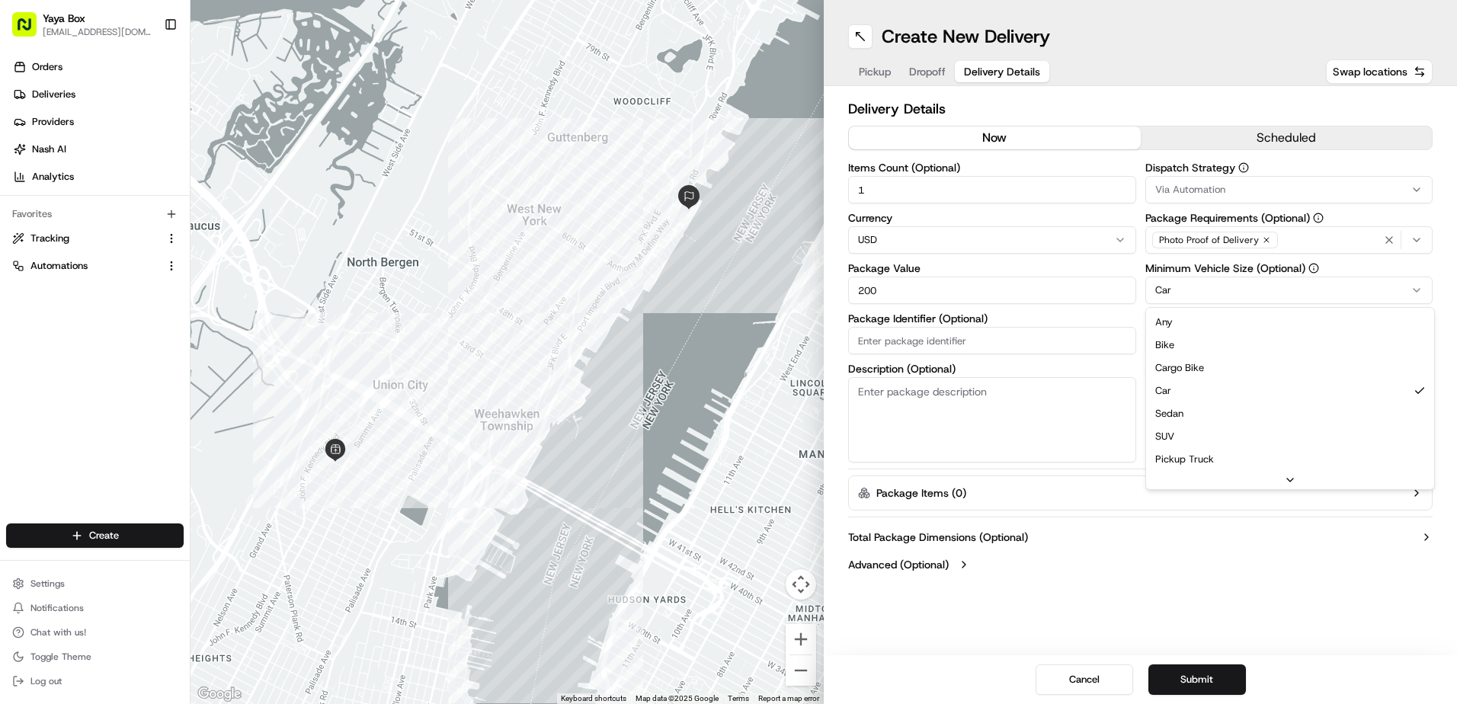
click at [1205, 294] on html "Yaya Box [EMAIL_ADDRESS][DOMAIN_NAME] Toggle Sidebar Orders Deliveries Provider…" at bounding box center [728, 352] width 1457 height 704
click at [1210, 676] on button "Submit" at bounding box center [1197, 679] width 98 height 30
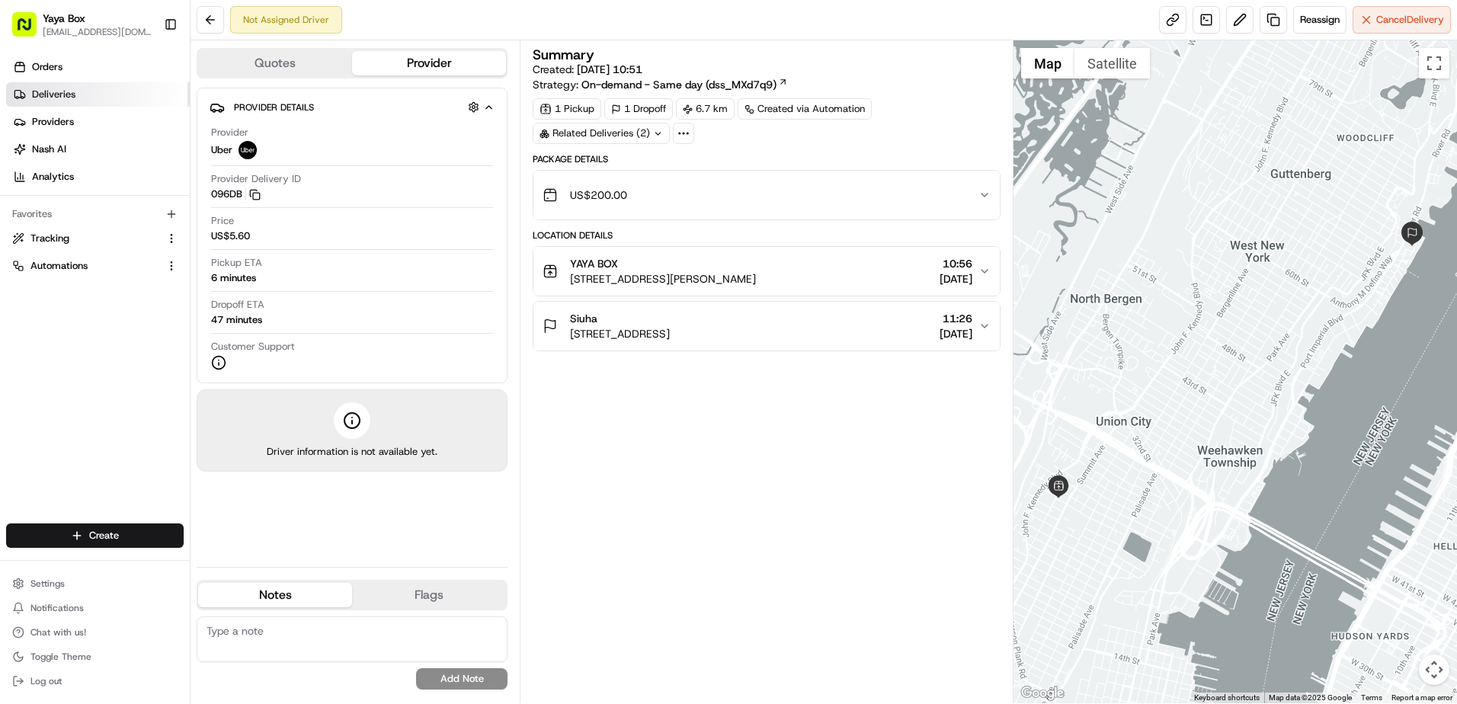
click at [128, 98] on link "Deliveries" at bounding box center [98, 94] width 184 height 24
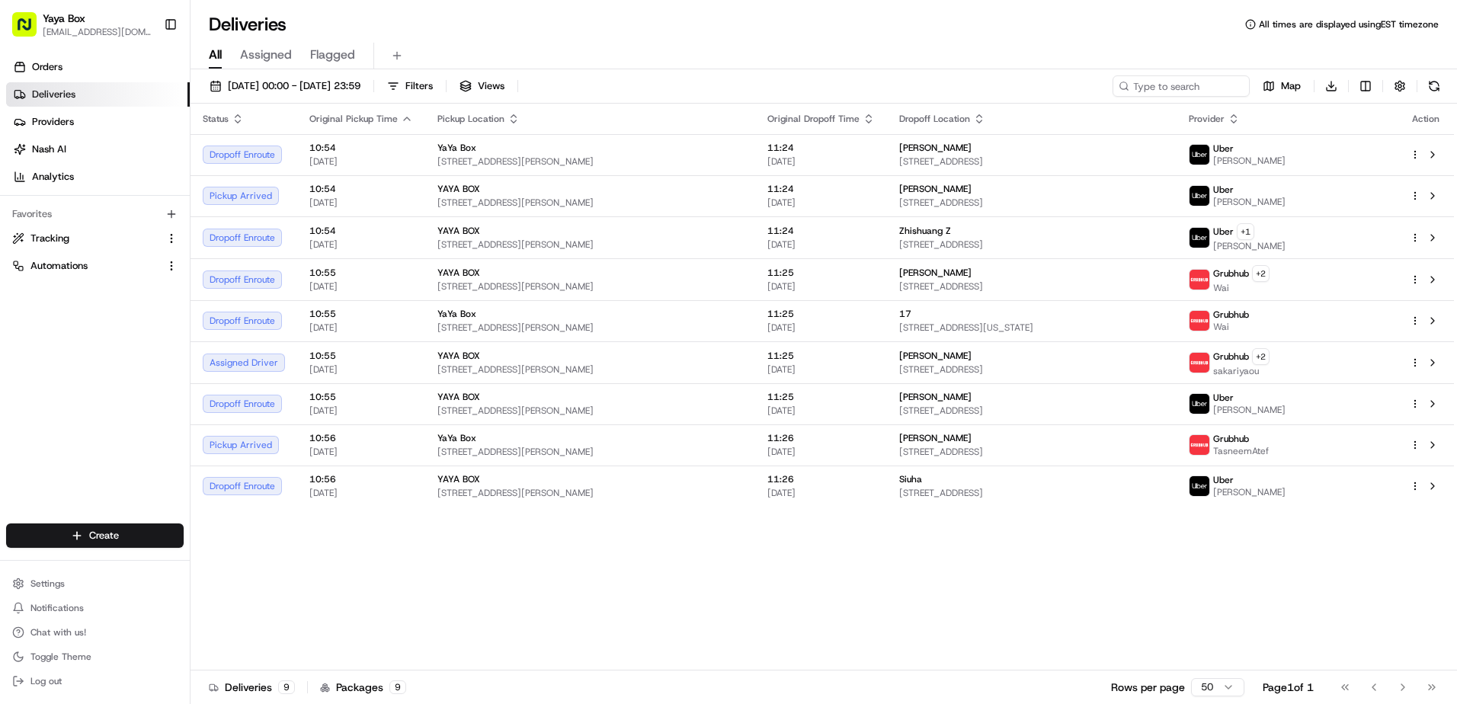
click at [260, 102] on div "[DATE] 00:00 - [DATE] 23:59 Filters Views Map Download" at bounding box center [823, 89] width 1266 height 28
click at [261, 99] on div "[DATE] 00:00 - [DATE] 23:59 Filters Views Map Download" at bounding box center [823, 89] width 1266 height 28
click at [263, 88] on span "[DATE] 00:00 - [DATE] 23:59" at bounding box center [294, 86] width 133 height 14
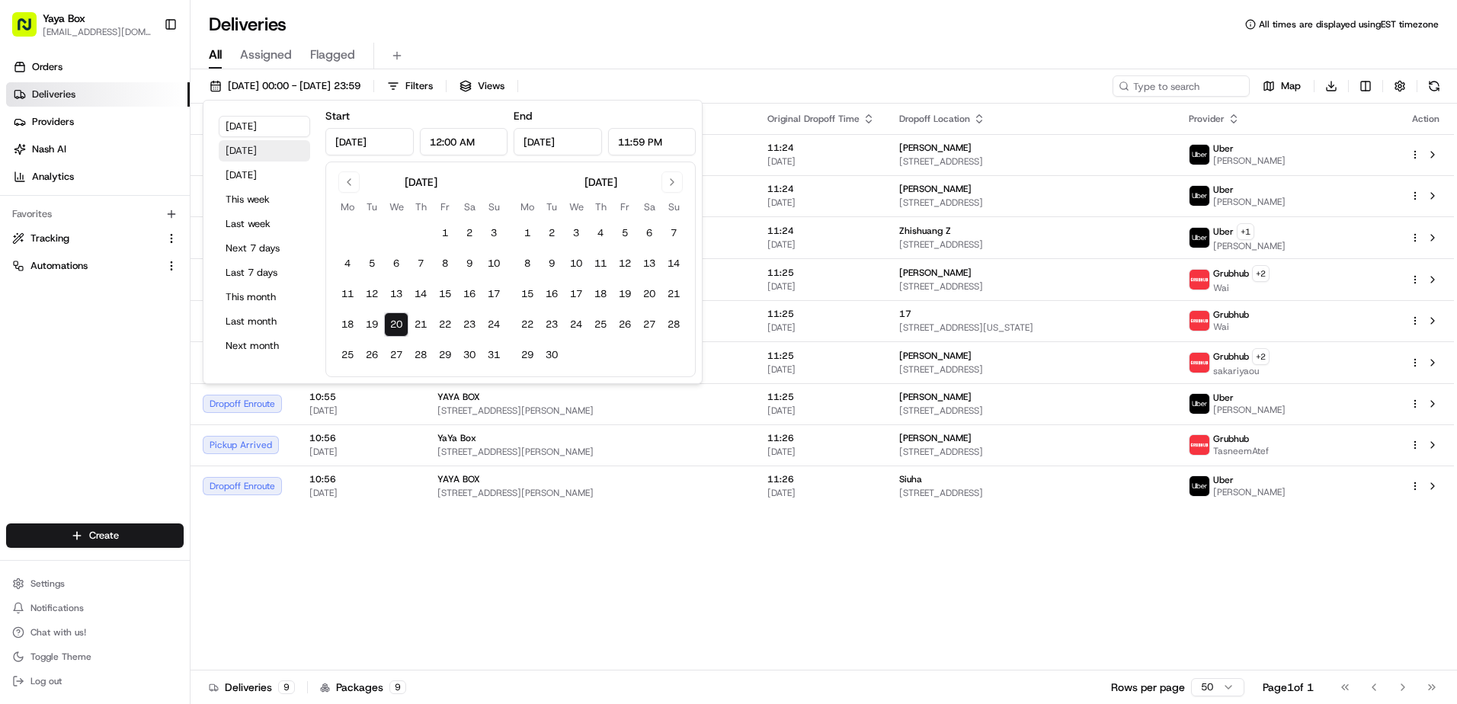
click at [249, 140] on button "Yesterday" at bounding box center [264, 150] width 91 height 21
type input "Aug 19, 2025"
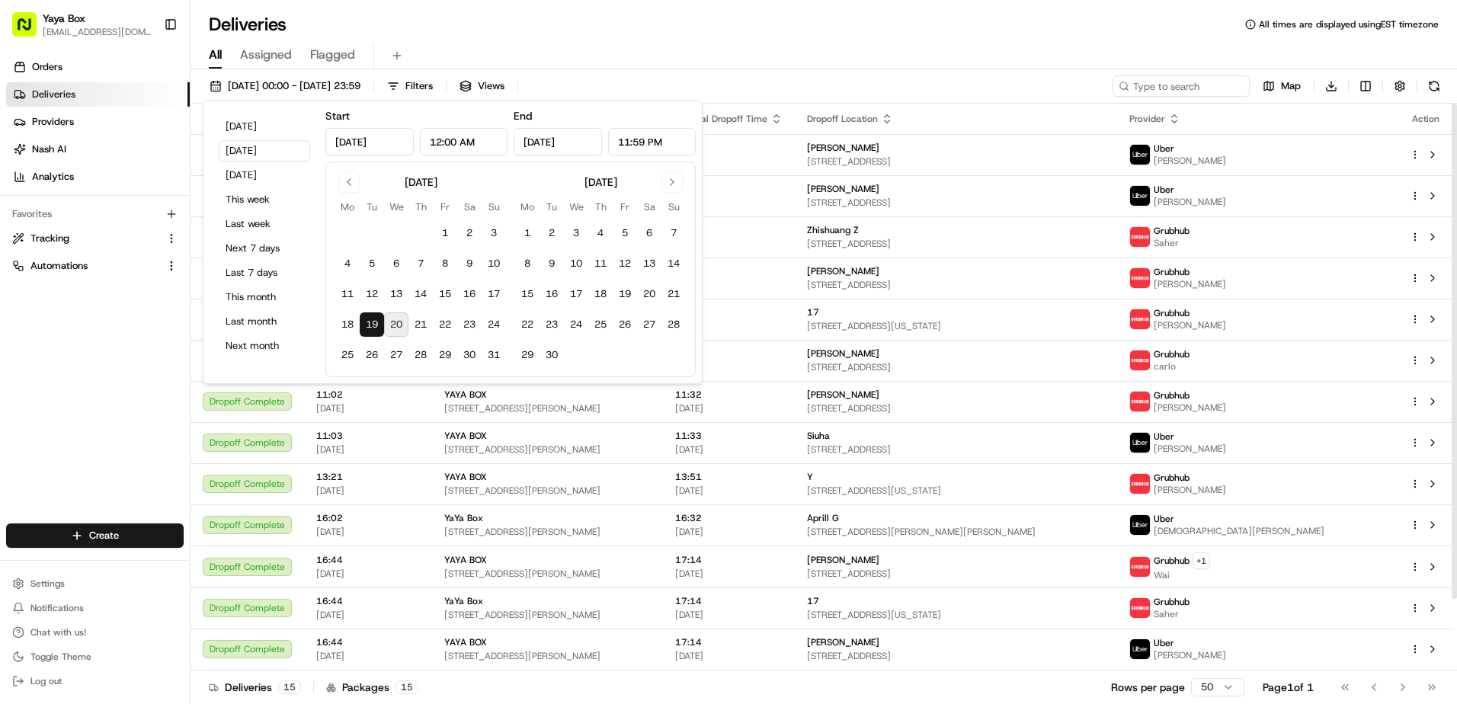
drag, startPoint x: 123, startPoint y: 396, endPoint x: 143, endPoint y: 403, distance: 21.7
click at [123, 396] on div "Orders Deliveries Providers Nash AI Analytics Favorites Tracking Automations" at bounding box center [95, 291] width 190 height 484
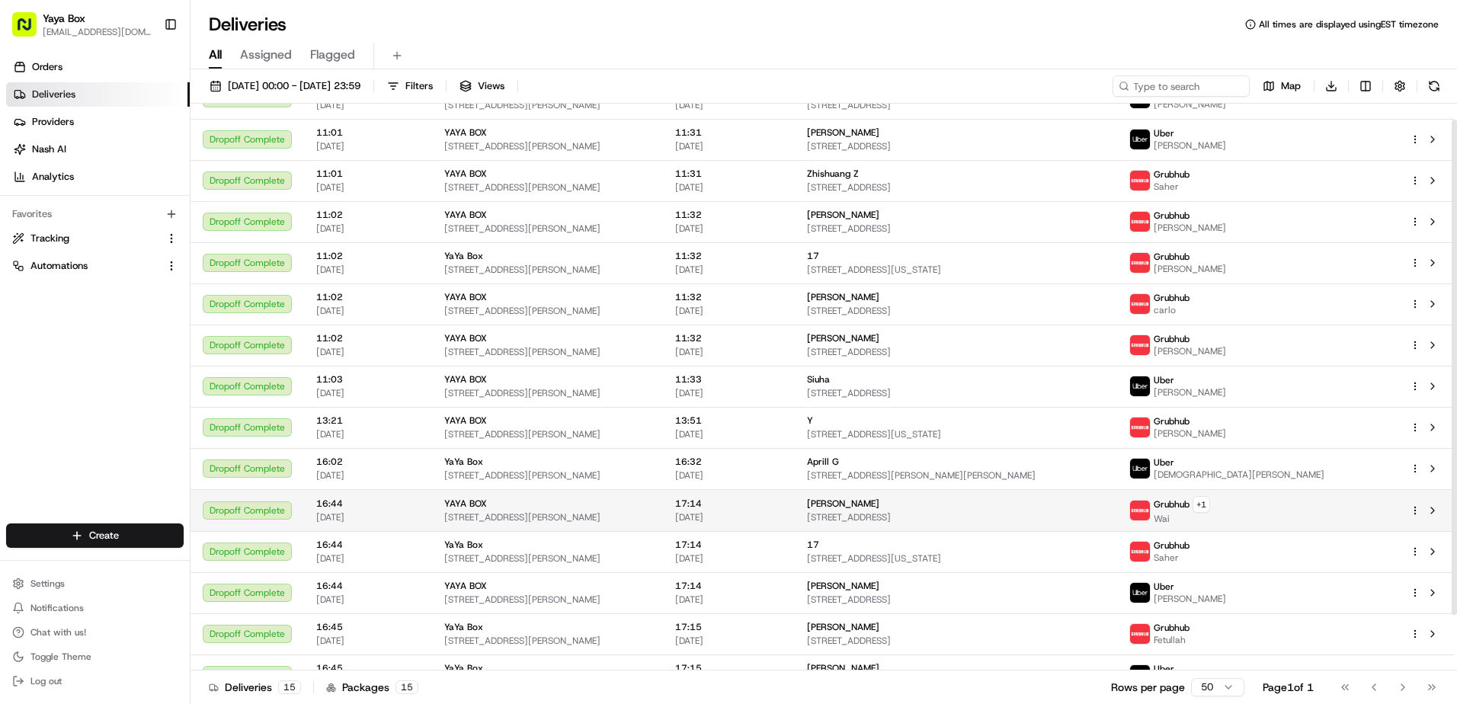
scroll to position [82, 0]
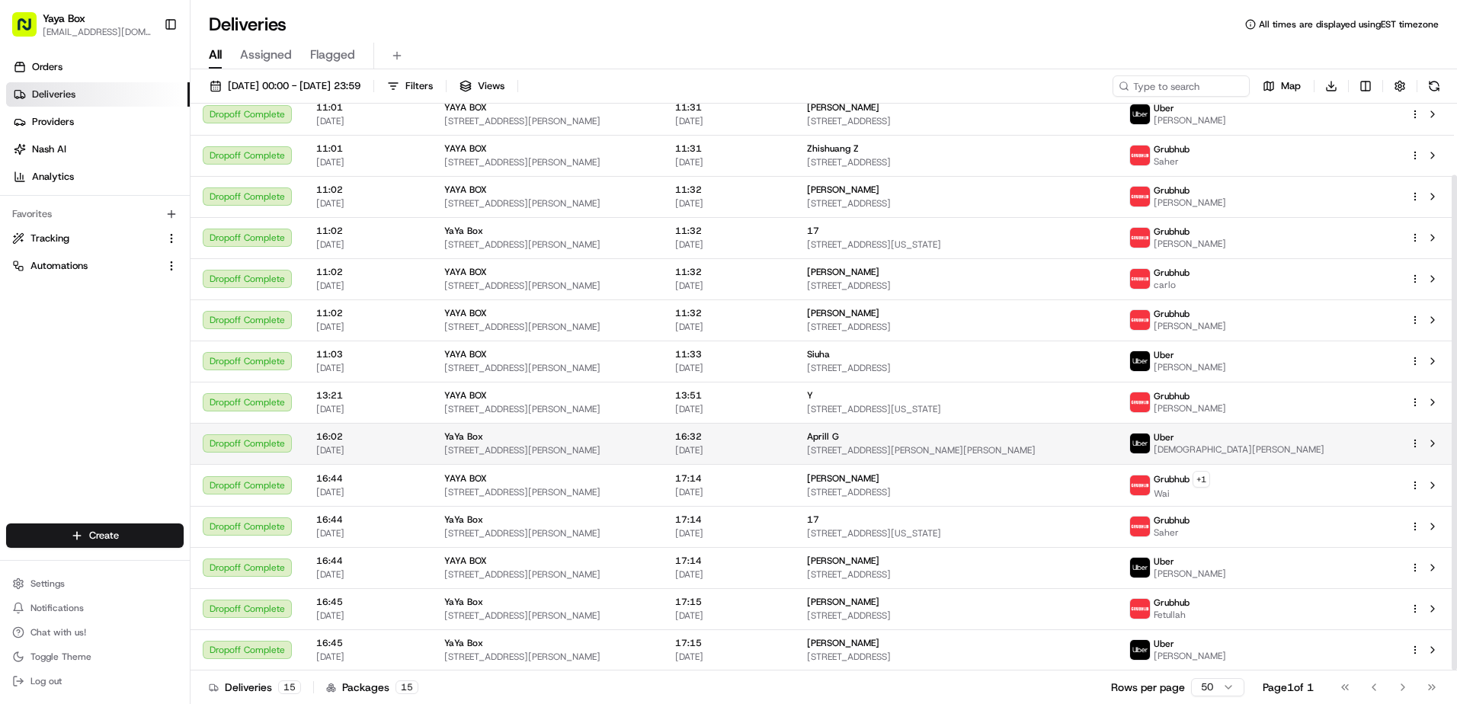
click at [852, 425] on td "Aprill G 1625 Ann St, Fort Lee, NJ 07024, USA" at bounding box center [956, 443] width 323 height 41
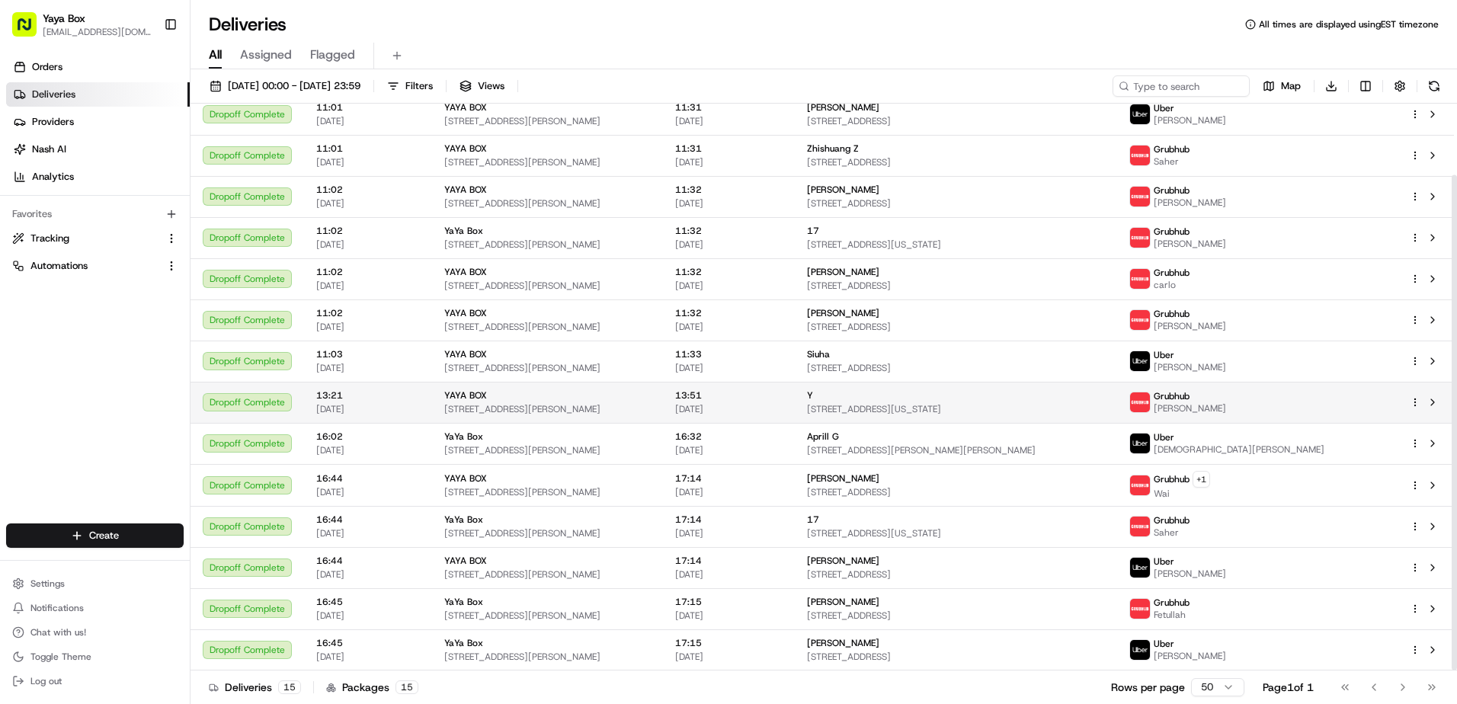
click at [782, 400] on span "13:51" at bounding box center [728, 395] width 107 height 12
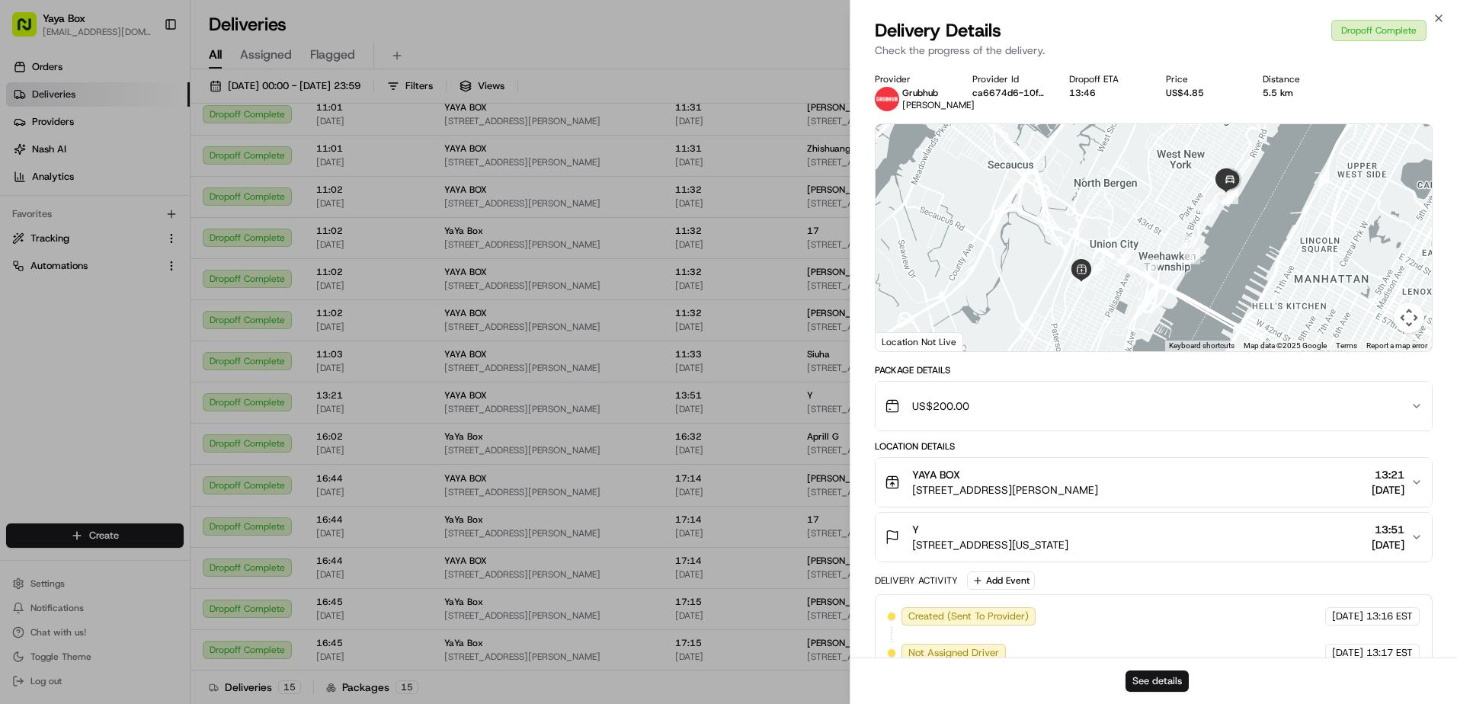
click at [1138, 670] on button "See details" at bounding box center [1156, 680] width 63 height 21
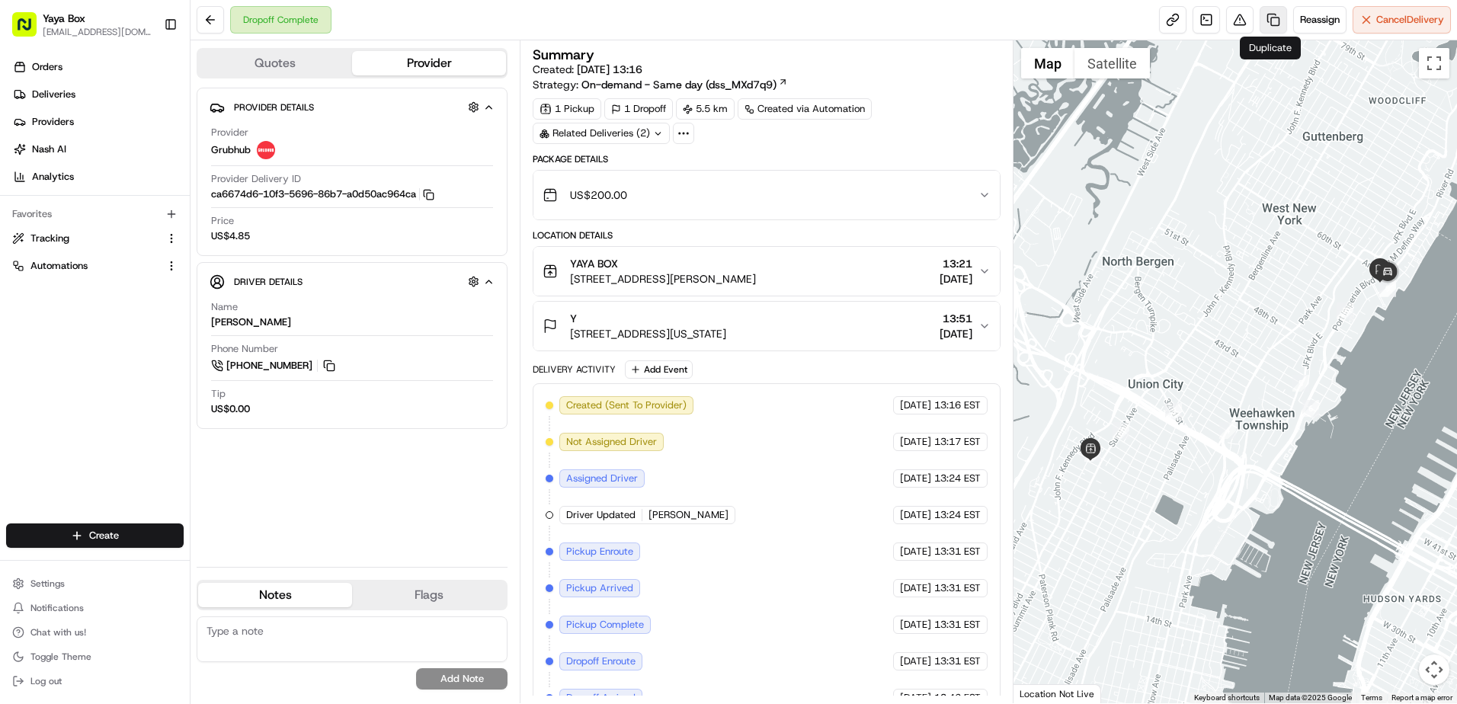
click at [1272, 27] on link at bounding box center [1272, 19] width 27 height 27
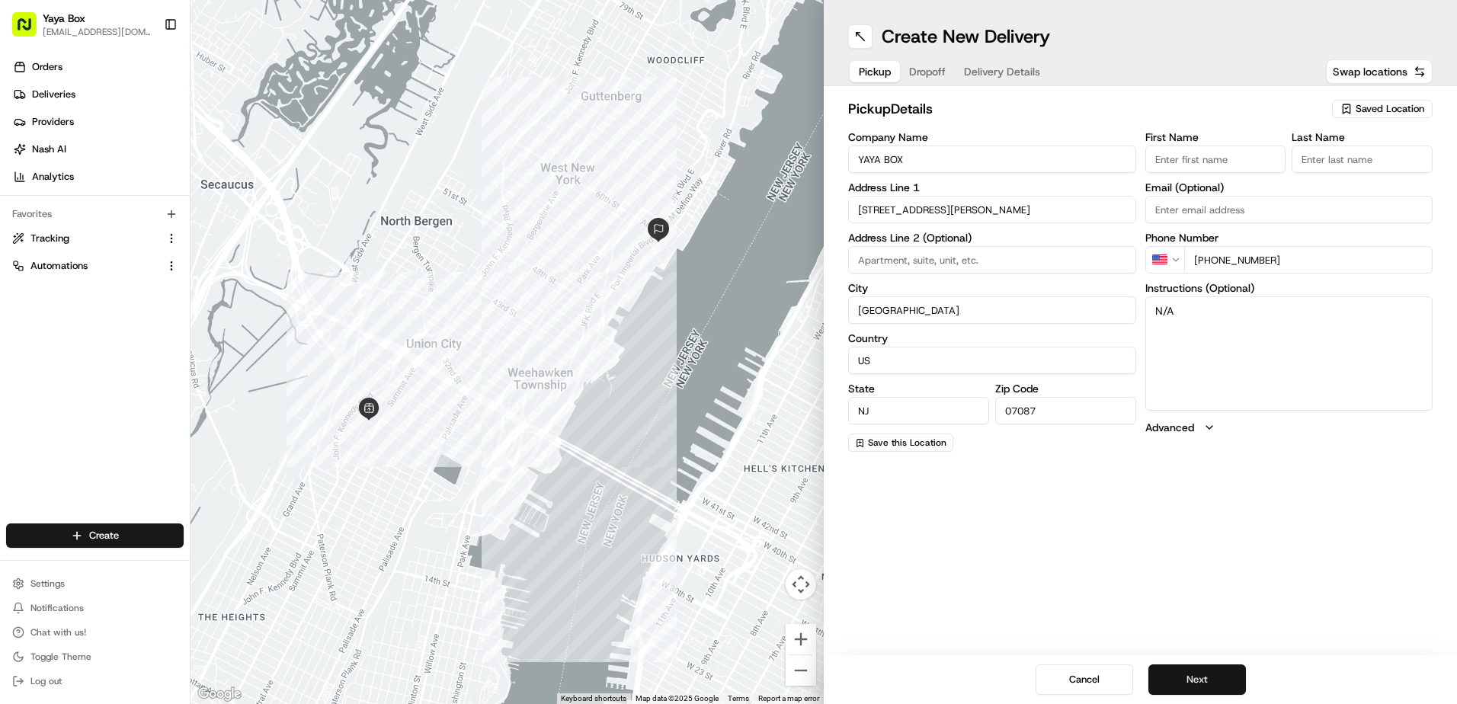
click at [1169, 669] on button "Next" at bounding box center [1197, 679] width 98 height 30
click at [1171, 670] on button "Next" at bounding box center [1197, 679] width 98 height 30
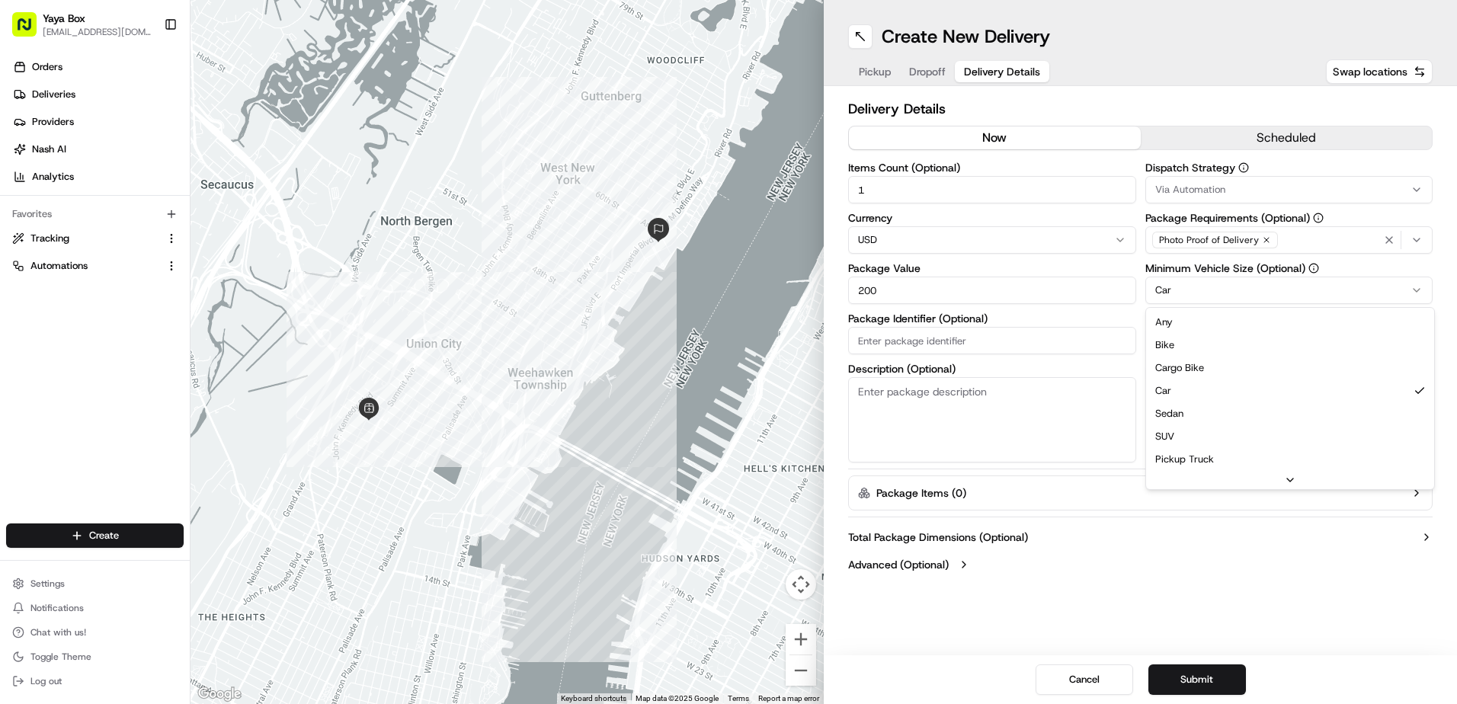
click at [1176, 300] on html "Yaya Box [EMAIL_ADDRESS][DOMAIN_NAME] Toggle Sidebar Orders Deliveries Provider…" at bounding box center [728, 352] width 1457 height 704
click at [1189, 685] on button "Submit" at bounding box center [1197, 679] width 98 height 30
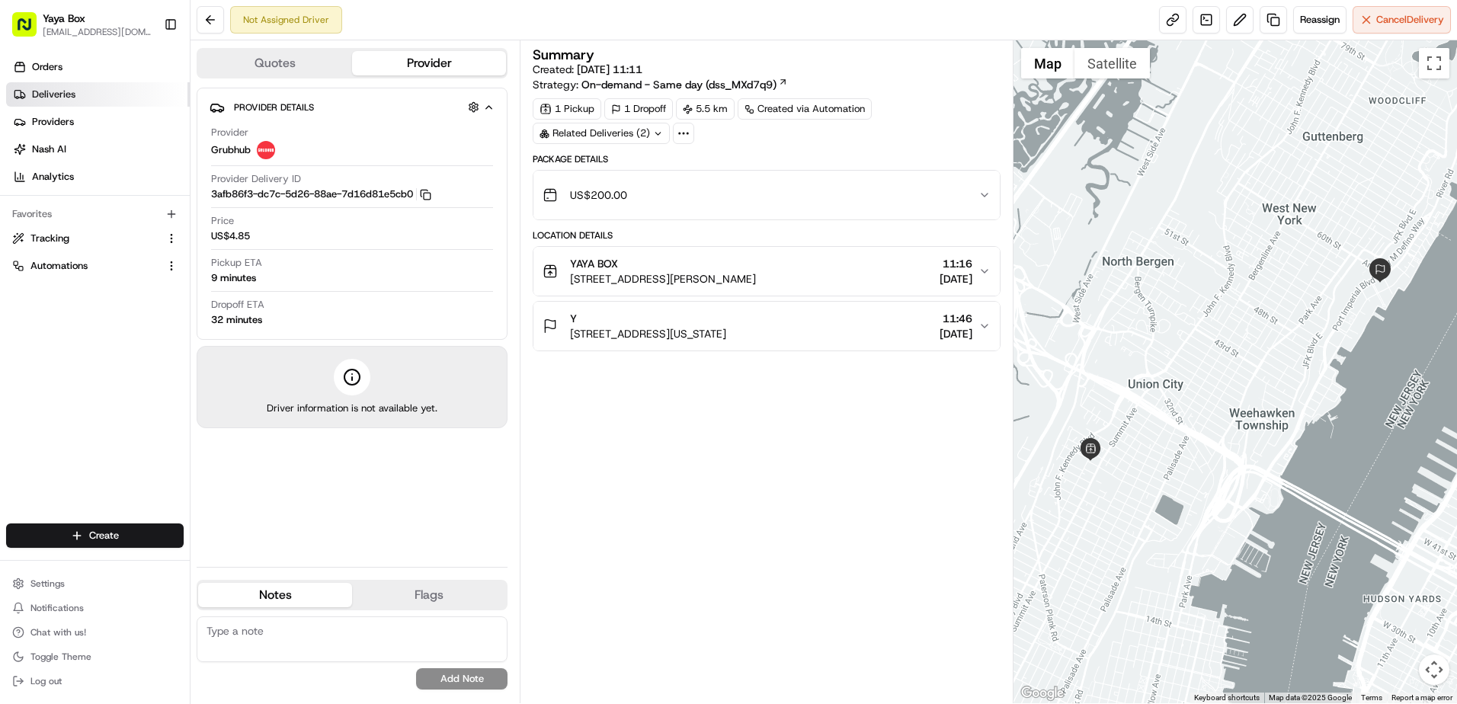
click at [94, 103] on link "Deliveries" at bounding box center [98, 94] width 184 height 24
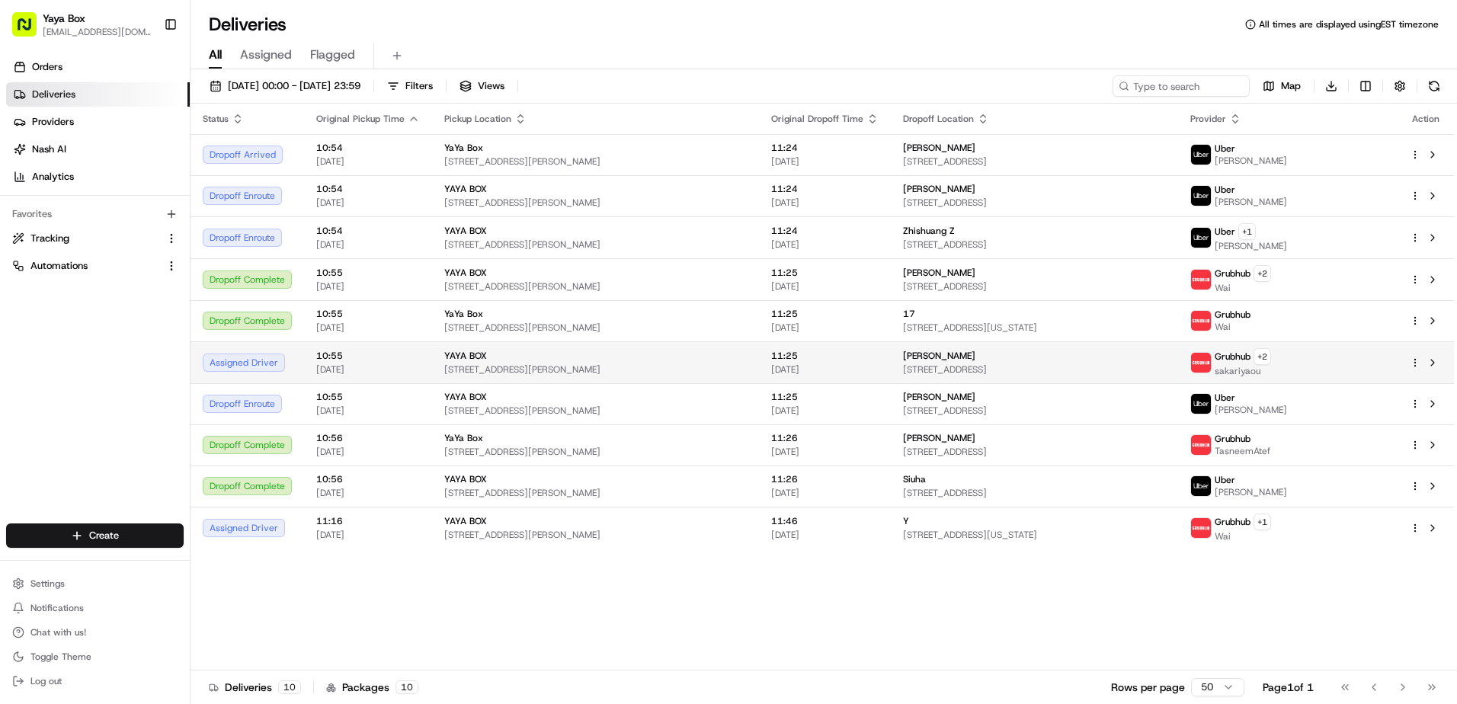
click at [350, 361] on span "10:55" at bounding box center [368, 356] width 104 height 12
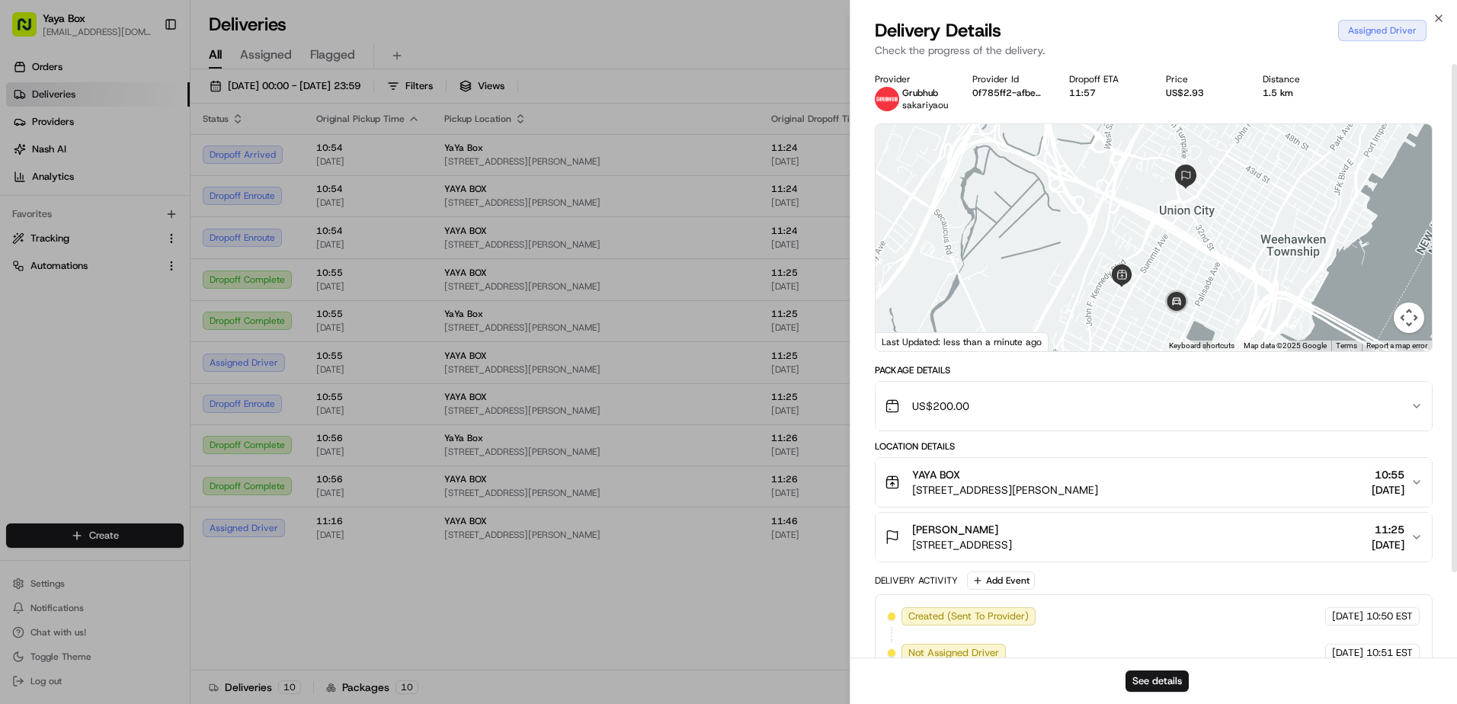
click at [1121, 298] on div at bounding box center [1153, 237] width 556 height 227
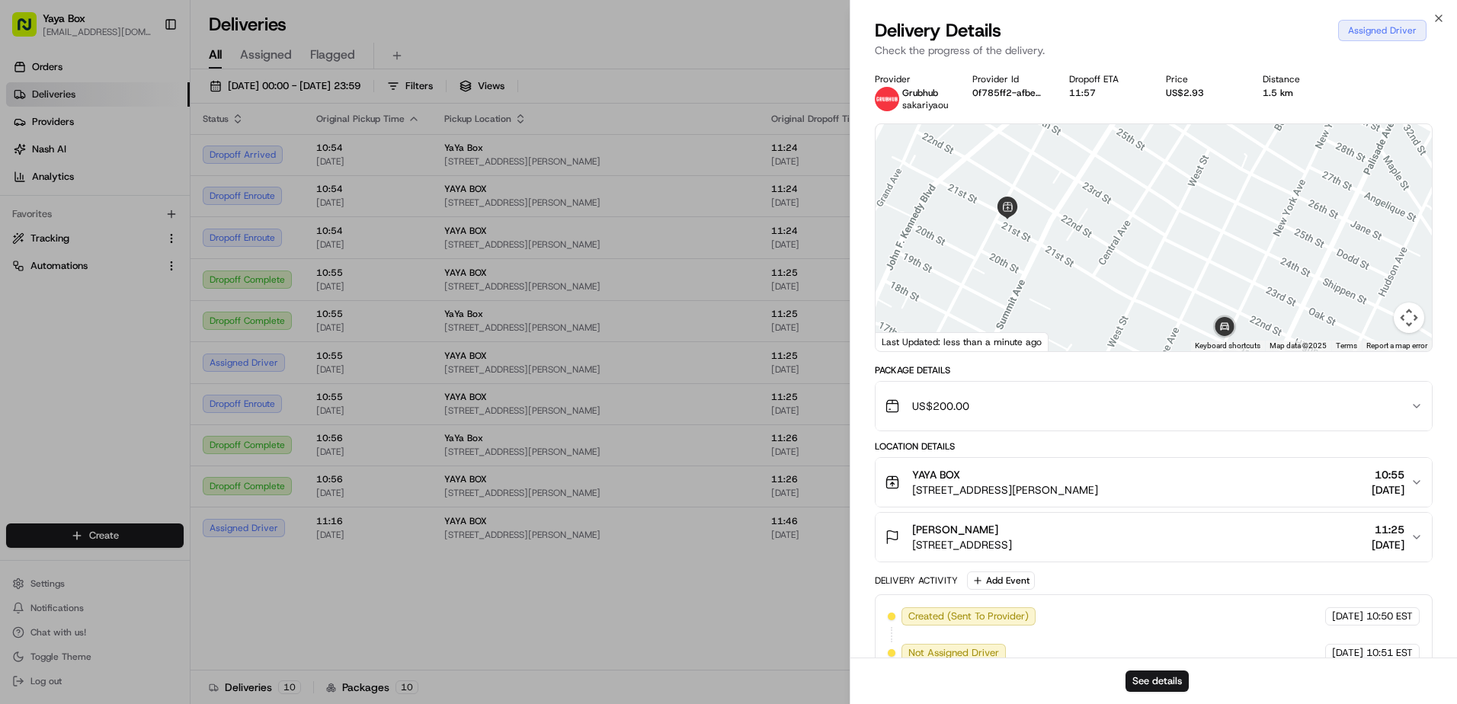
drag, startPoint x: 1117, startPoint y: 299, endPoint x: 988, endPoint y: 261, distance: 134.3
click at [997, 264] on div at bounding box center [1153, 237] width 556 height 227
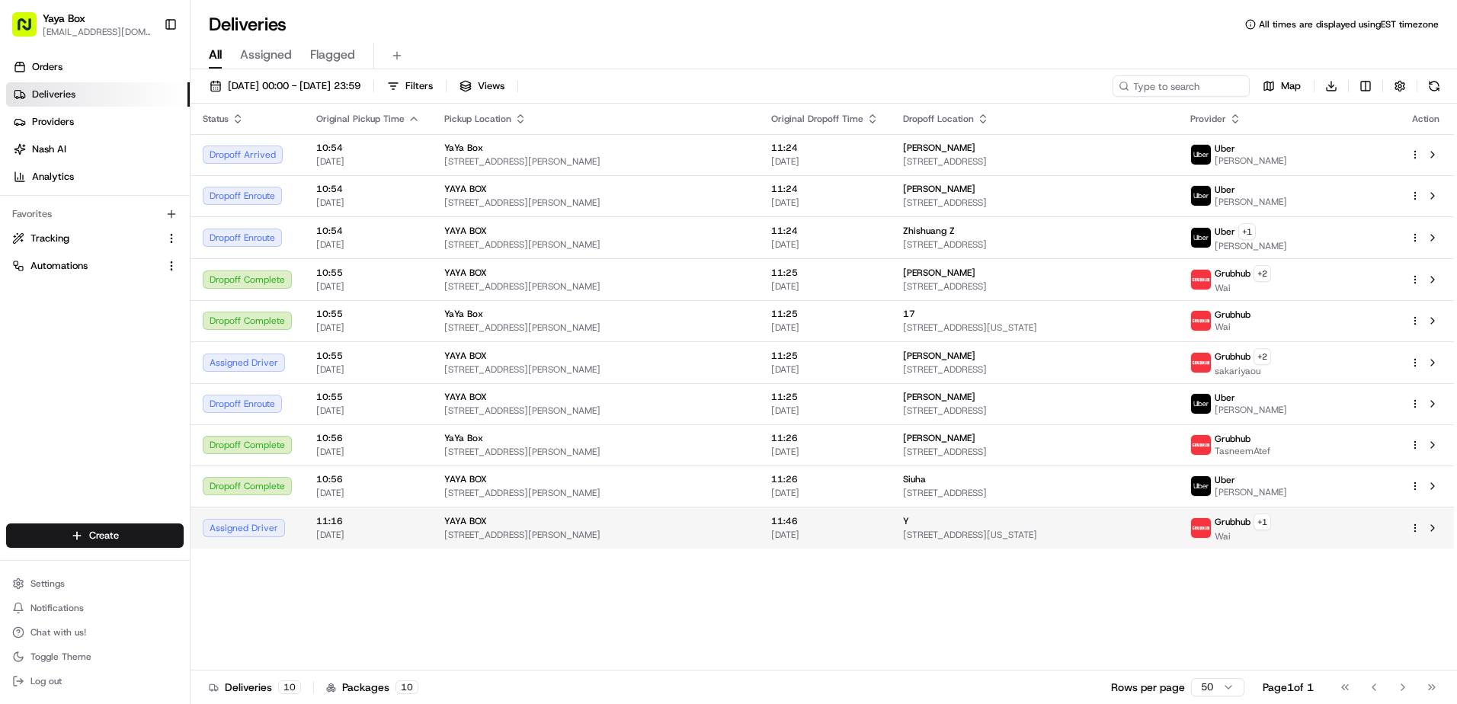
click at [806, 537] on span "[DATE]" at bounding box center [824, 535] width 107 height 12
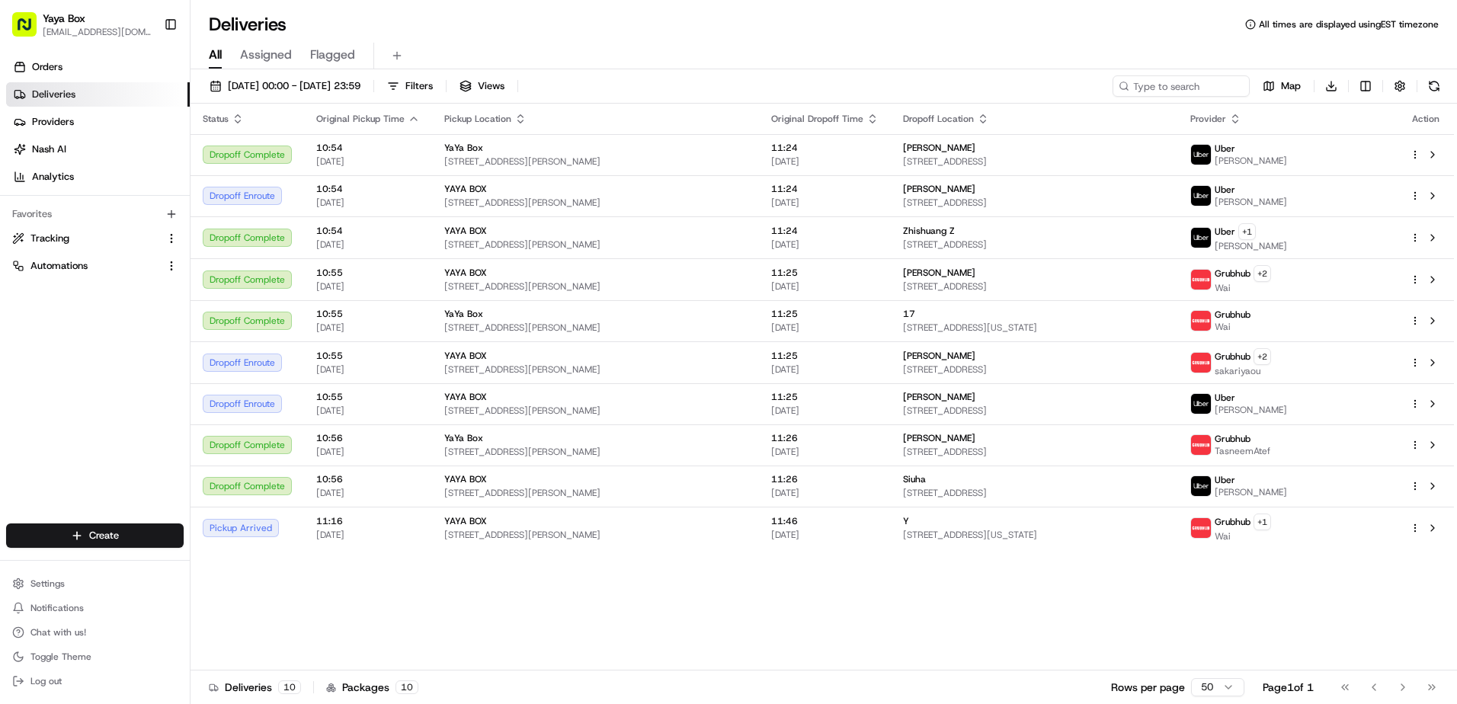
click at [37, 346] on div "Orders Deliveries Providers [PERSON_NAME] Analytics Favorites Tracking Automati…" at bounding box center [95, 291] width 190 height 484
